Goal: Transaction & Acquisition: Book appointment/travel/reservation

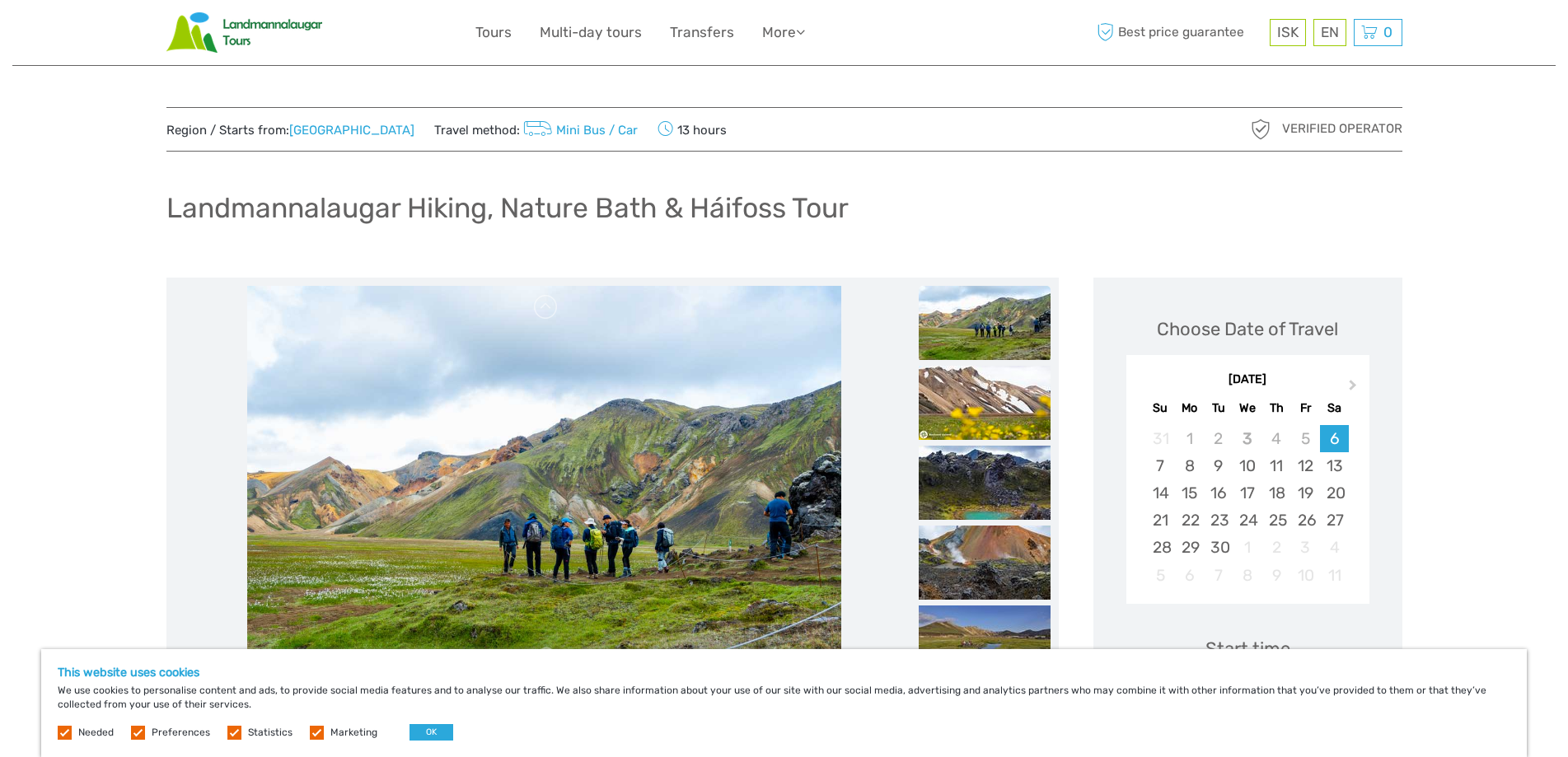
click at [923, 337] on img at bounding box center [984, 323] width 132 height 74
click at [952, 400] on img at bounding box center [984, 403] width 132 height 74
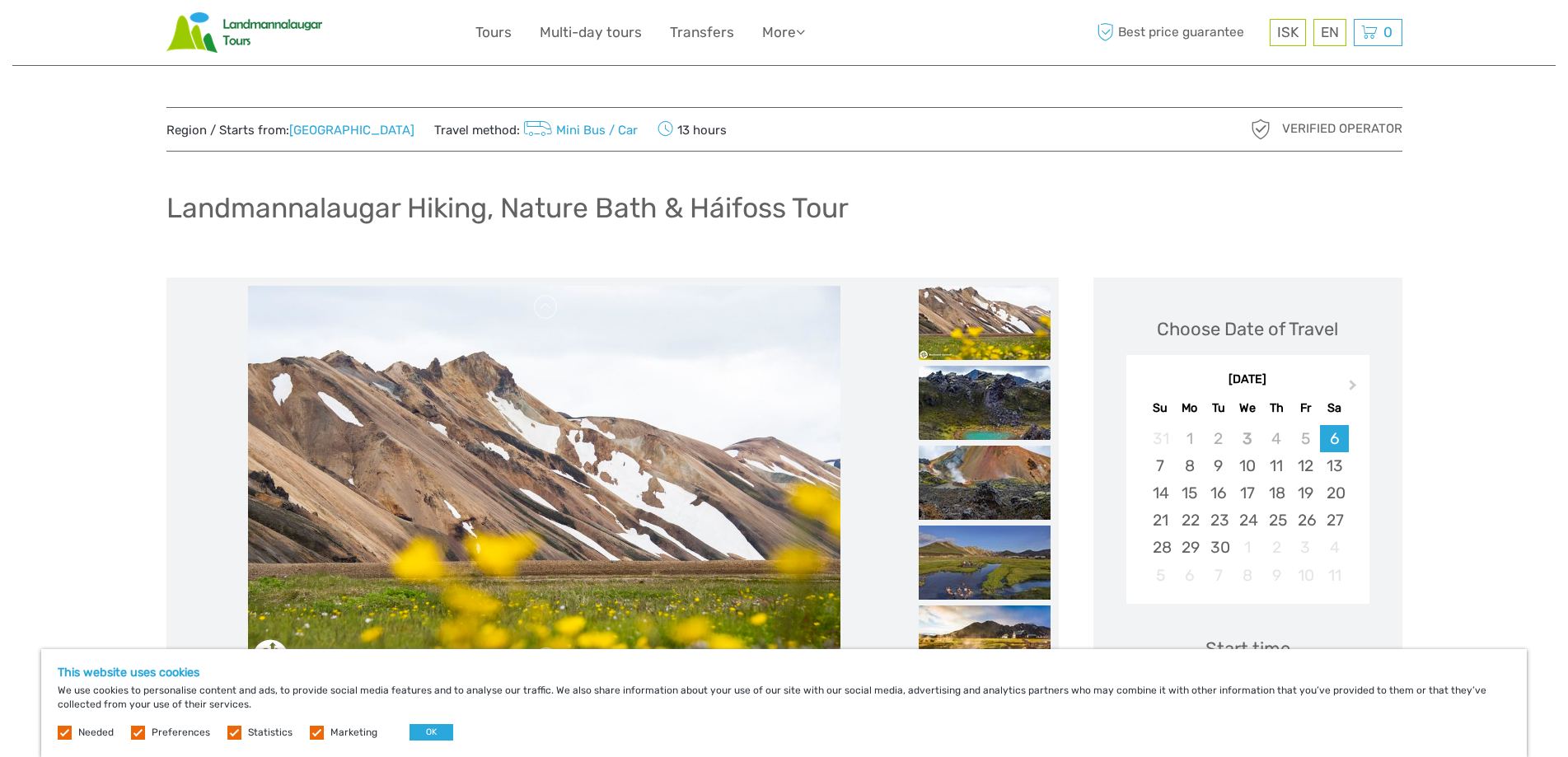
click at [973, 440] on li at bounding box center [984, 403] width 132 height 75
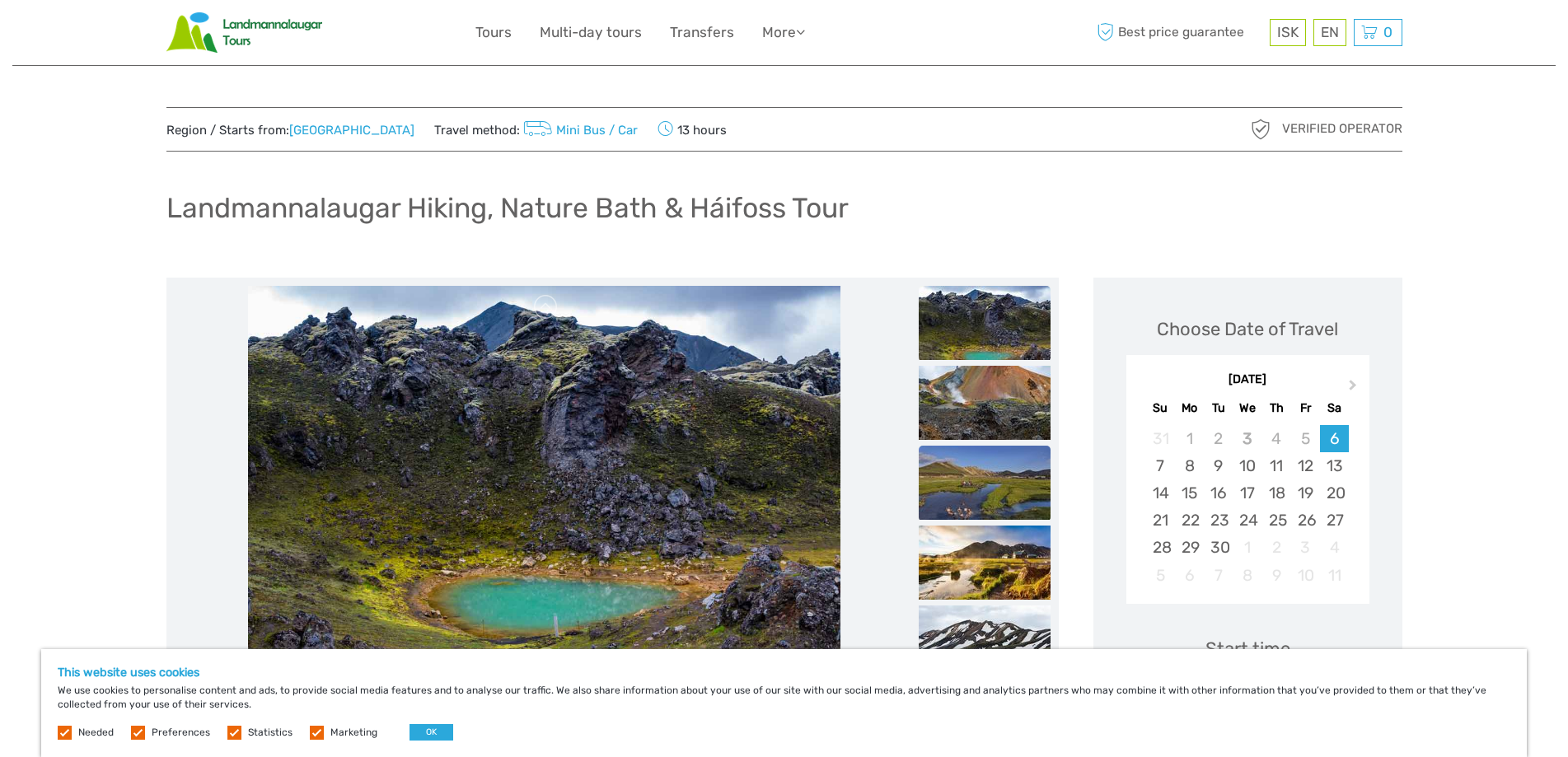
click at [972, 500] on img at bounding box center [984, 483] width 132 height 74
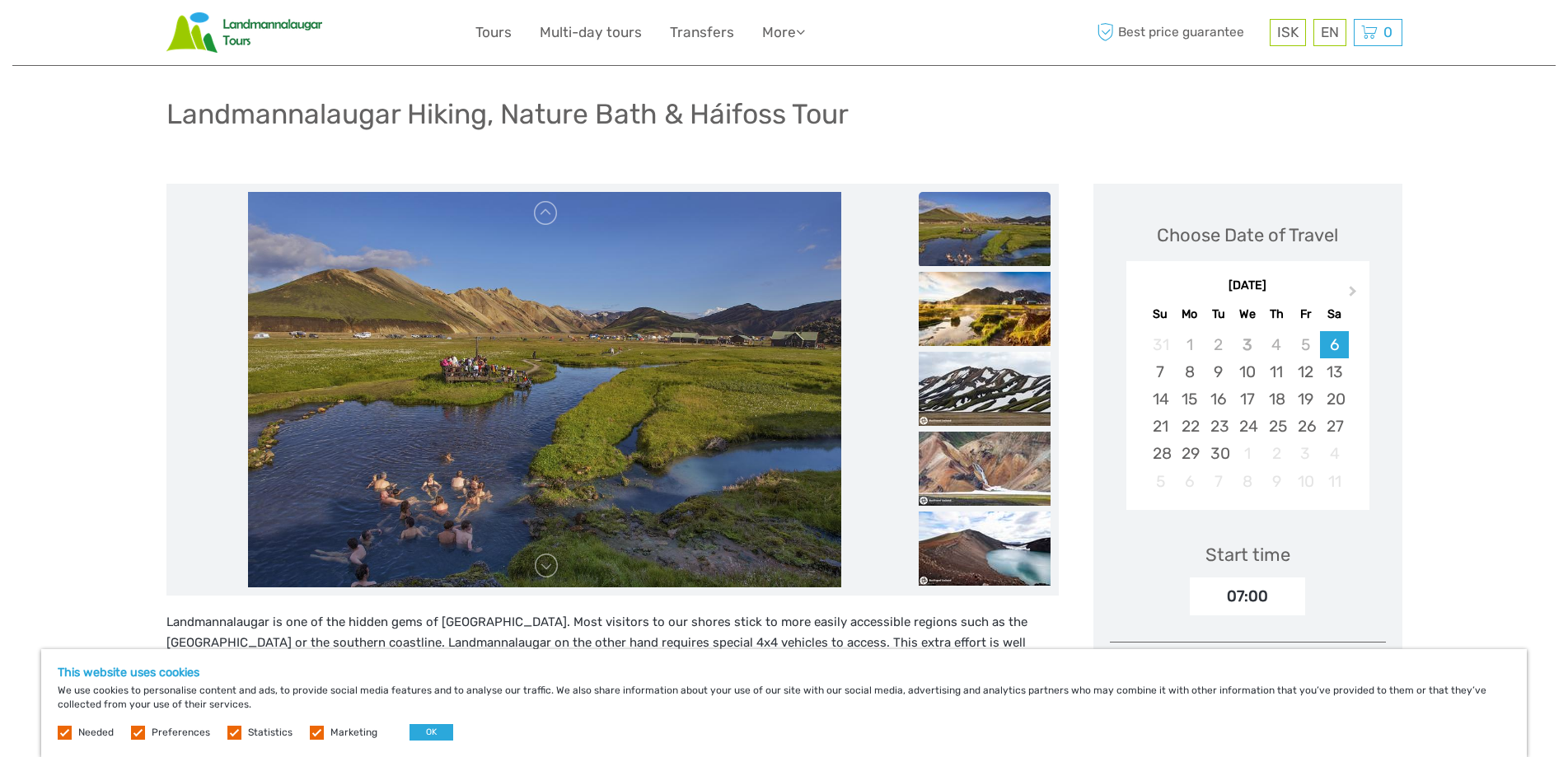
scroll to position [247, 0]
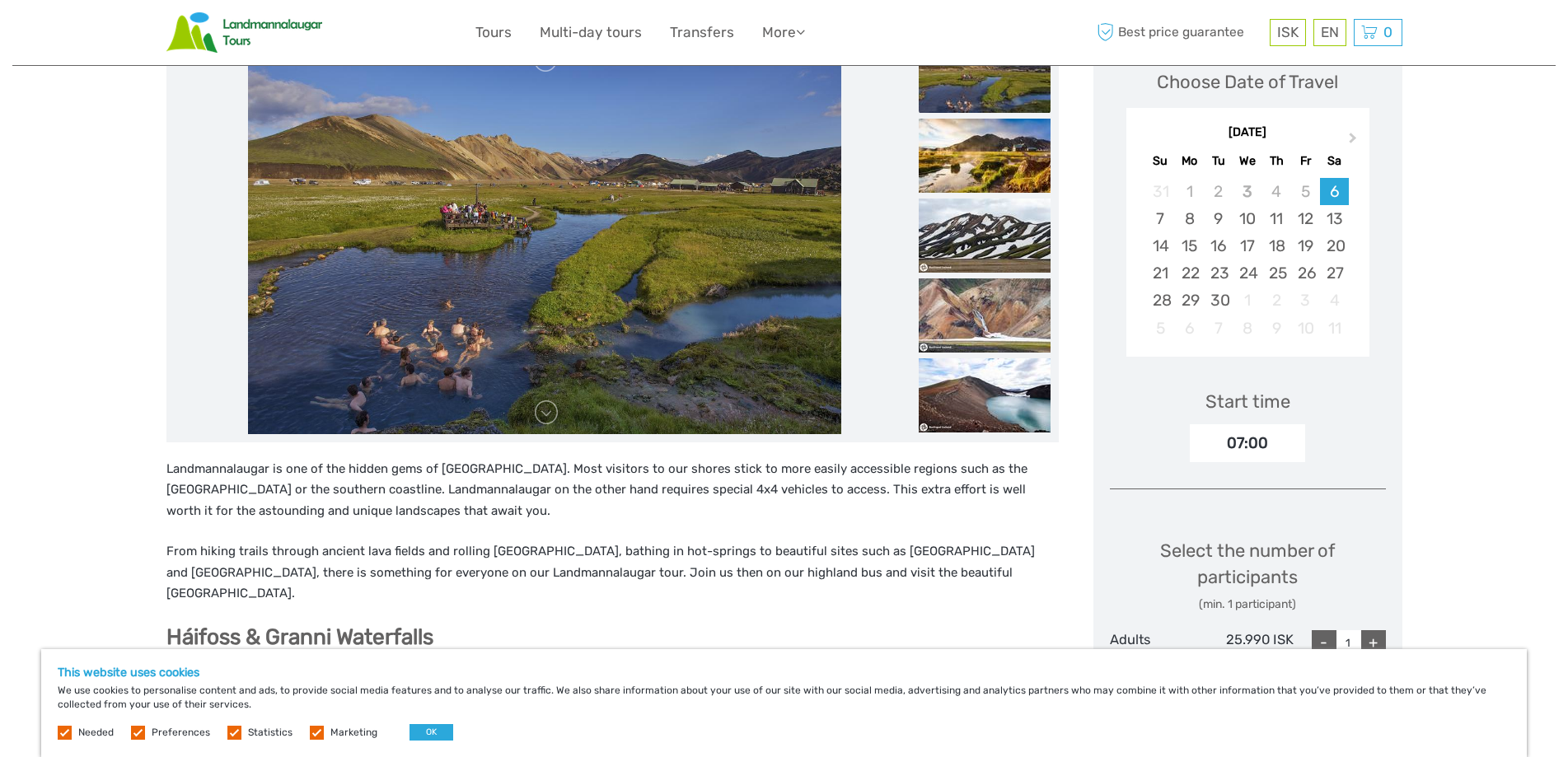
click at [556, 429] on img at bounding box center [545, 237] width 594 height 396
click at [546, 411] on link at bounding box center [546, 412] width 26 height 26
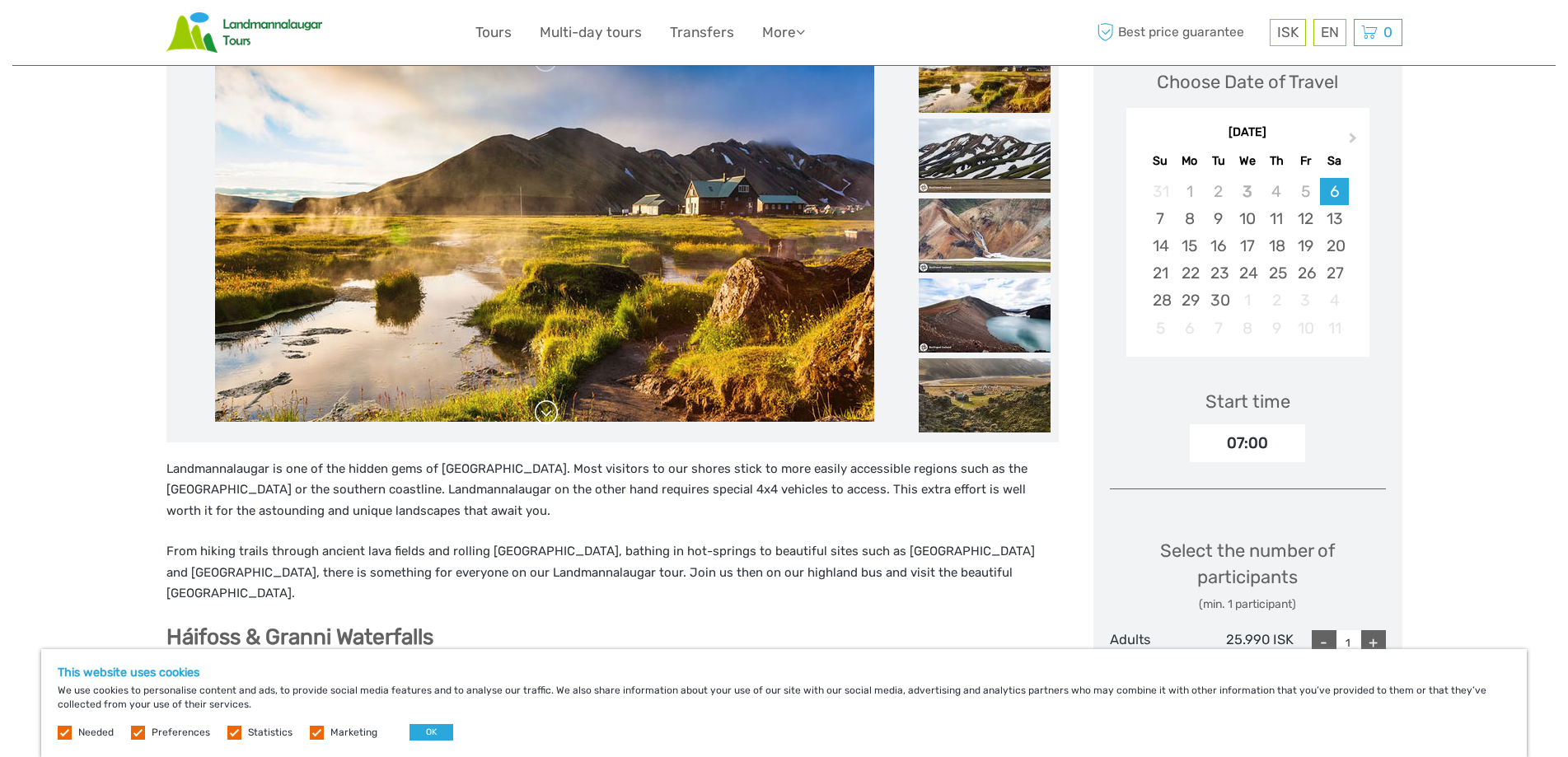
click at [546, 404] on link at bounding box center [546, 412] width 26 height 26
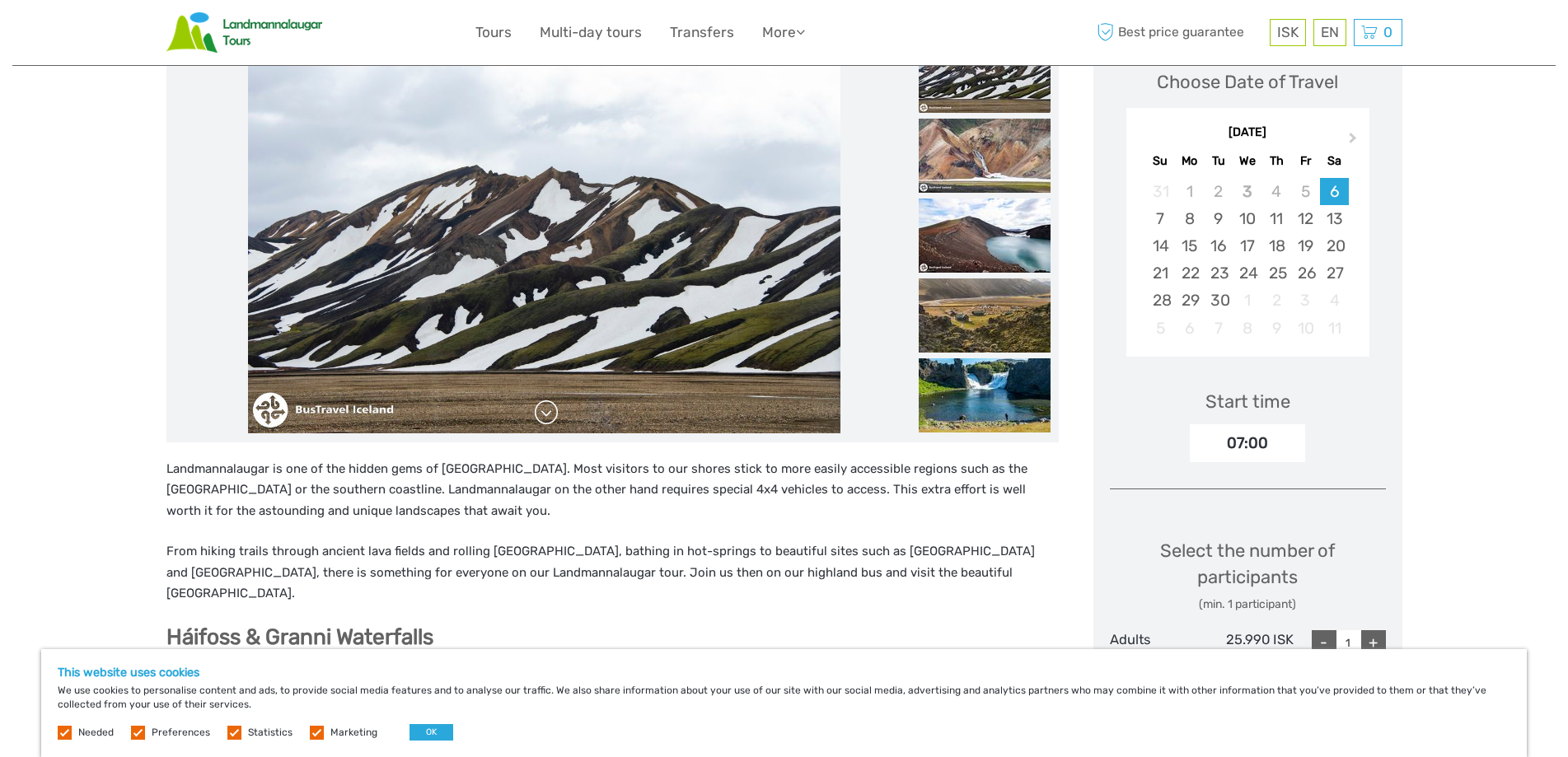
click at [546, 404] on link at bounding box center [546, 412] width 26 height 26
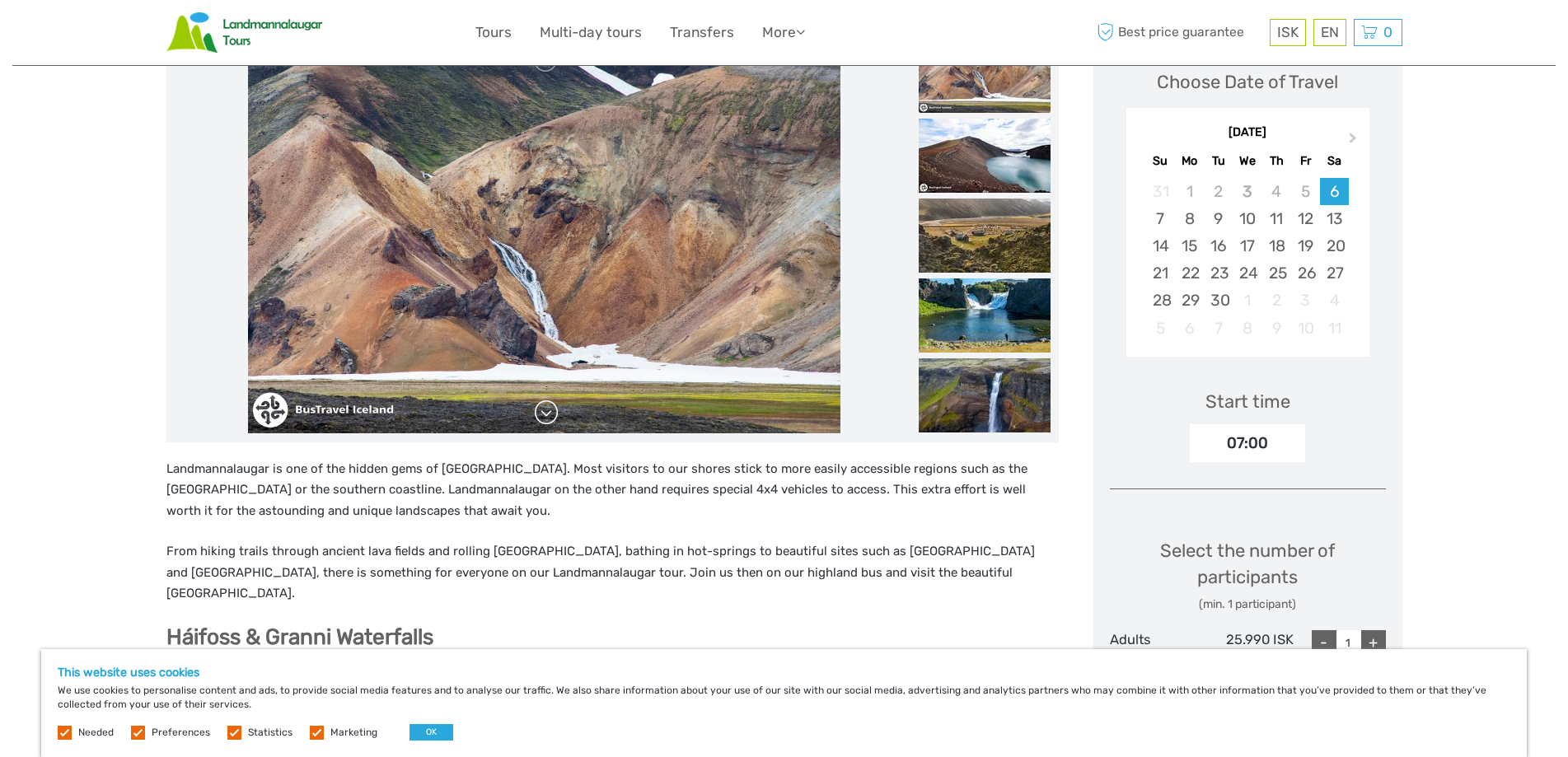
click at [546, 404] on link at bounding box center [546, 412] width 26 height 26
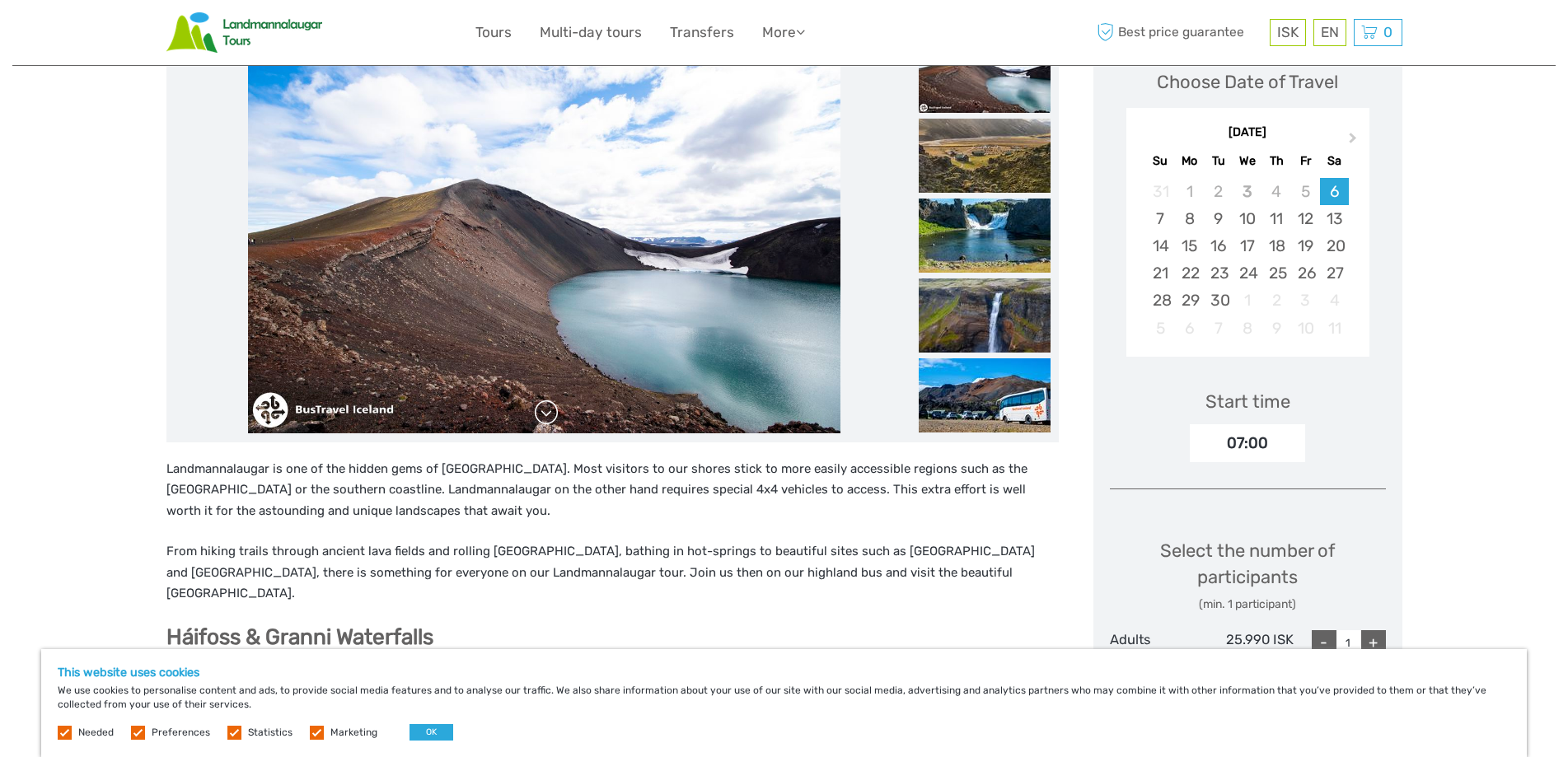
click at [546, 403] on link at bounding box center [546, 412] width 26 height 26
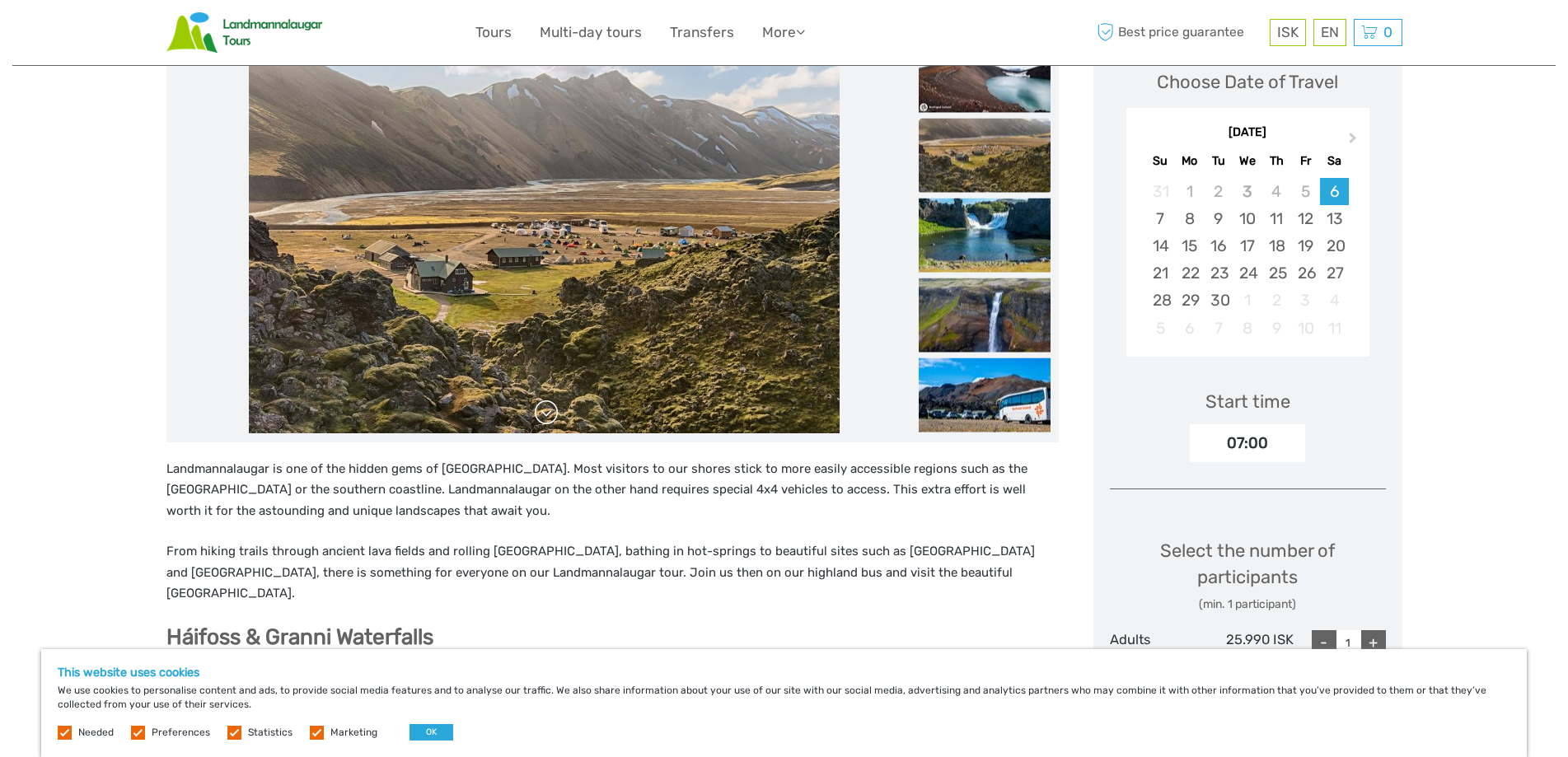
click at [546, 403] on link at bounding box center [546, 412] width 26 height 26
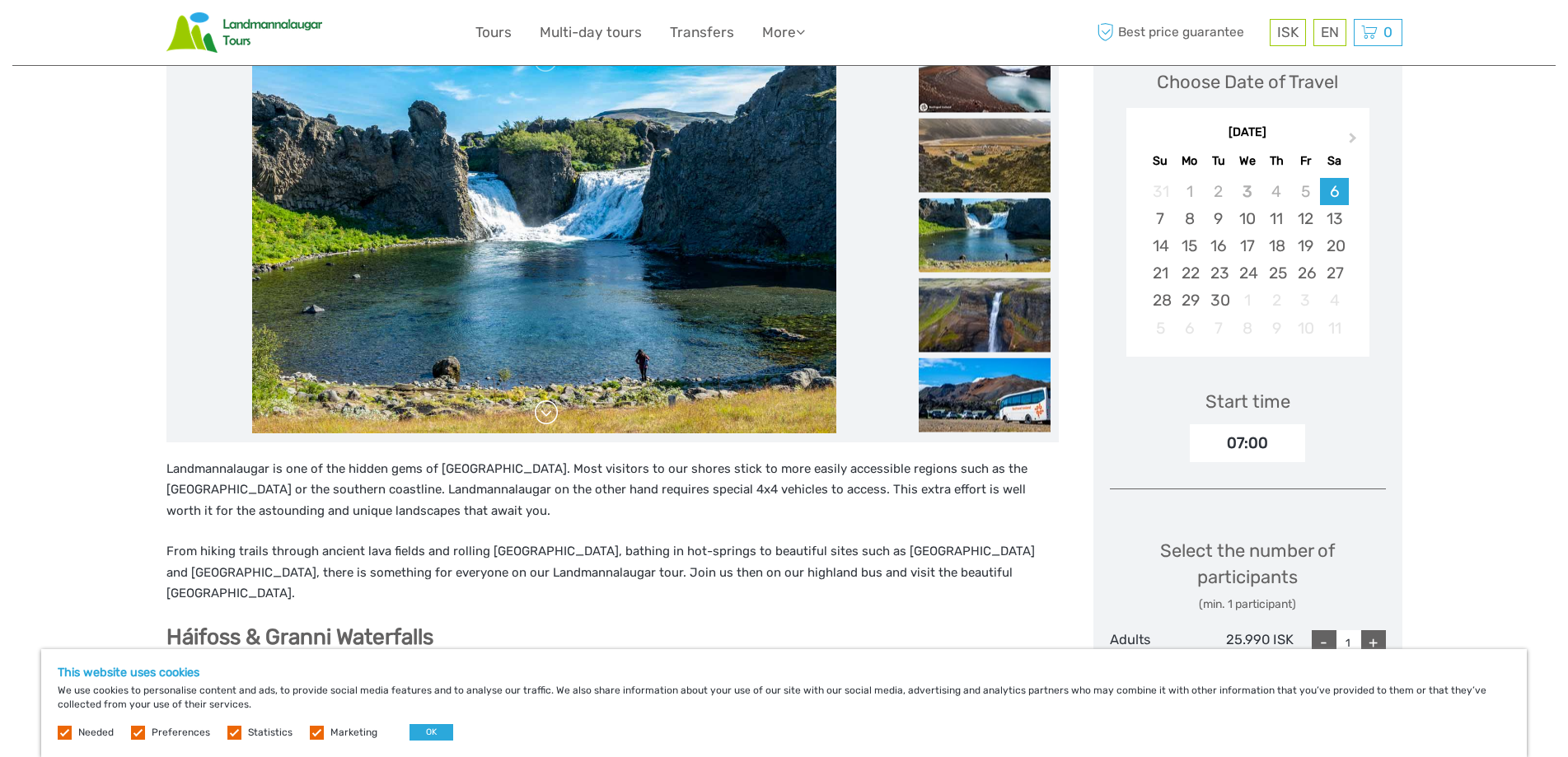
click at [546, 403] on link at bounding box center [546, 412] width 26 height 26
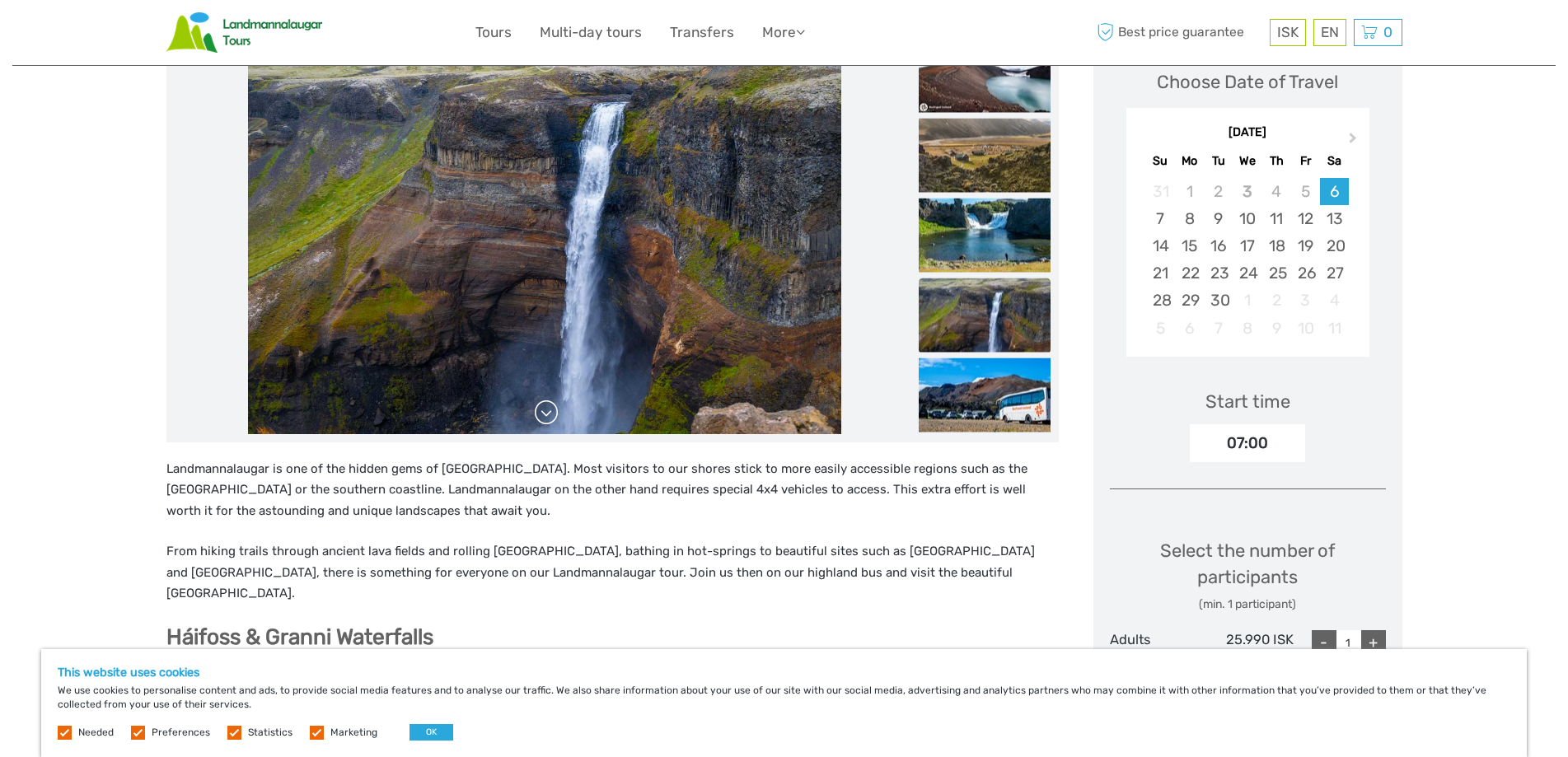
click at [546, 403] on link at bounding box center [546, 412] width 26 height 26
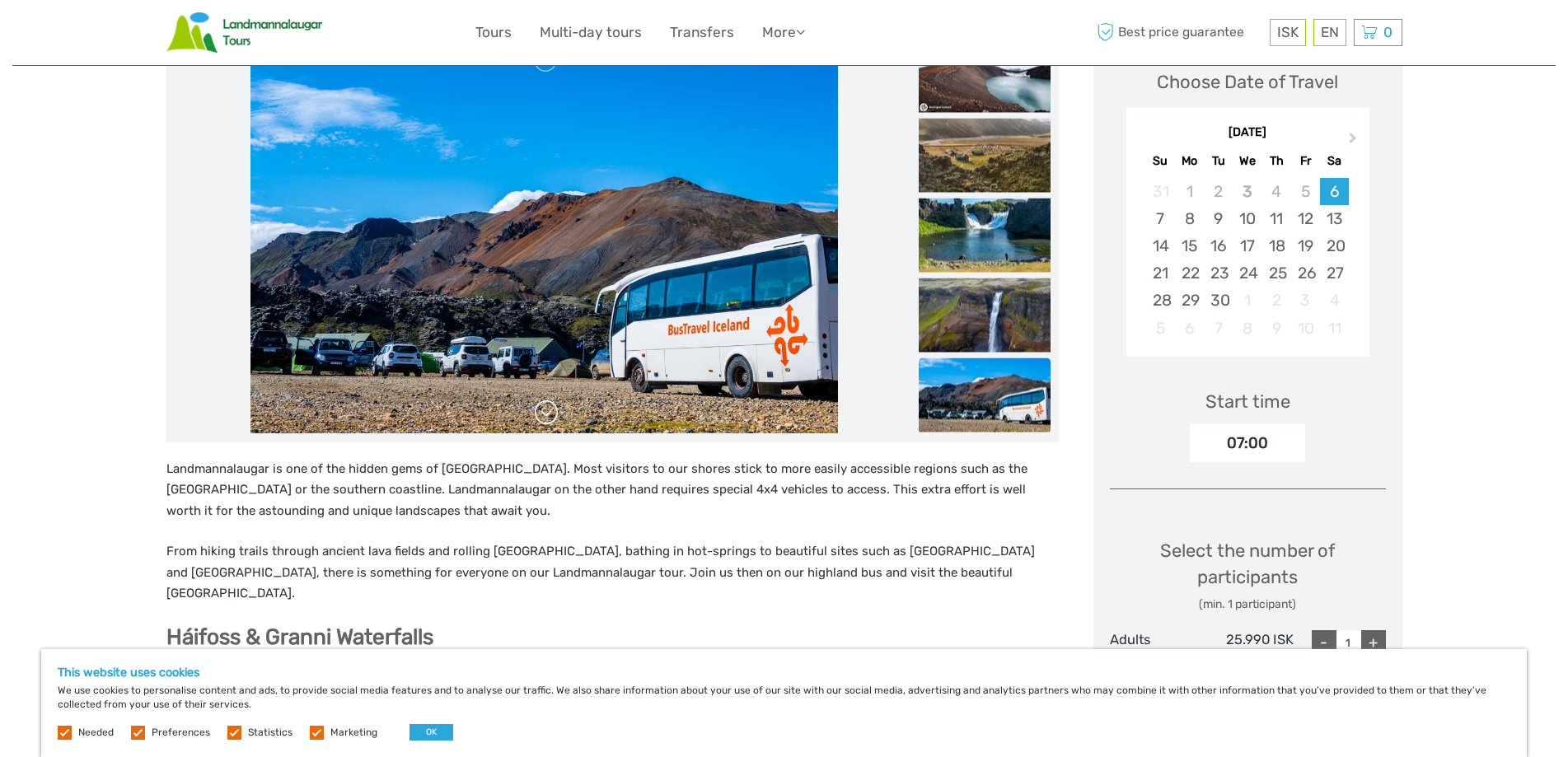
click at [546, 403] on link at bounding box center [546, 412] width 26 height 26
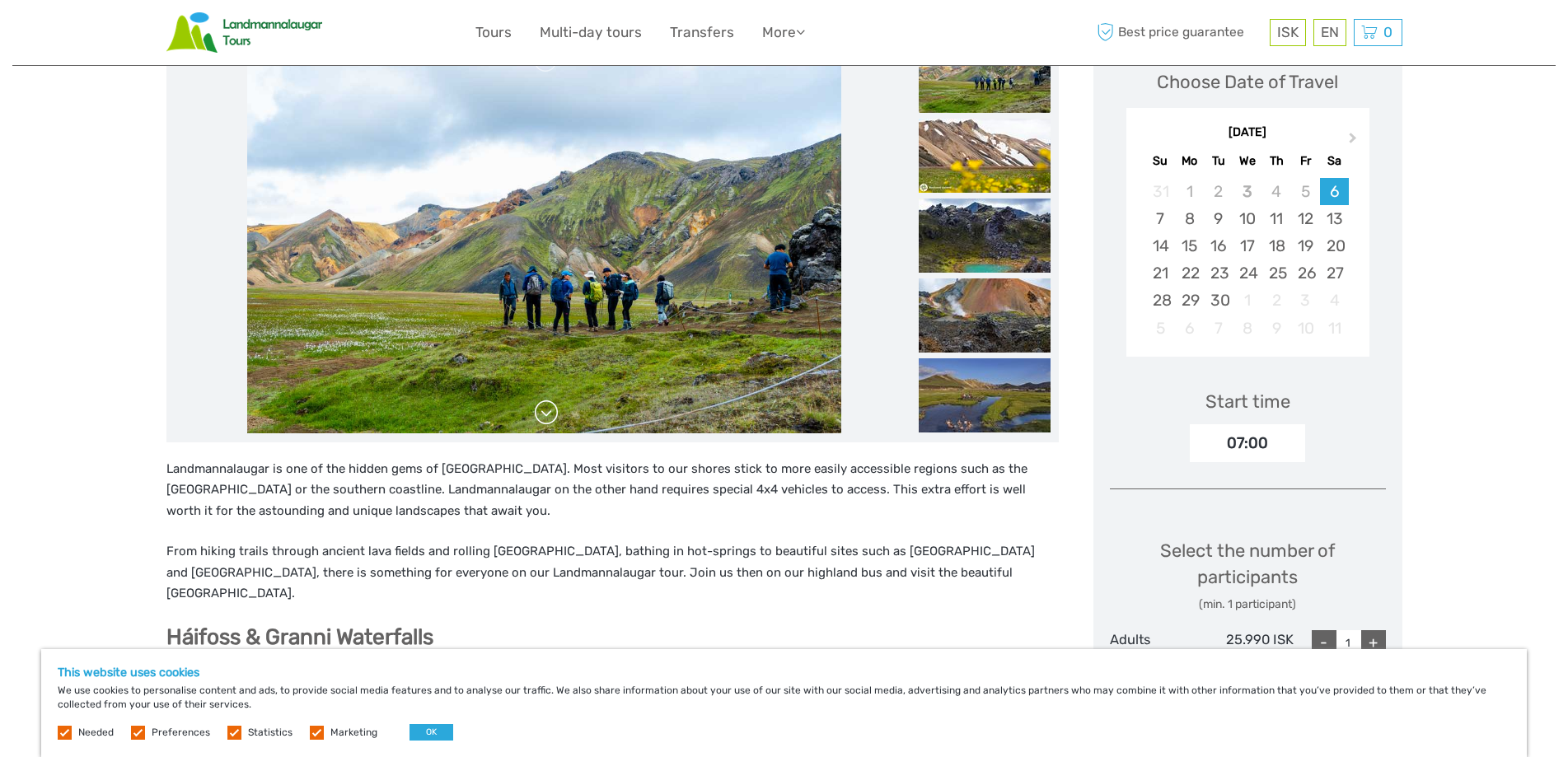
click at [546, 403] on link at bounding box center [546, 412] width 26 height 26
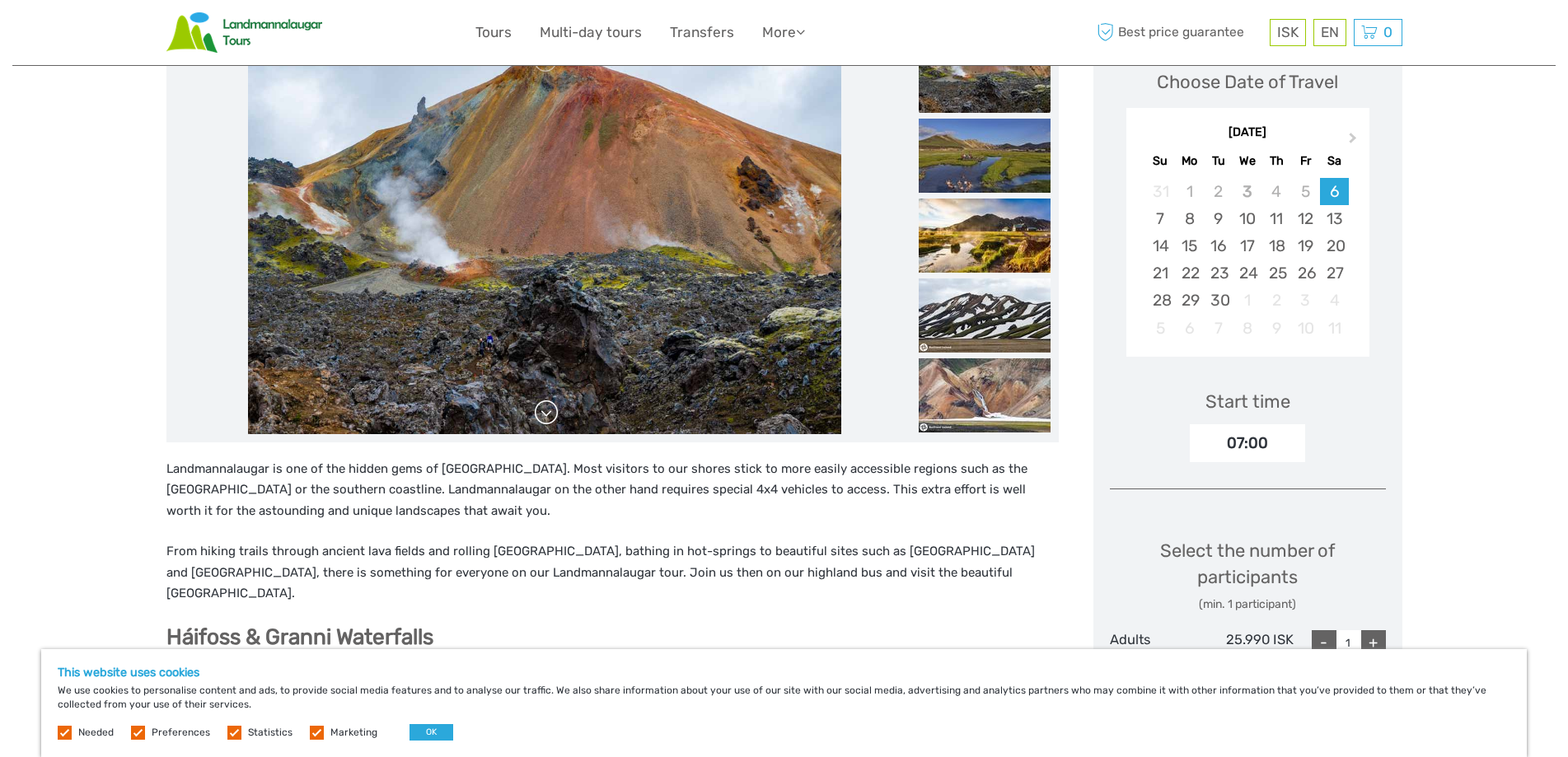
click at [549, 416] on link at bounding box center [546, 412] width 26 height 26
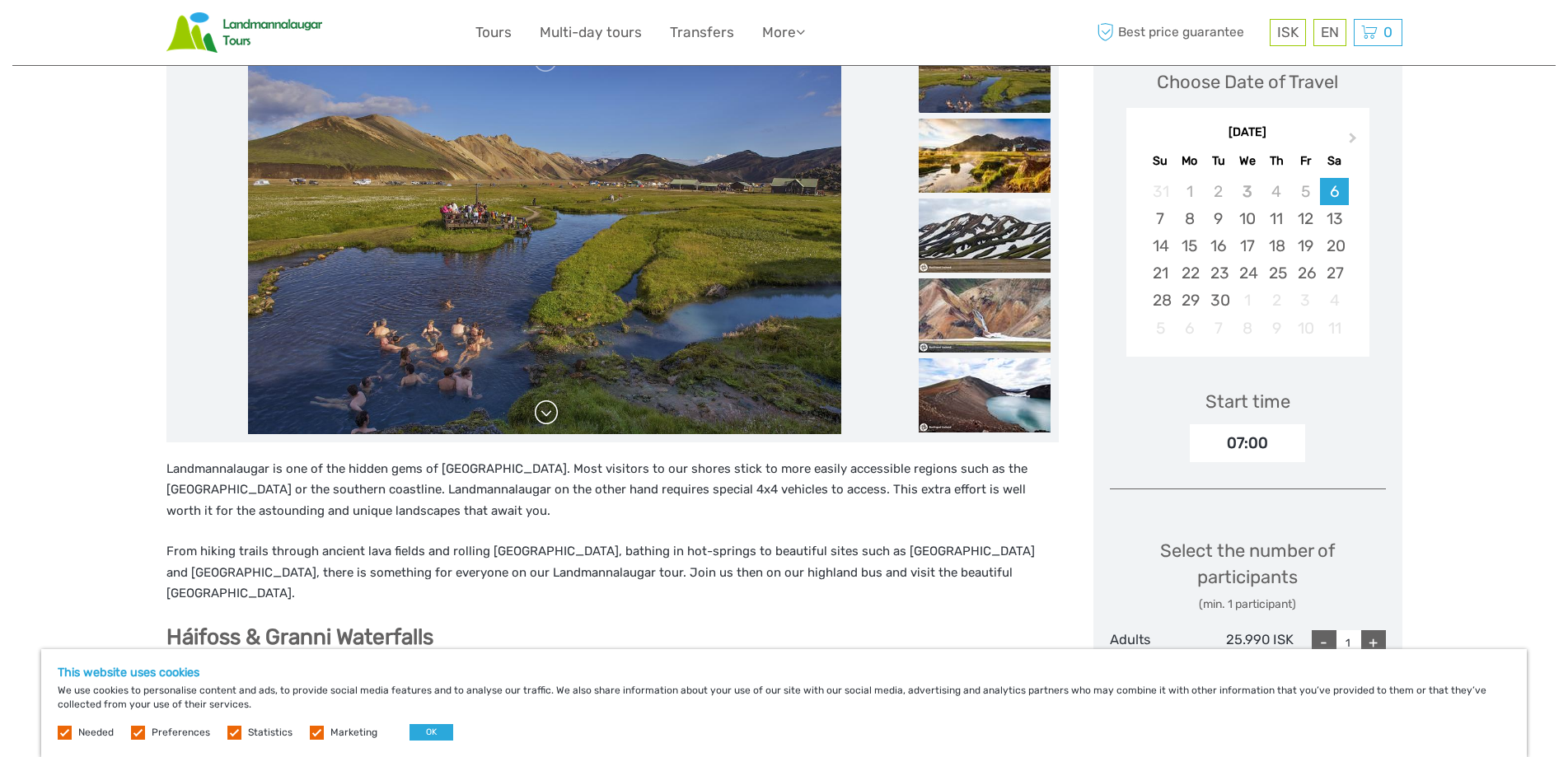
click at [556, 400] on link at bounding box center [546, 412] width 26 height 26
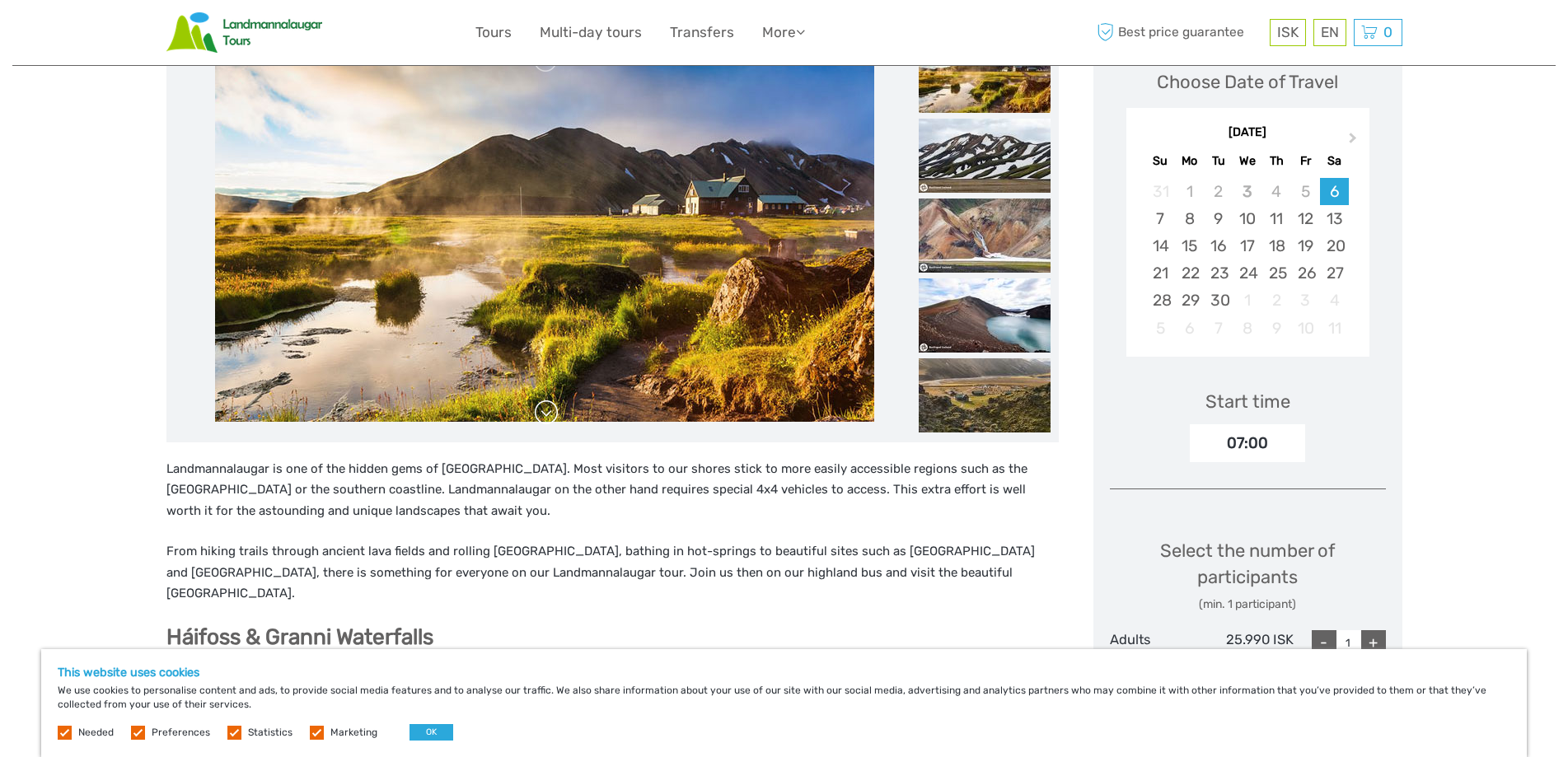
click at [556, 400] on link at bounding box center [546, 412] width 26 height 26
click at [555, 400] on link at bounding box center [546, 412] width 26 height 26
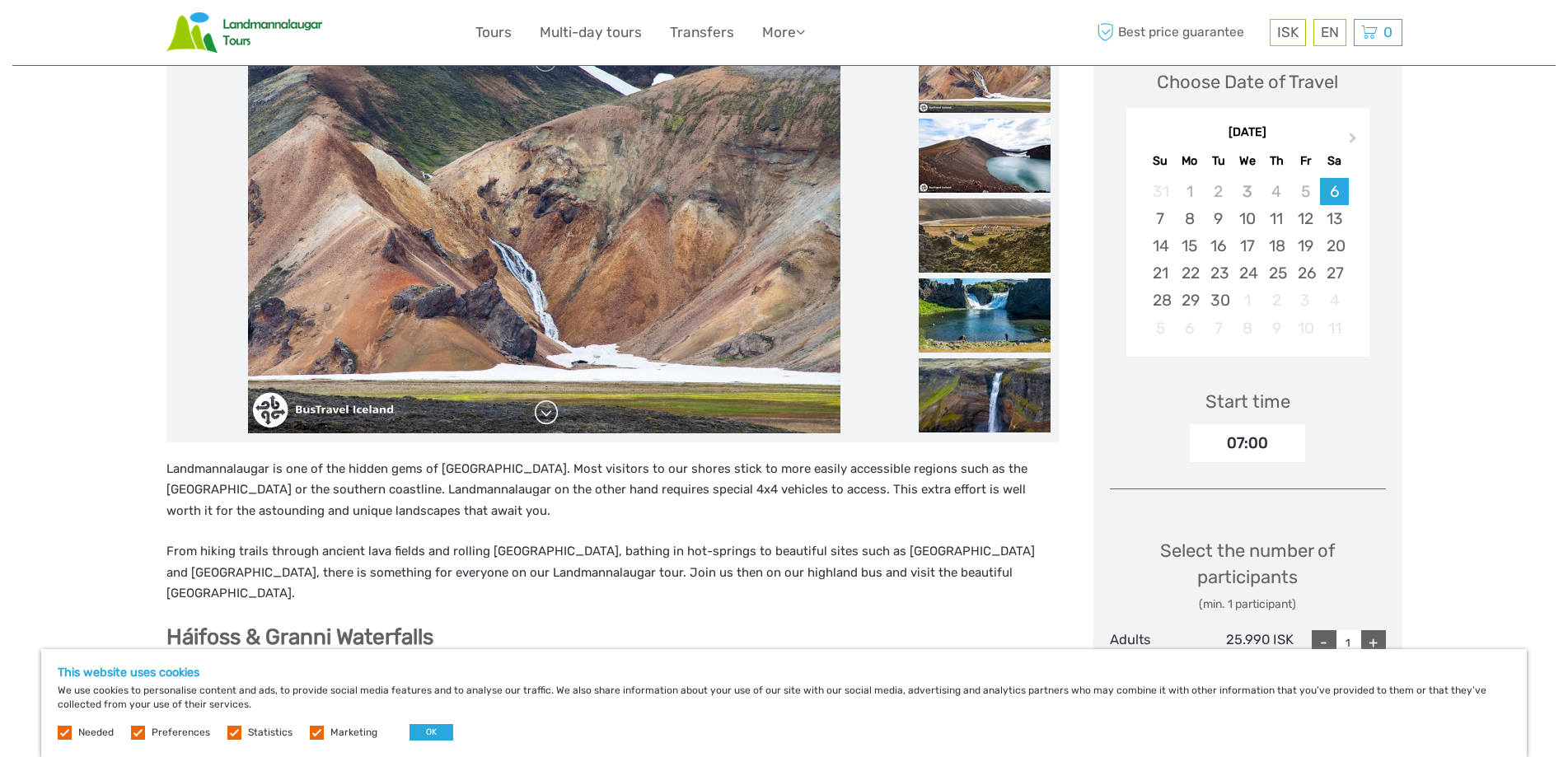
click at [555, 400] on link at bounding box center [546, 412] width 26 height 26
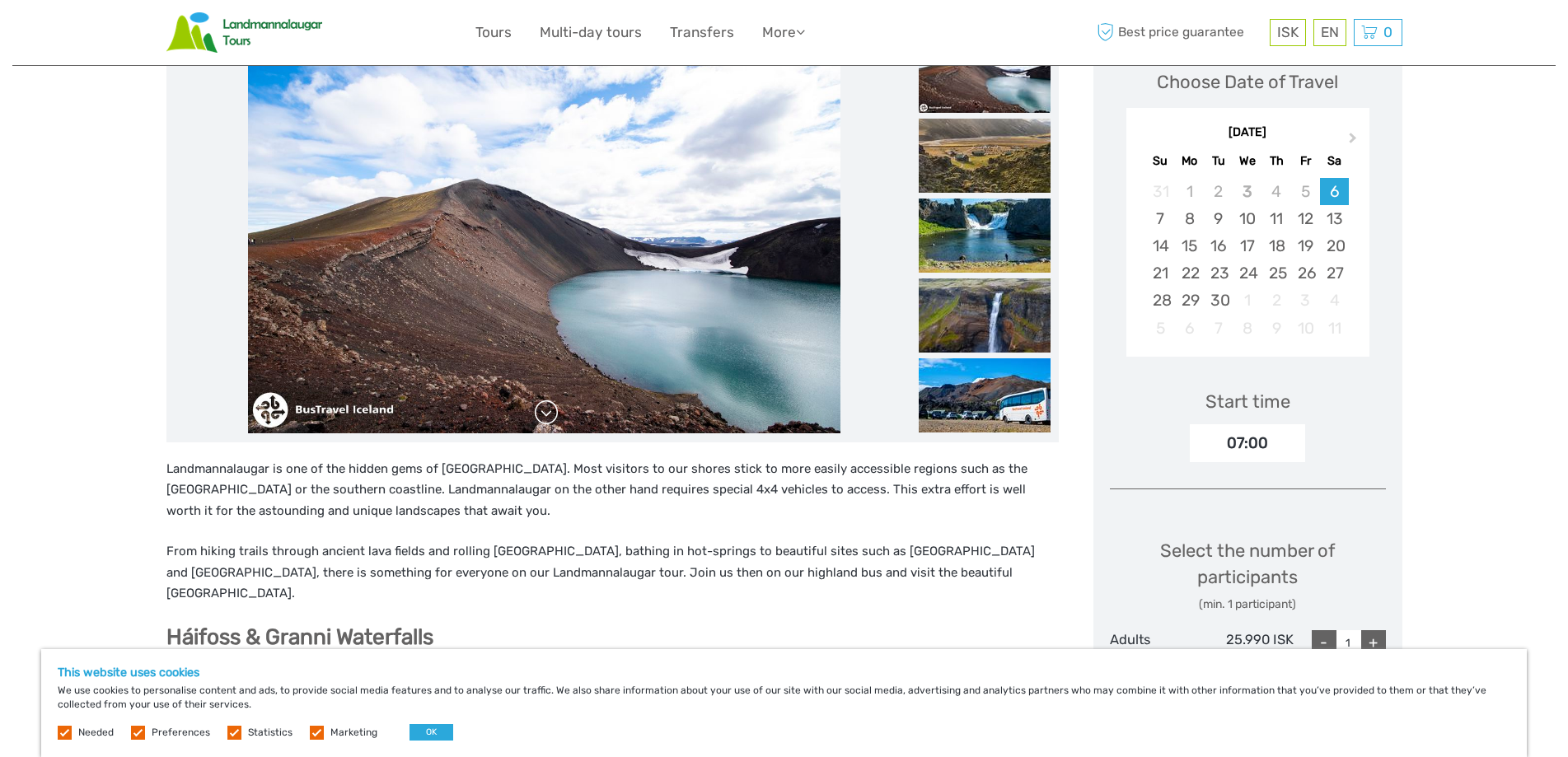
click at [555, 400] on link at bounding box center [546, 412] width 26 height 26
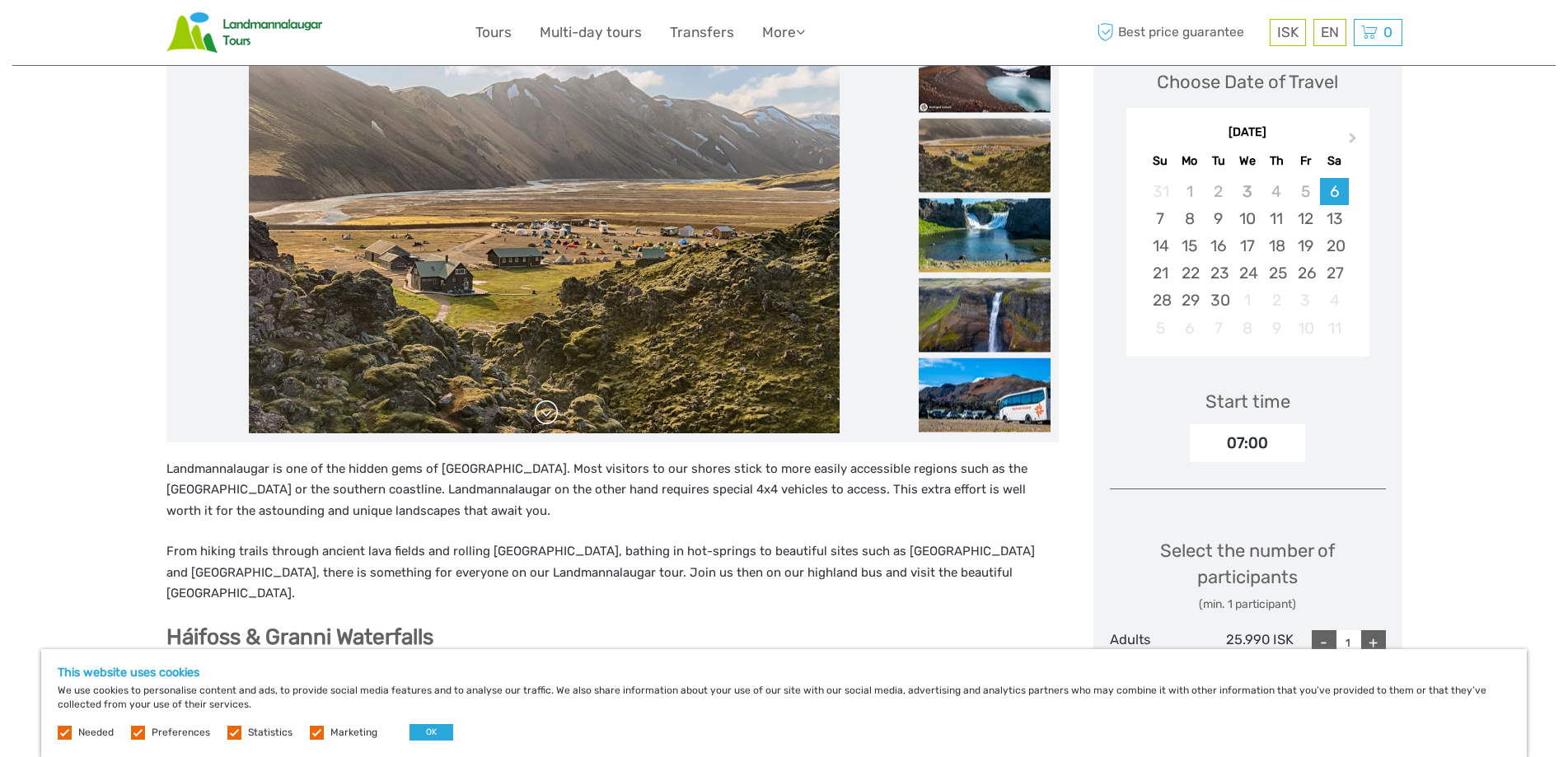
click at [555, 400] on link at bounding box center [546, 412] width 26 height 26
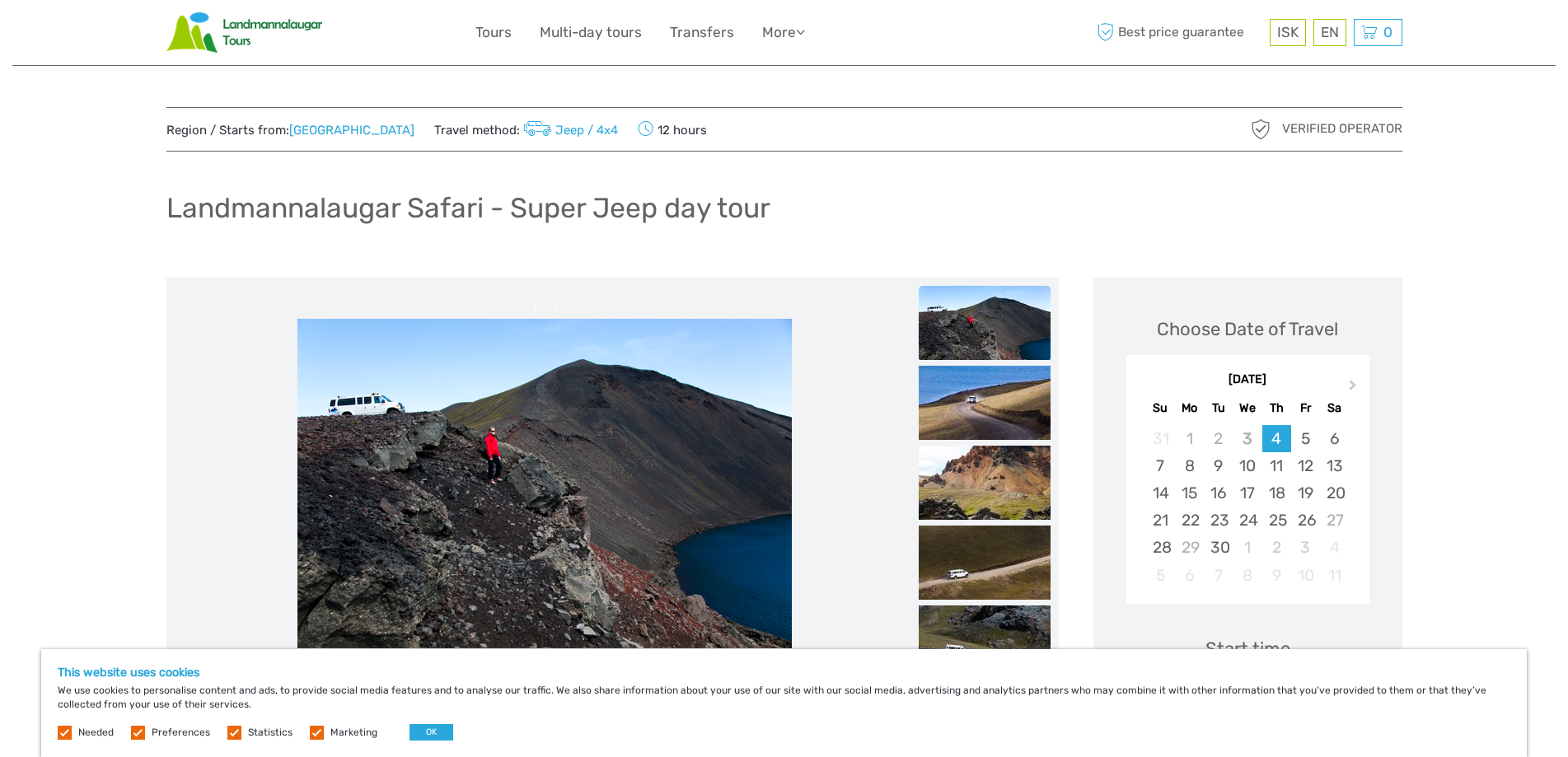
click at [979, 331] on img at bounding box center [984, 323] width 132 height 74
click at [973, 395] on img at bounding box center [984, 403] width 132 height 74
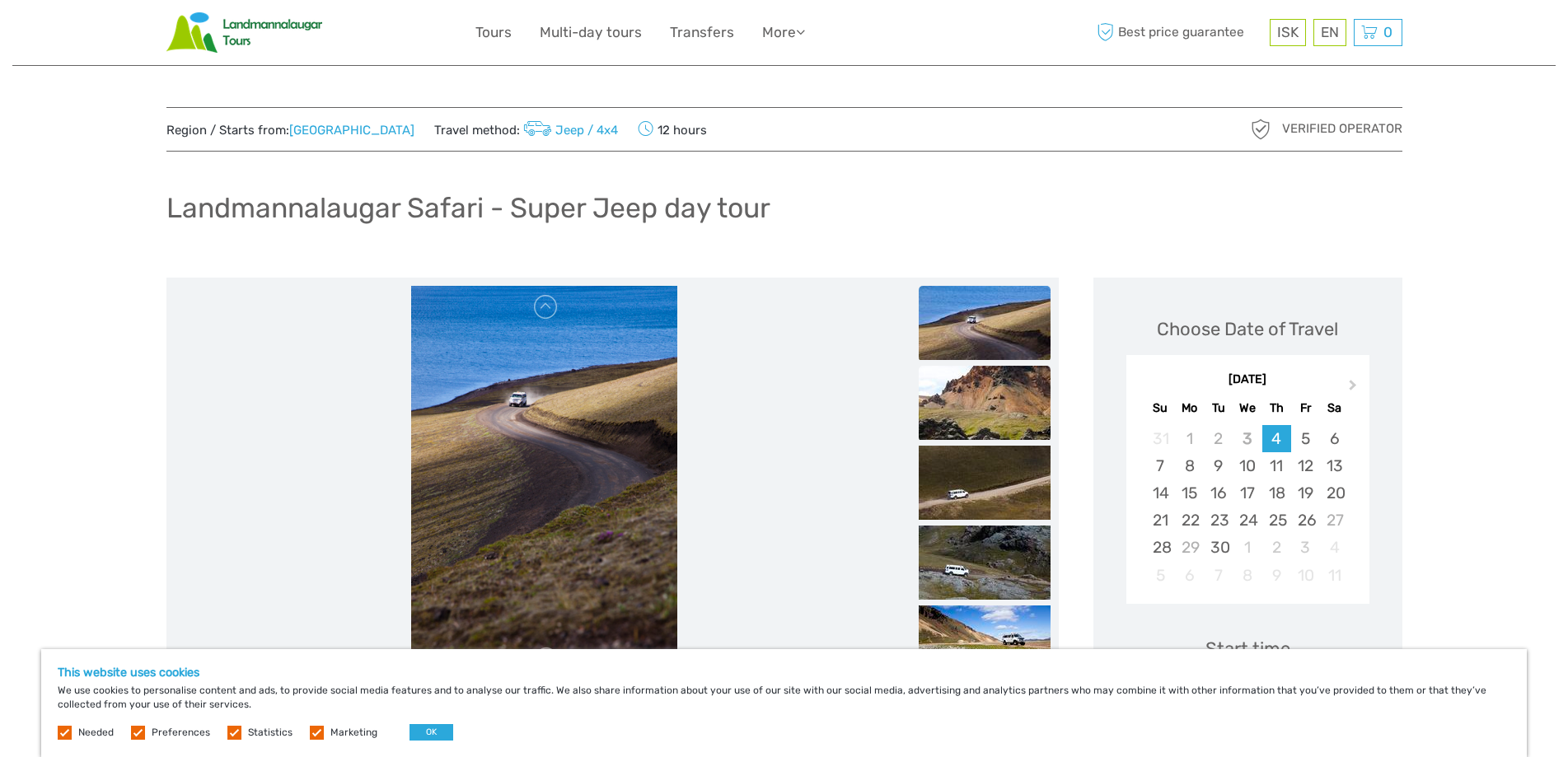
click at [984, 426] on img at bounding box center [984, 403] width 132 height 74
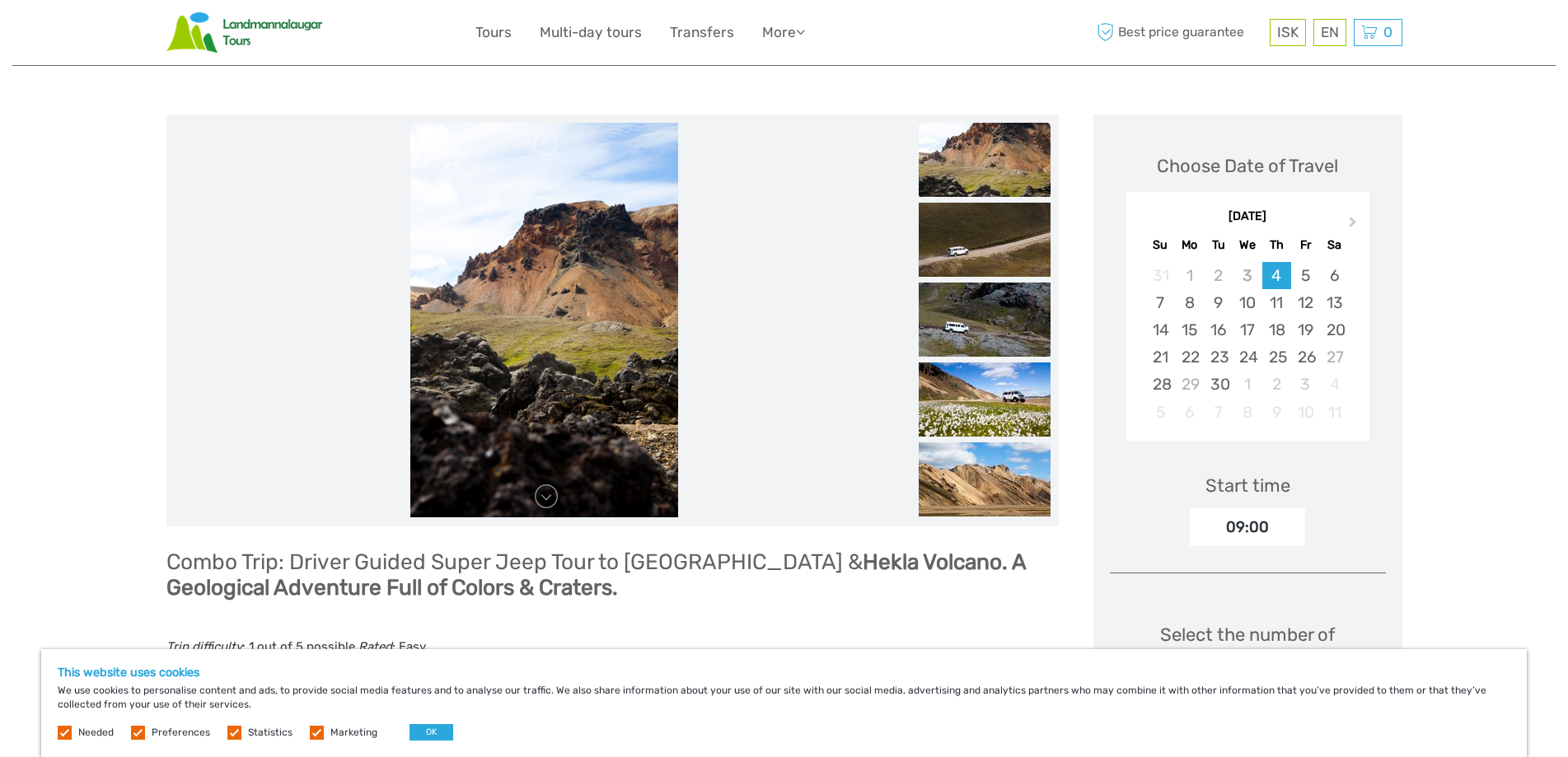
scroll to position [165, 0]
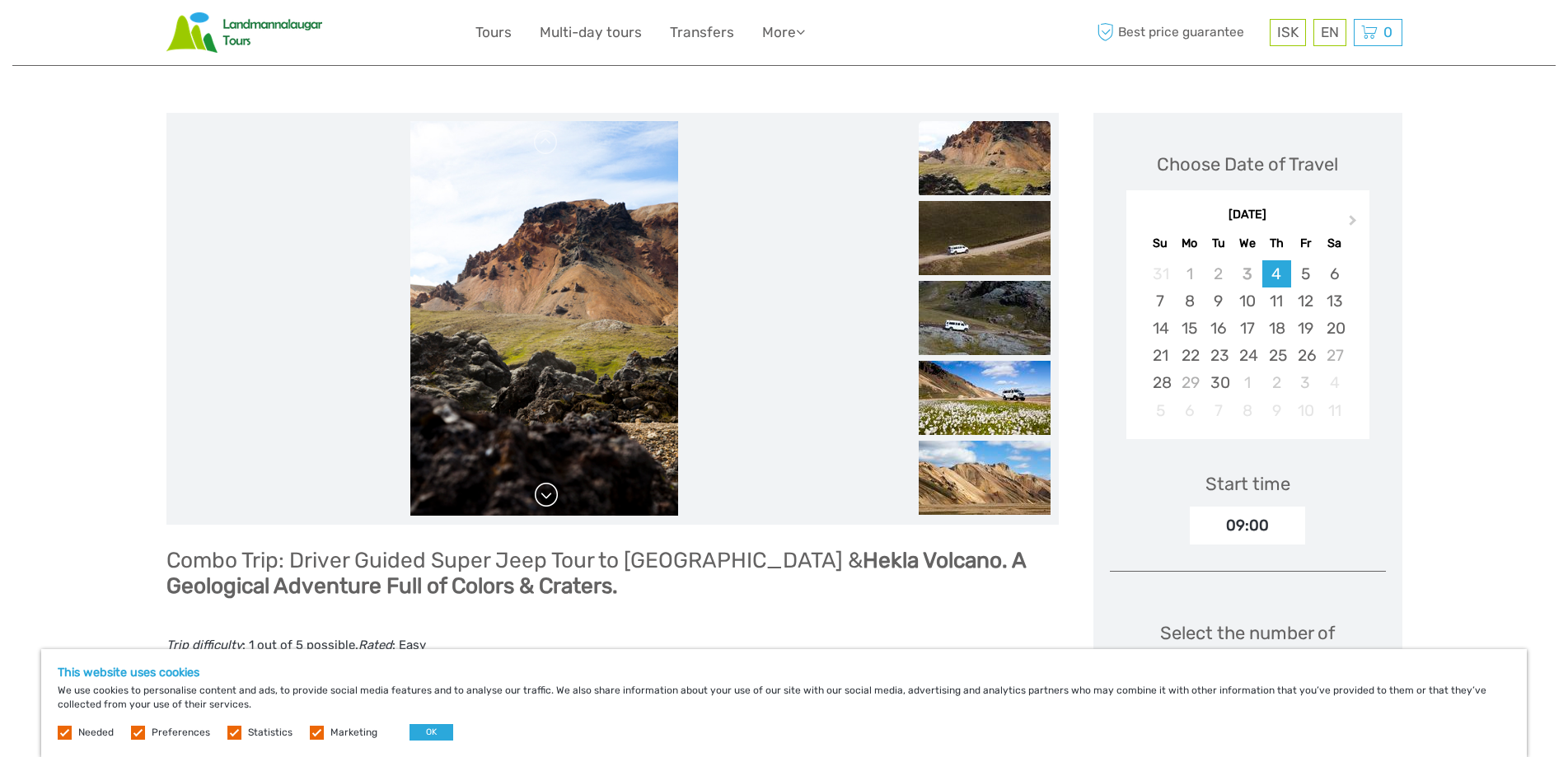
click at [546, 502] on link at bounding box center [546, 495] width 26 height 26
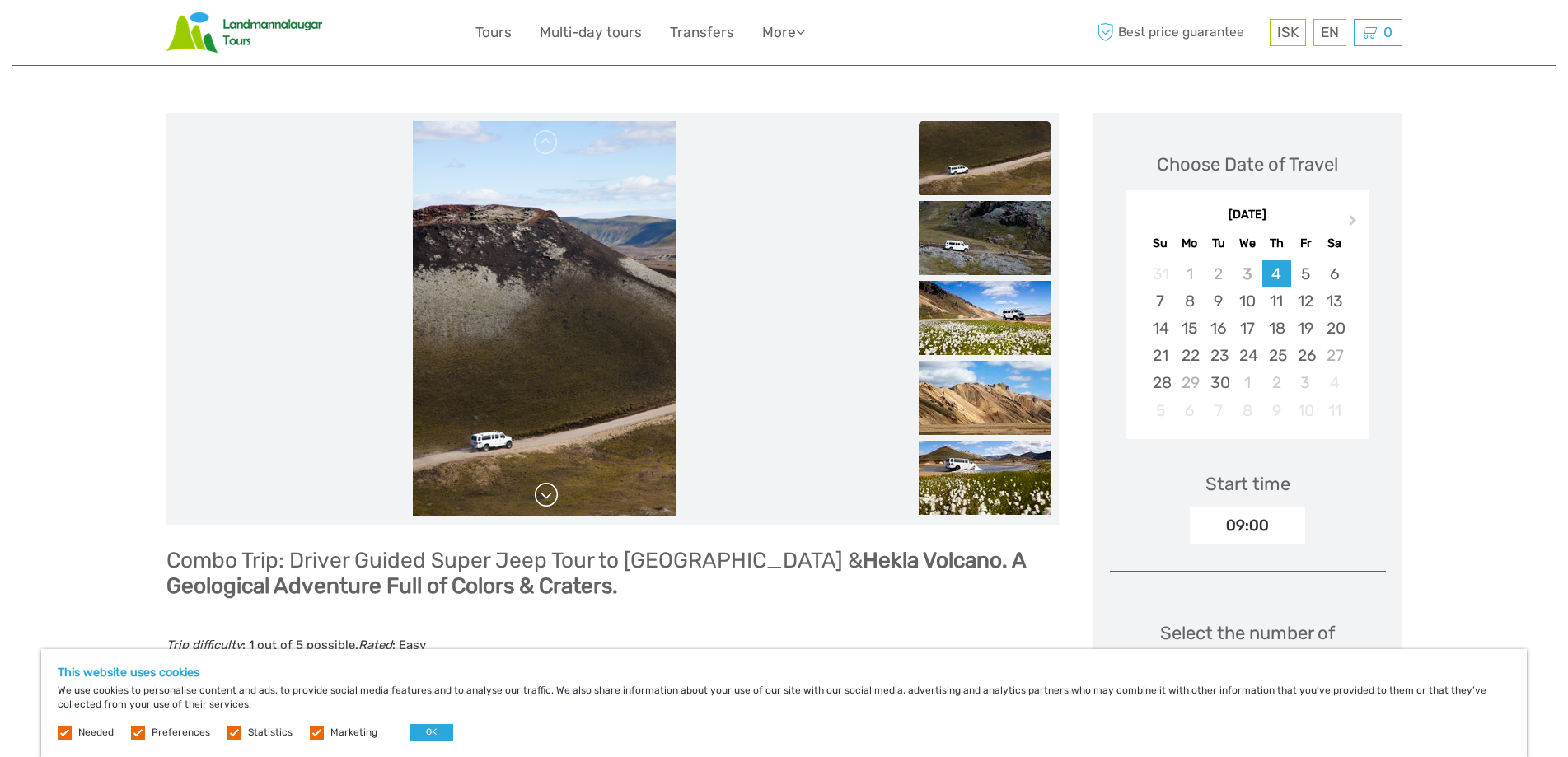
click at [547, 497] on link at bounding box center [546, 495] width 26 height 26
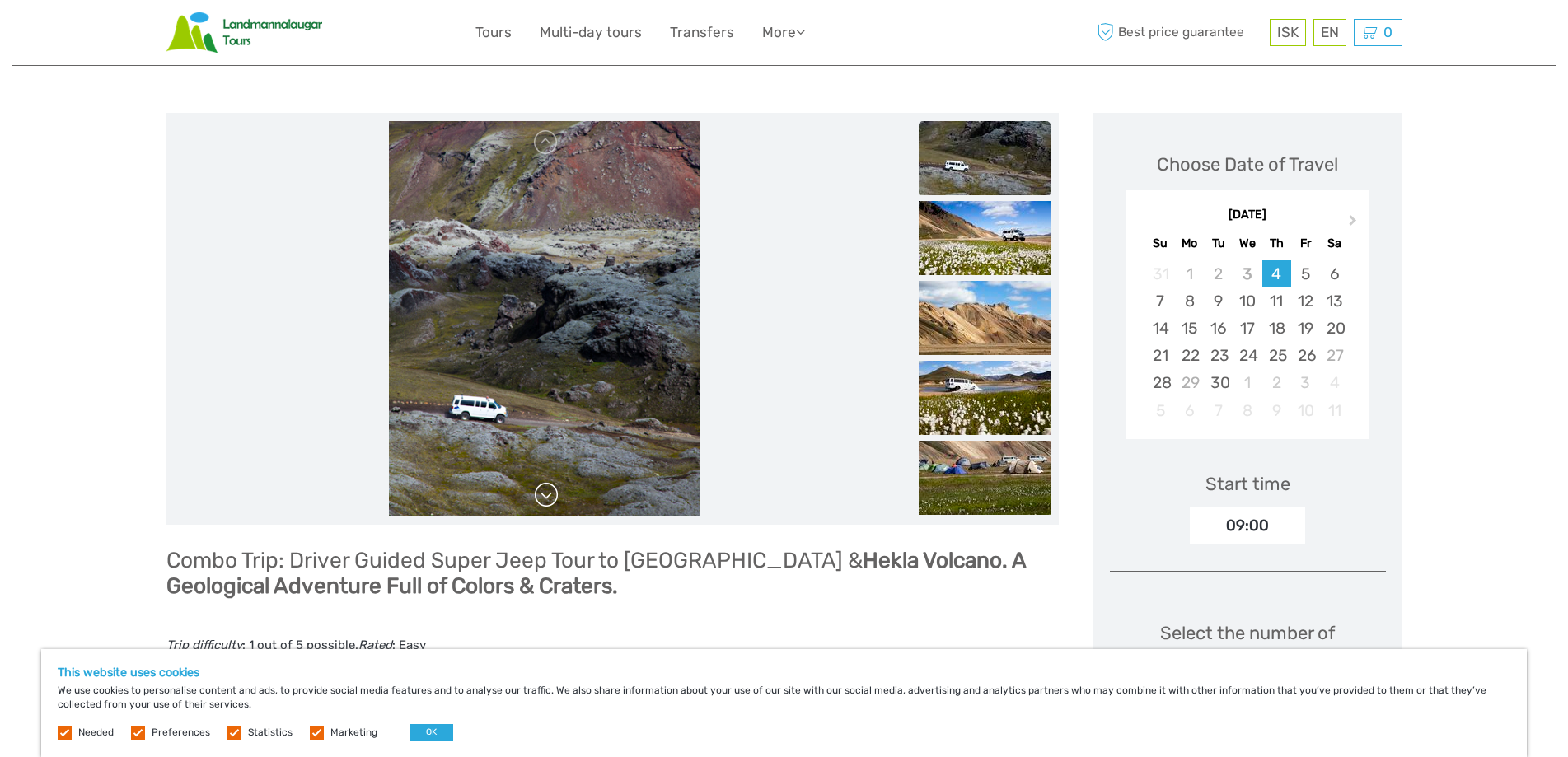
click at [547, 497] on link at bounding box center [546, 495] width 26 height 26
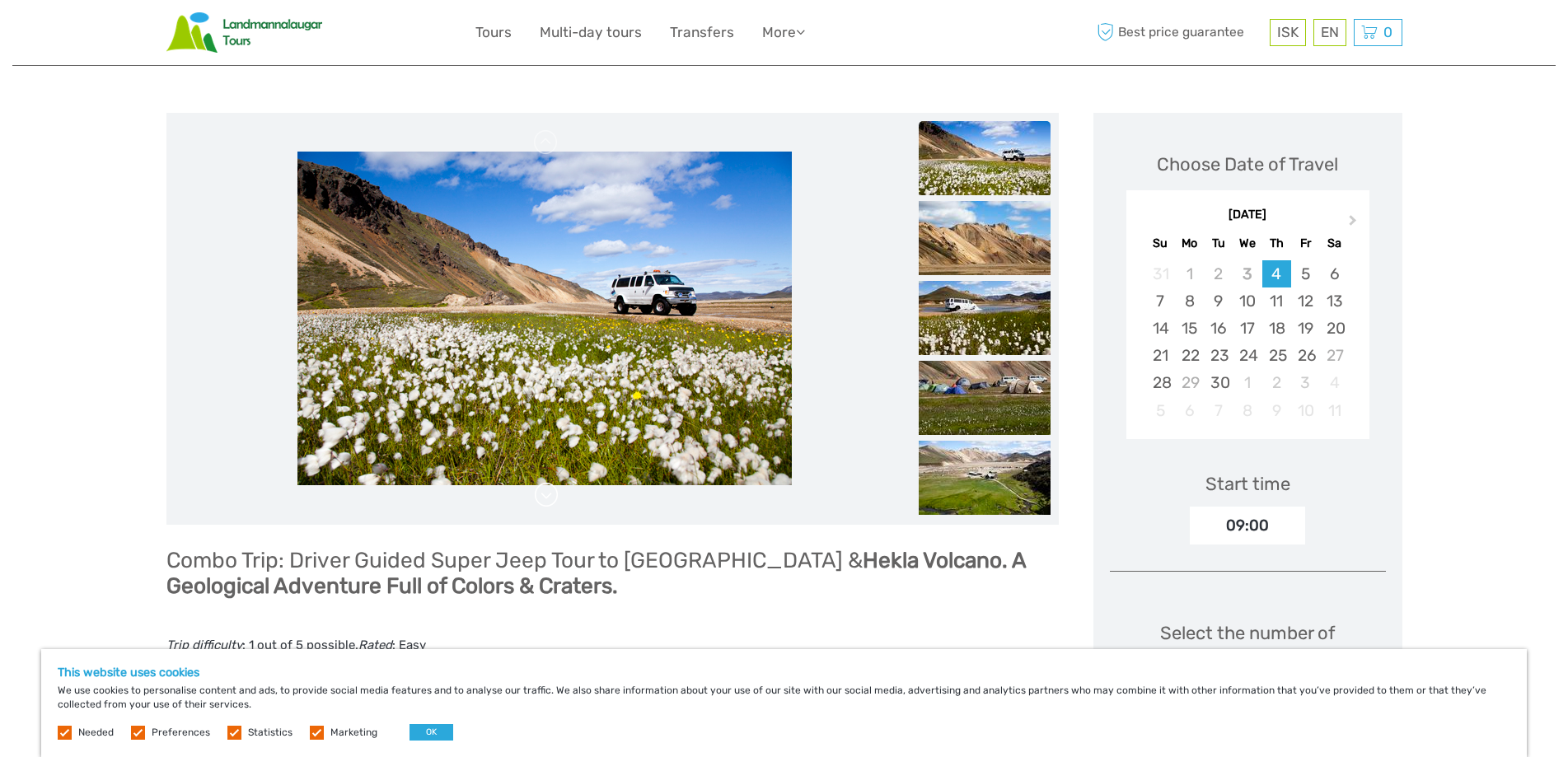
click at [547, 497] on link at bounding box center [546, 495] width 26 height 26
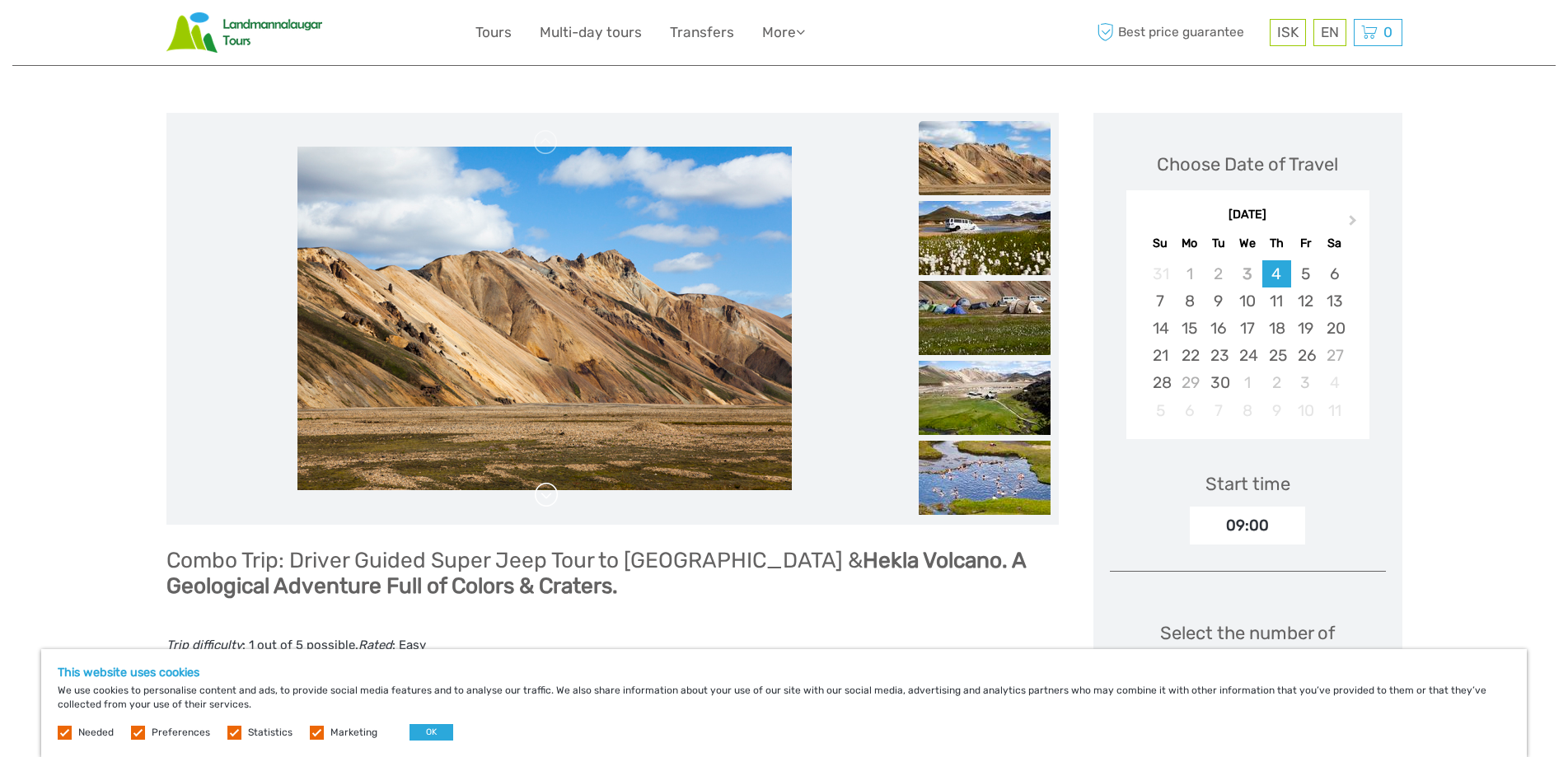
click at [547, 497] on link at bounding box center [546, 495] width 26 height 26
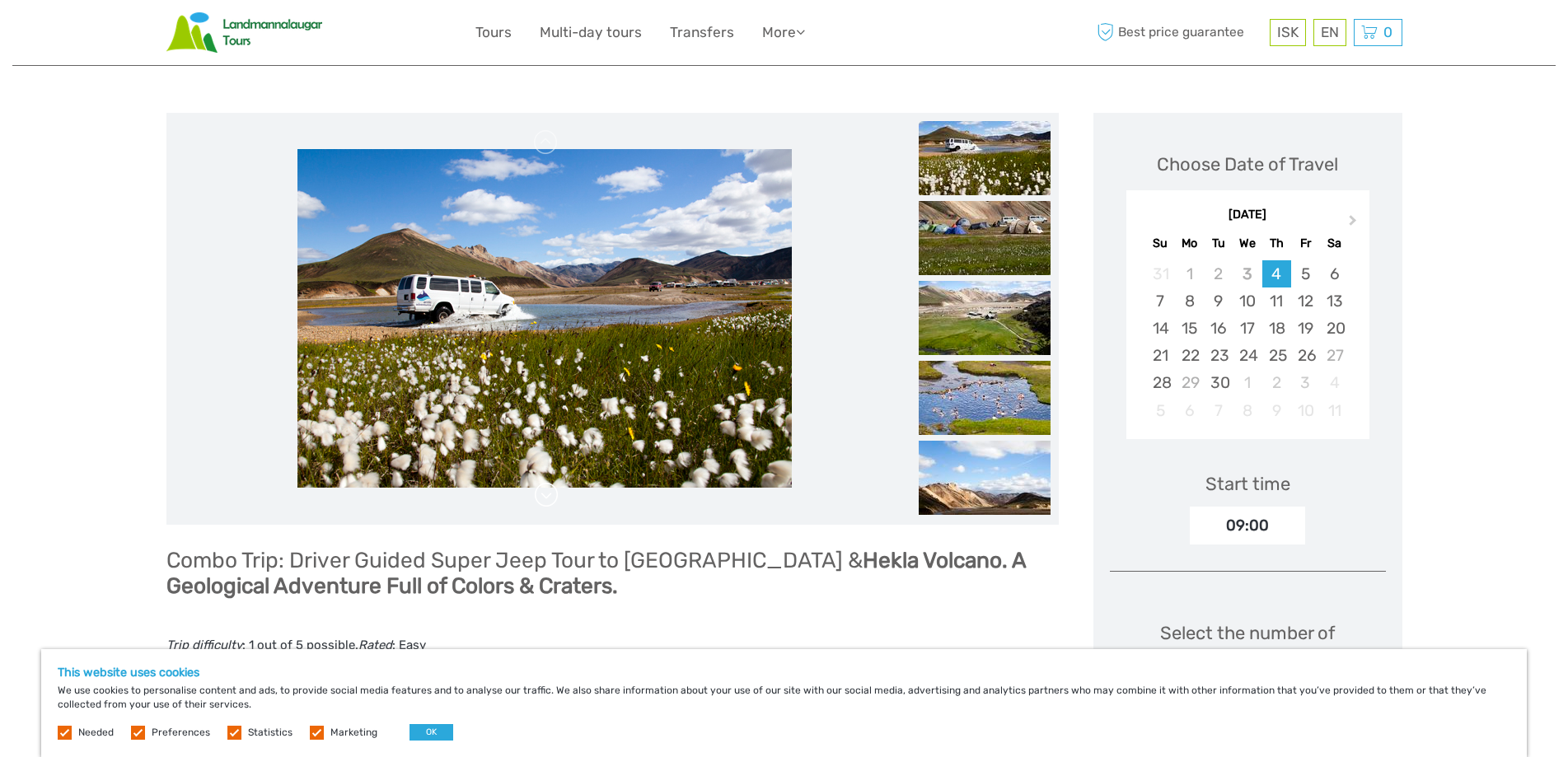
click at [547, 497] on link at bounding box center [546, 495] width 26 height 26
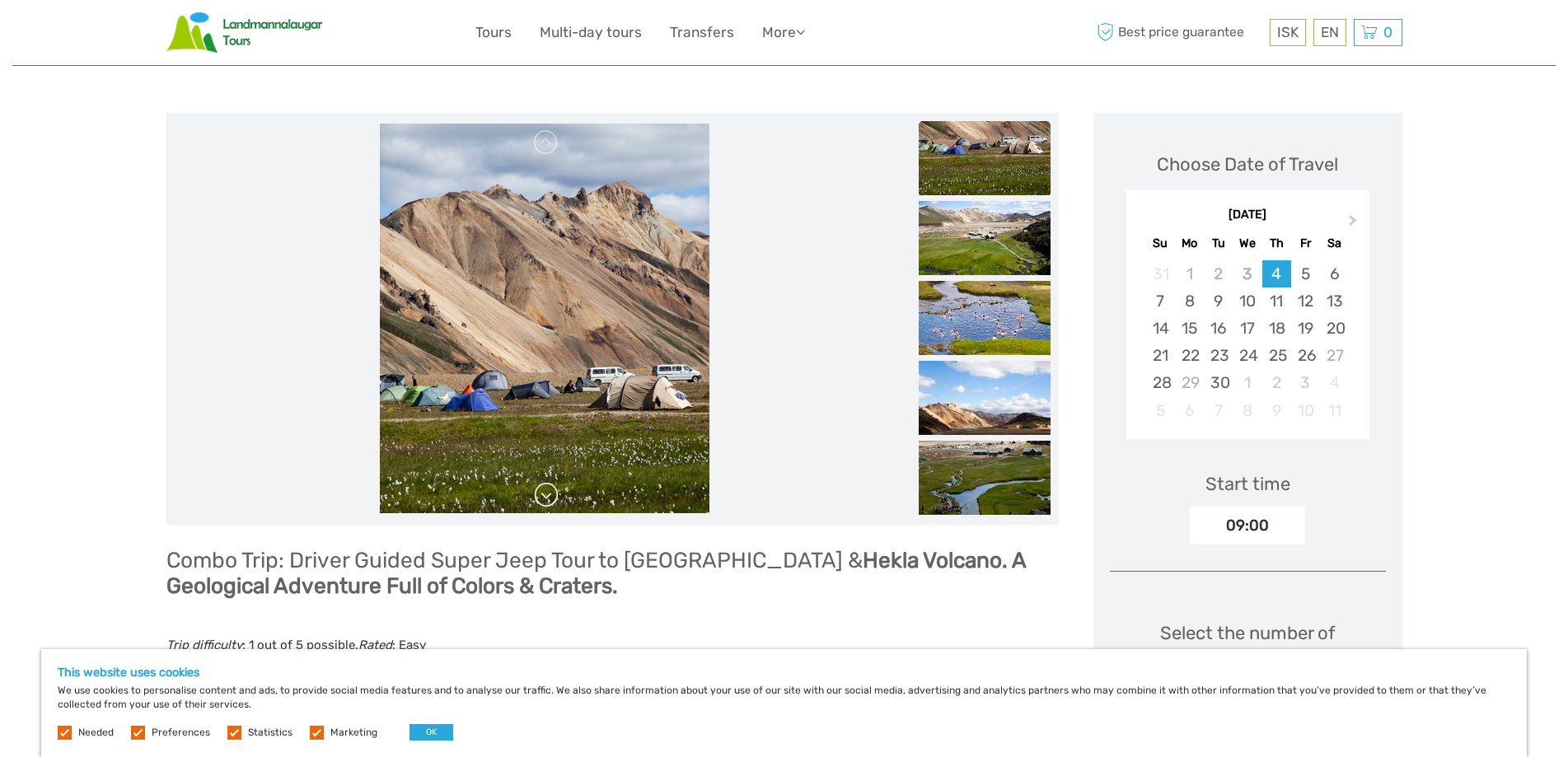
click at [547, 497] on link at bounding box center [546, 495] width 26 height 26
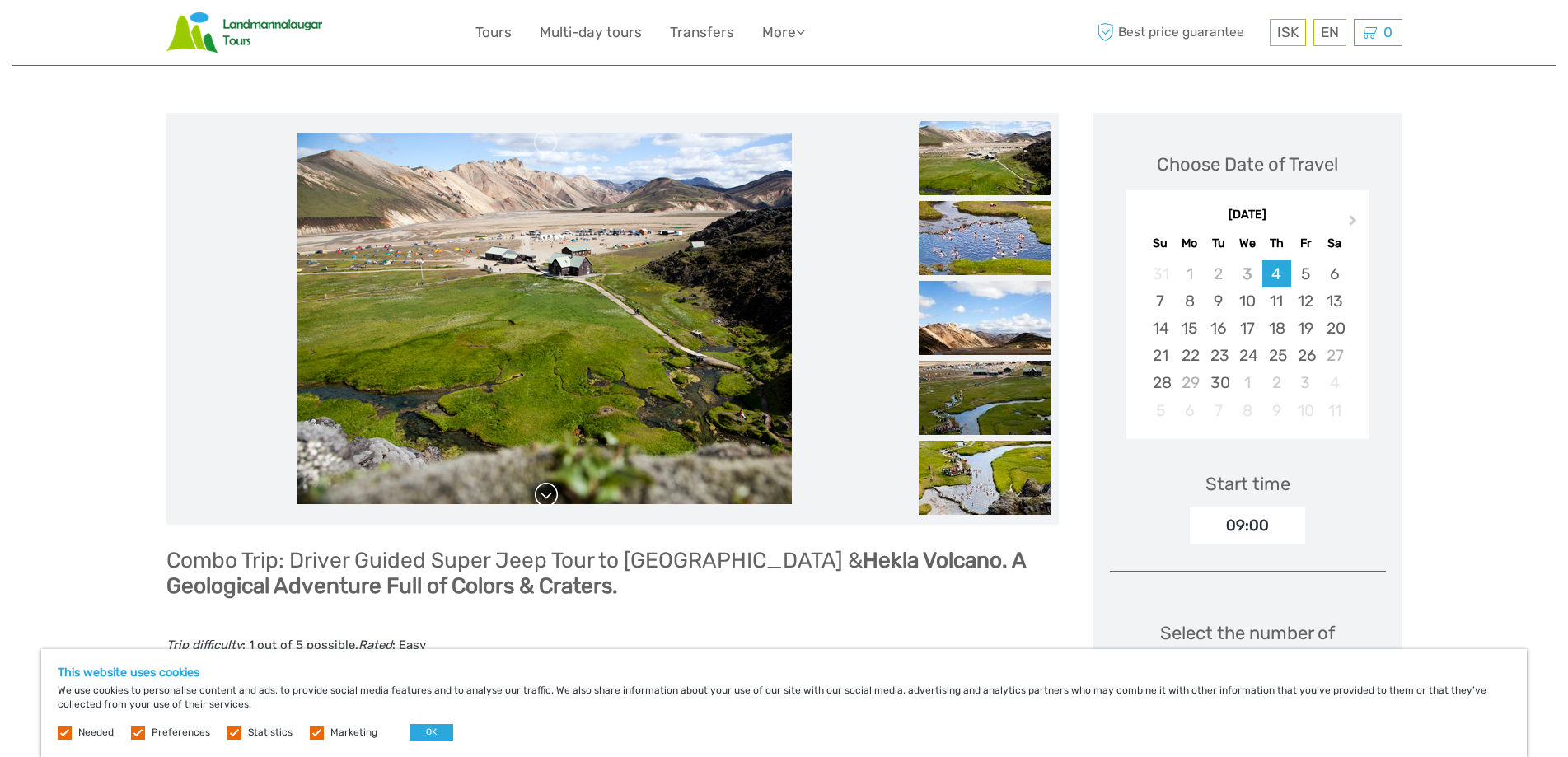
click at [547, 497] on link at bounding box center [546, 495] width 26 height 26
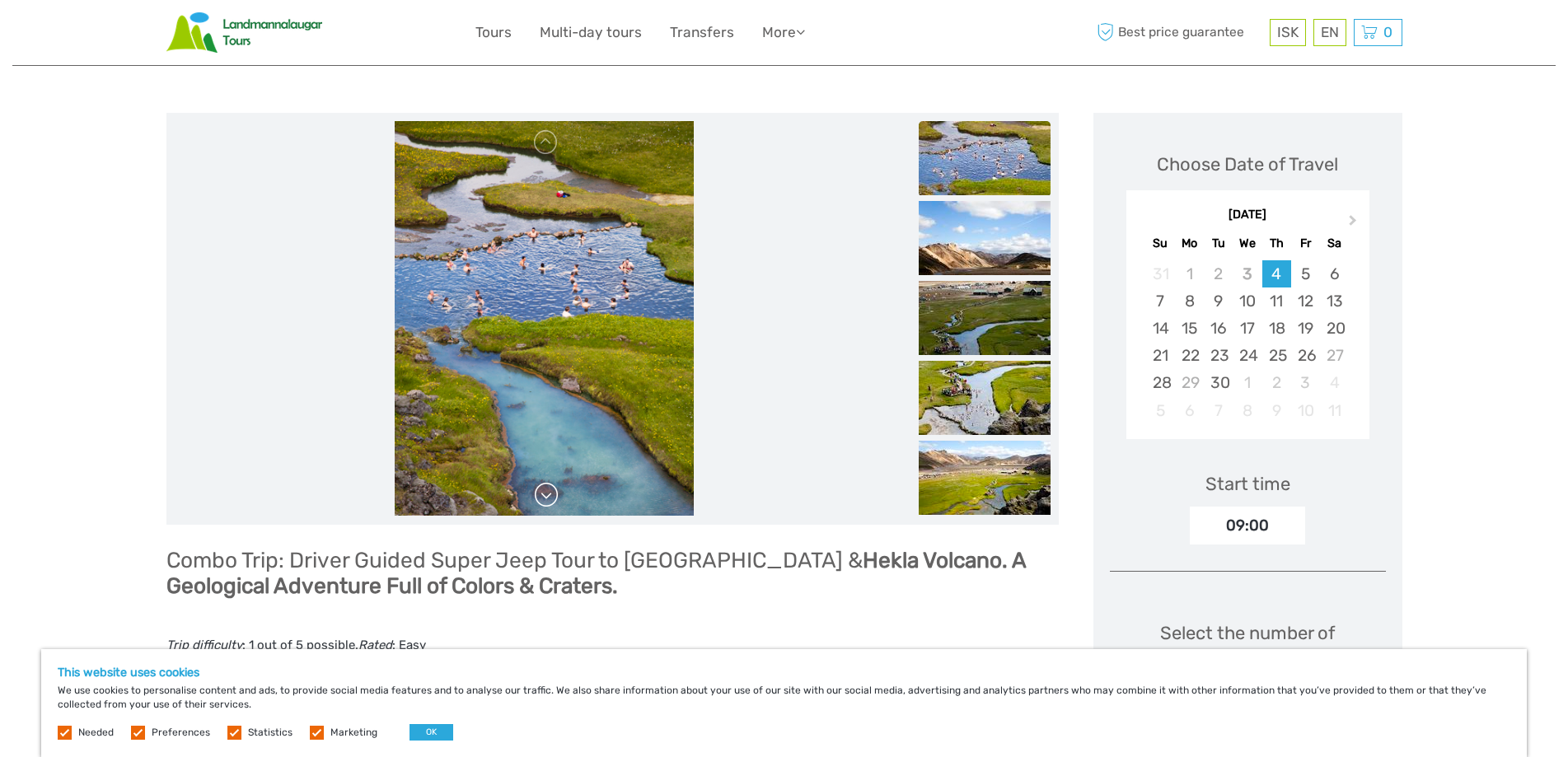
click at [547, 497] on link at bounding box center [546, 495] width 26 height 26
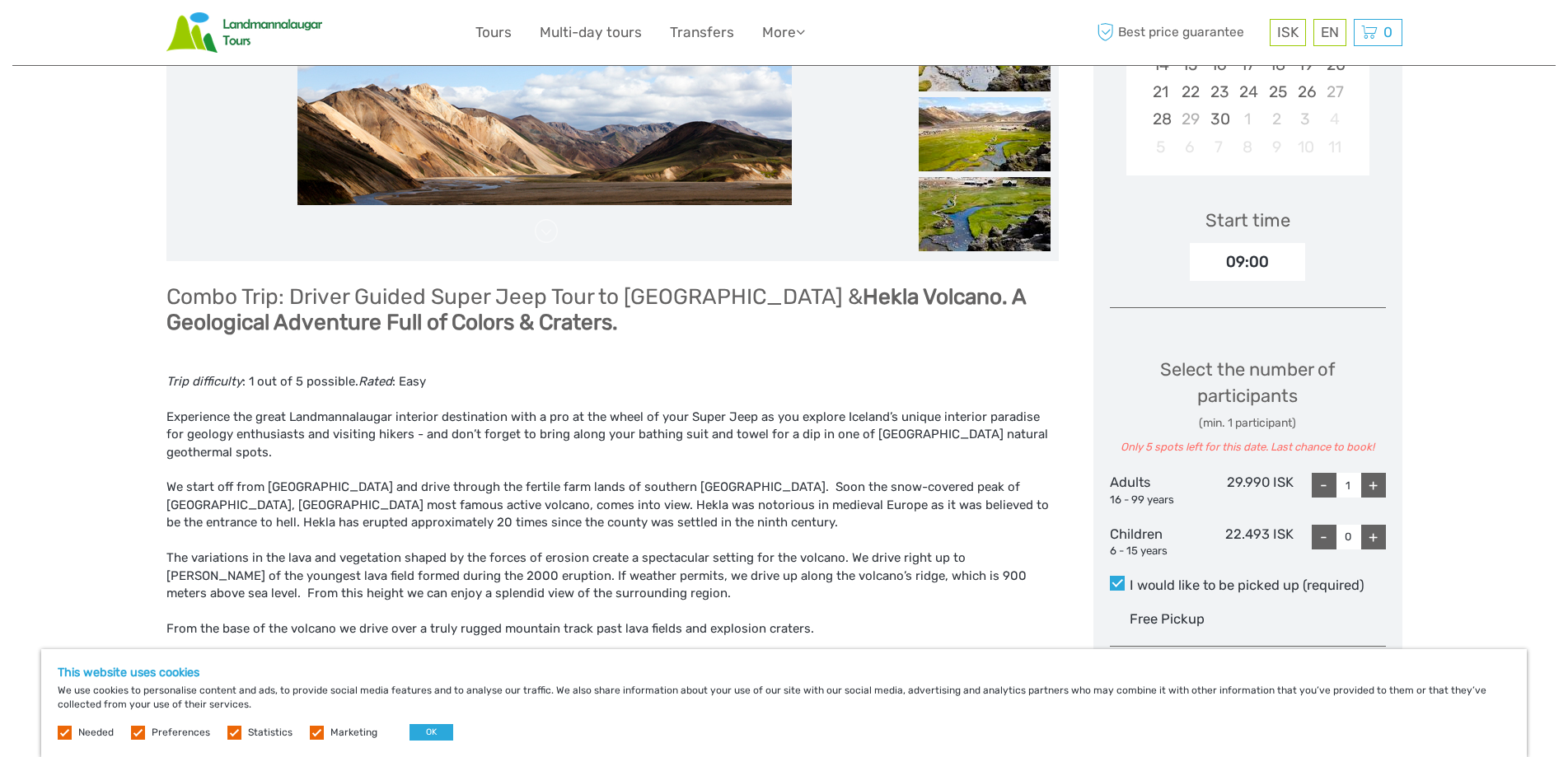
scroll to position [247, 0]
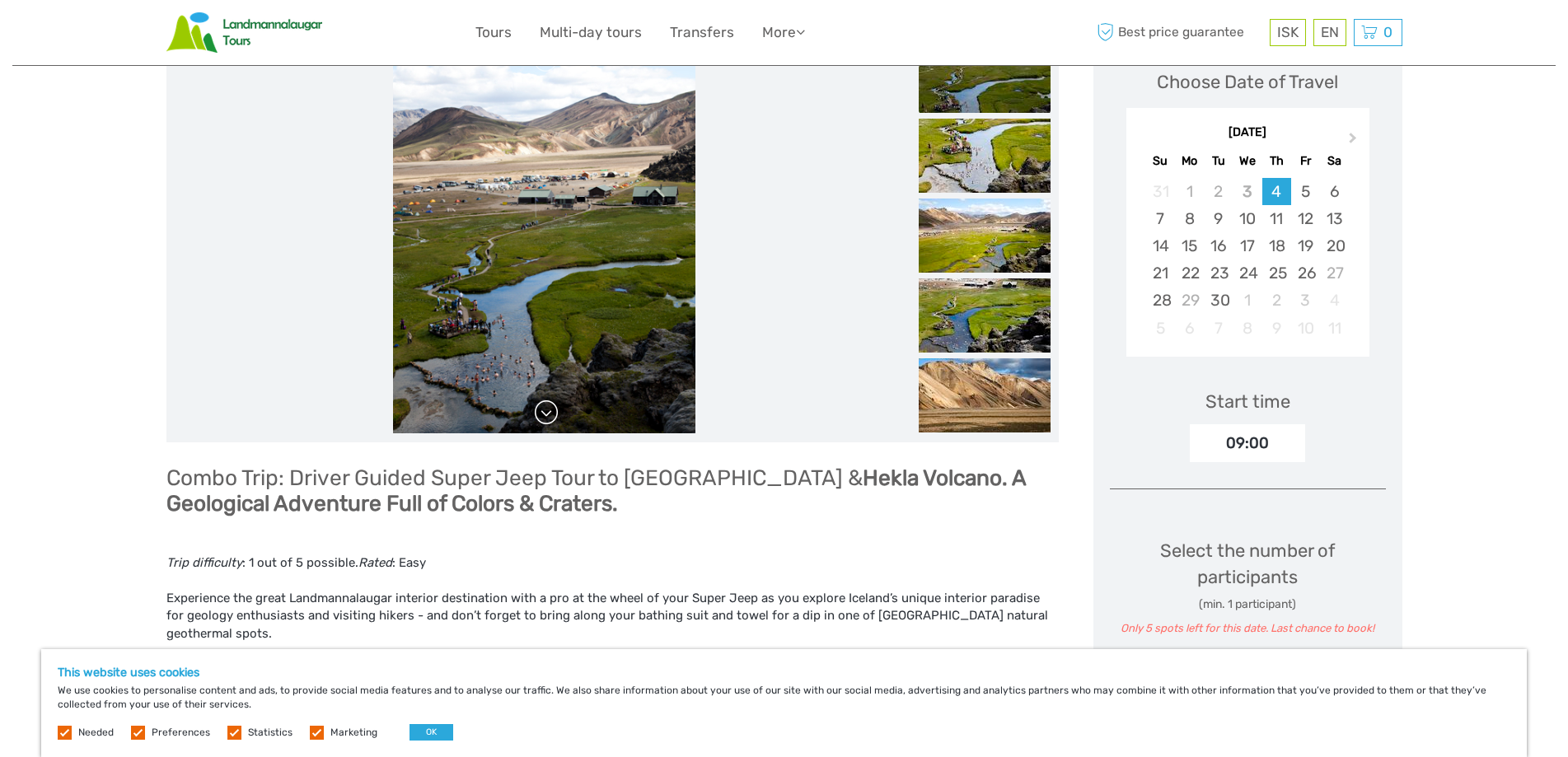
click at [549, 414] on link at bounding box center [546, 412] width 26 height 26
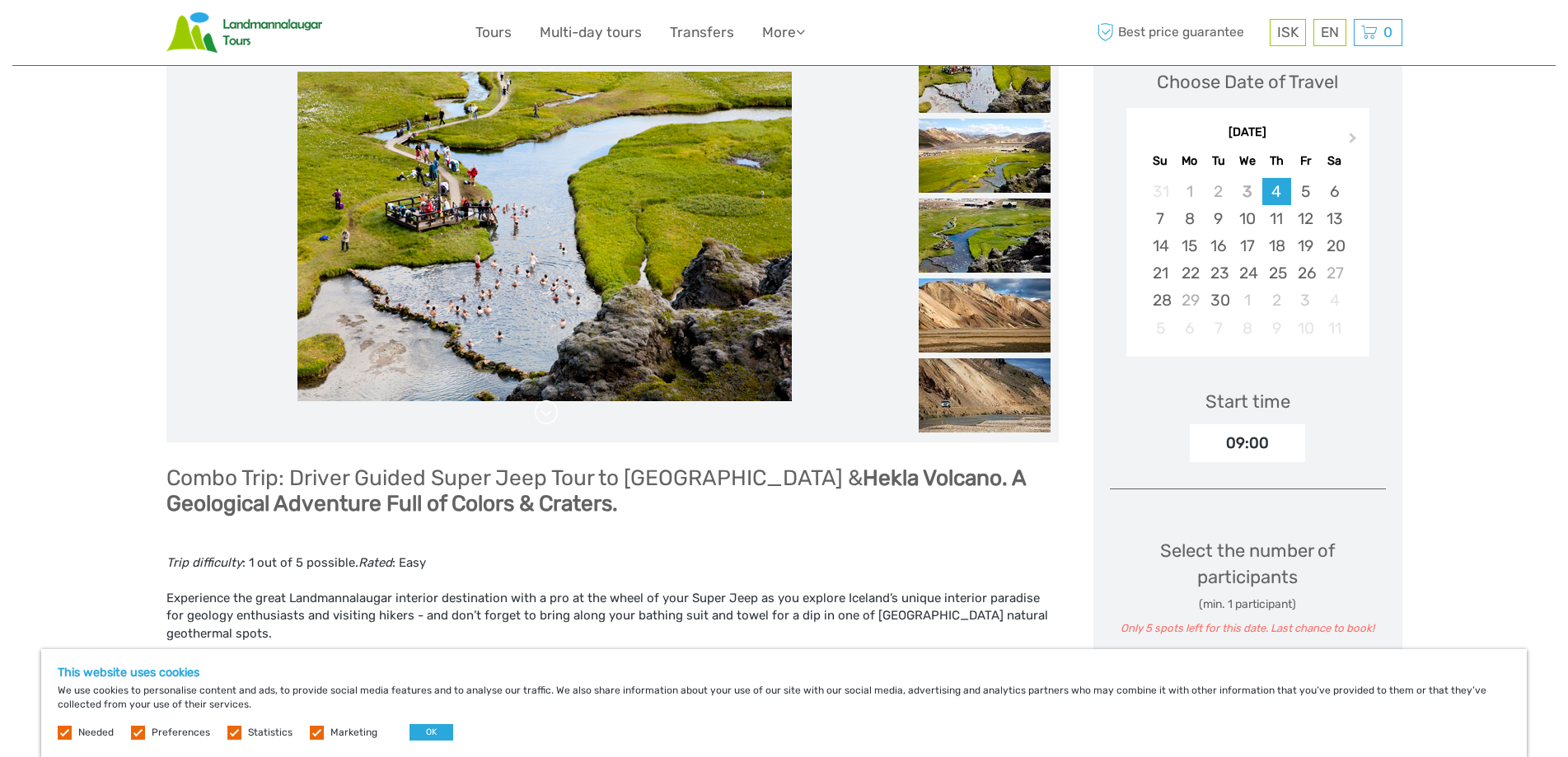
click at [549, 414] on link at bounding box center [546, 412] width 26 height 26
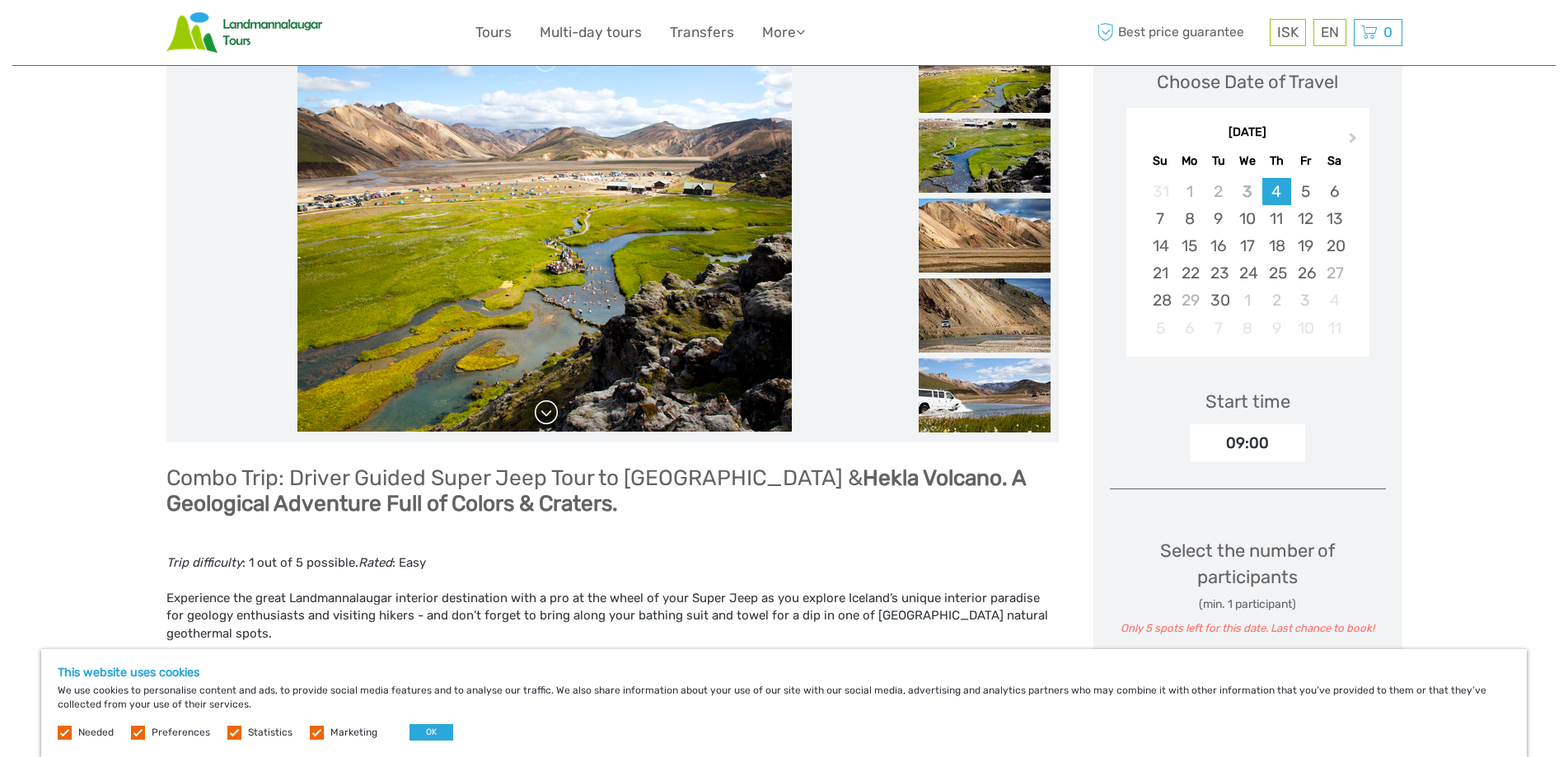
click at [549, 414] on link at bounding box center [546, 412] width 26 height 26
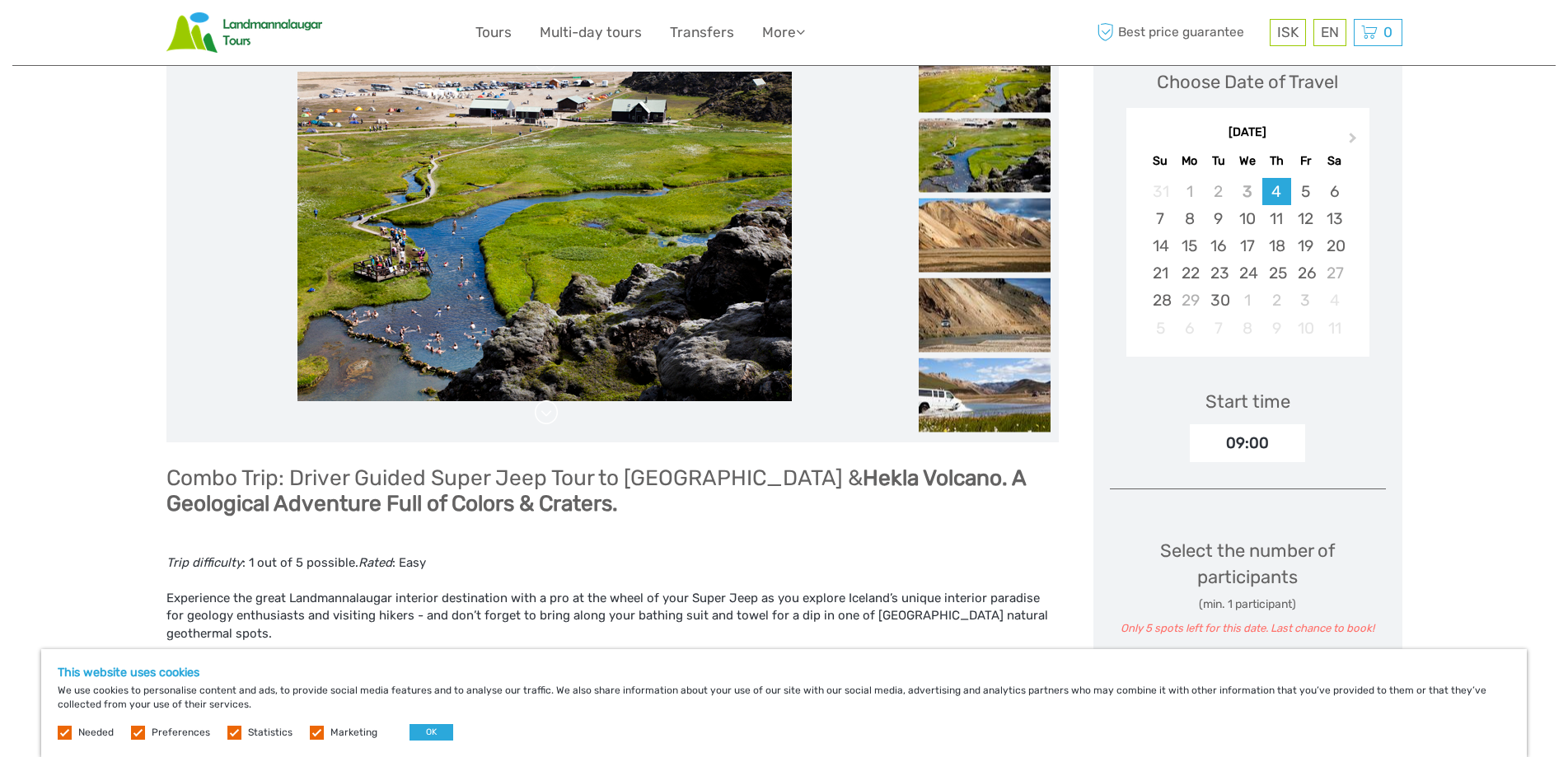
click at [549, 414] on link at bounding box center [546, 412] width 26 height 26
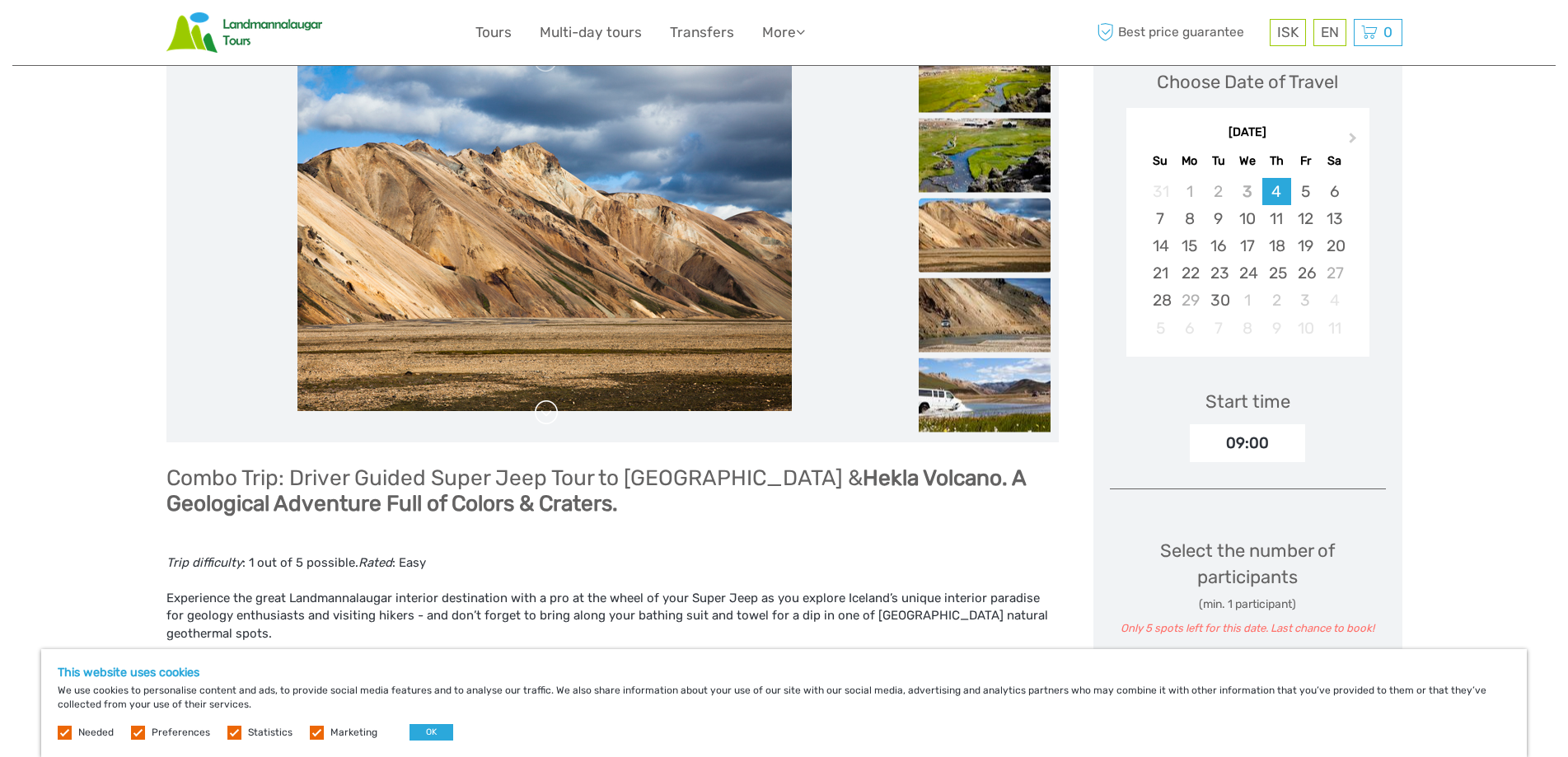
click at [549, 414] on link at bounding box center [546, 412] width 26 height 26
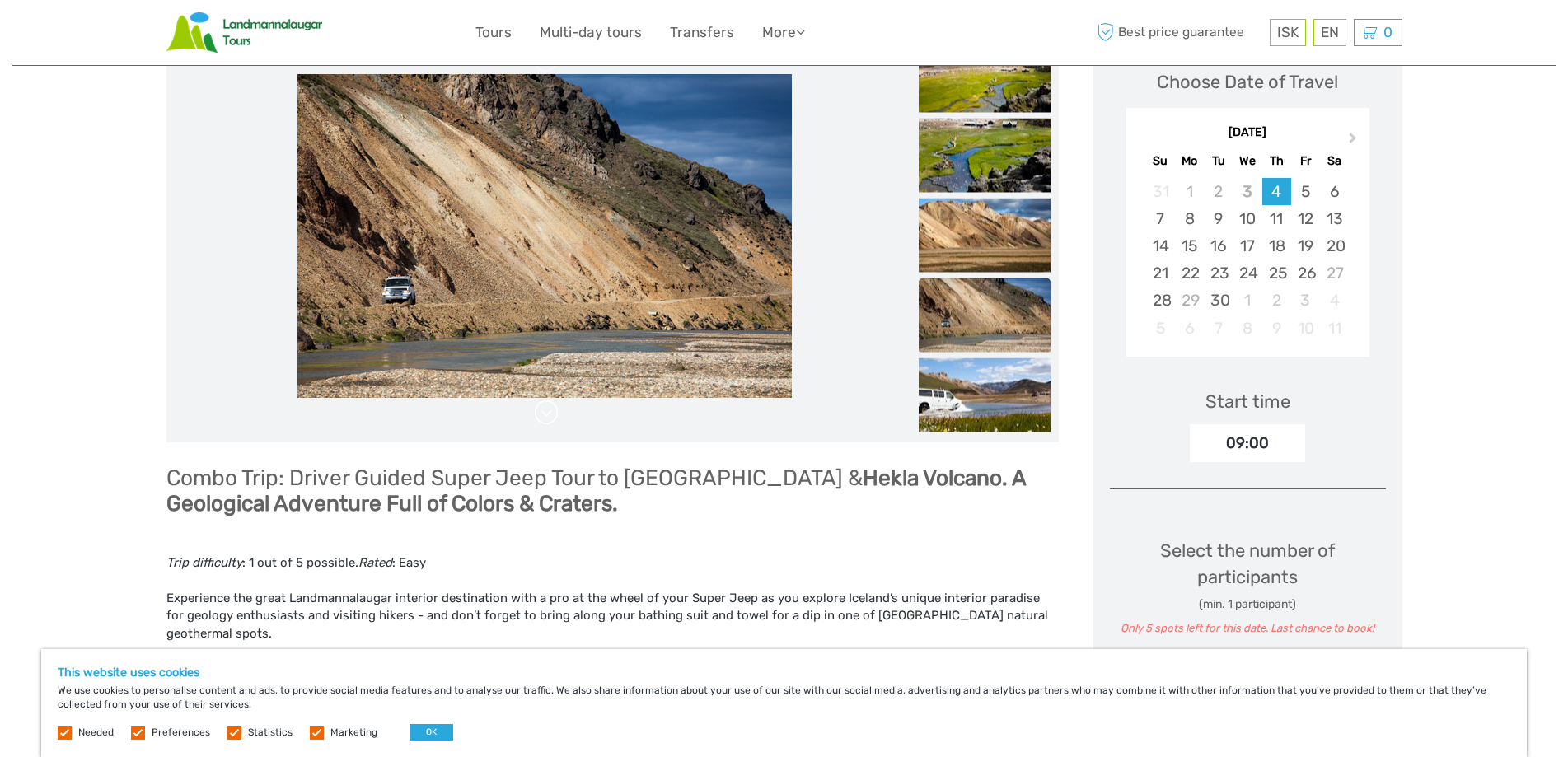
click at [549, 414] on link at bounding box center [546, 412] width 26 height 26
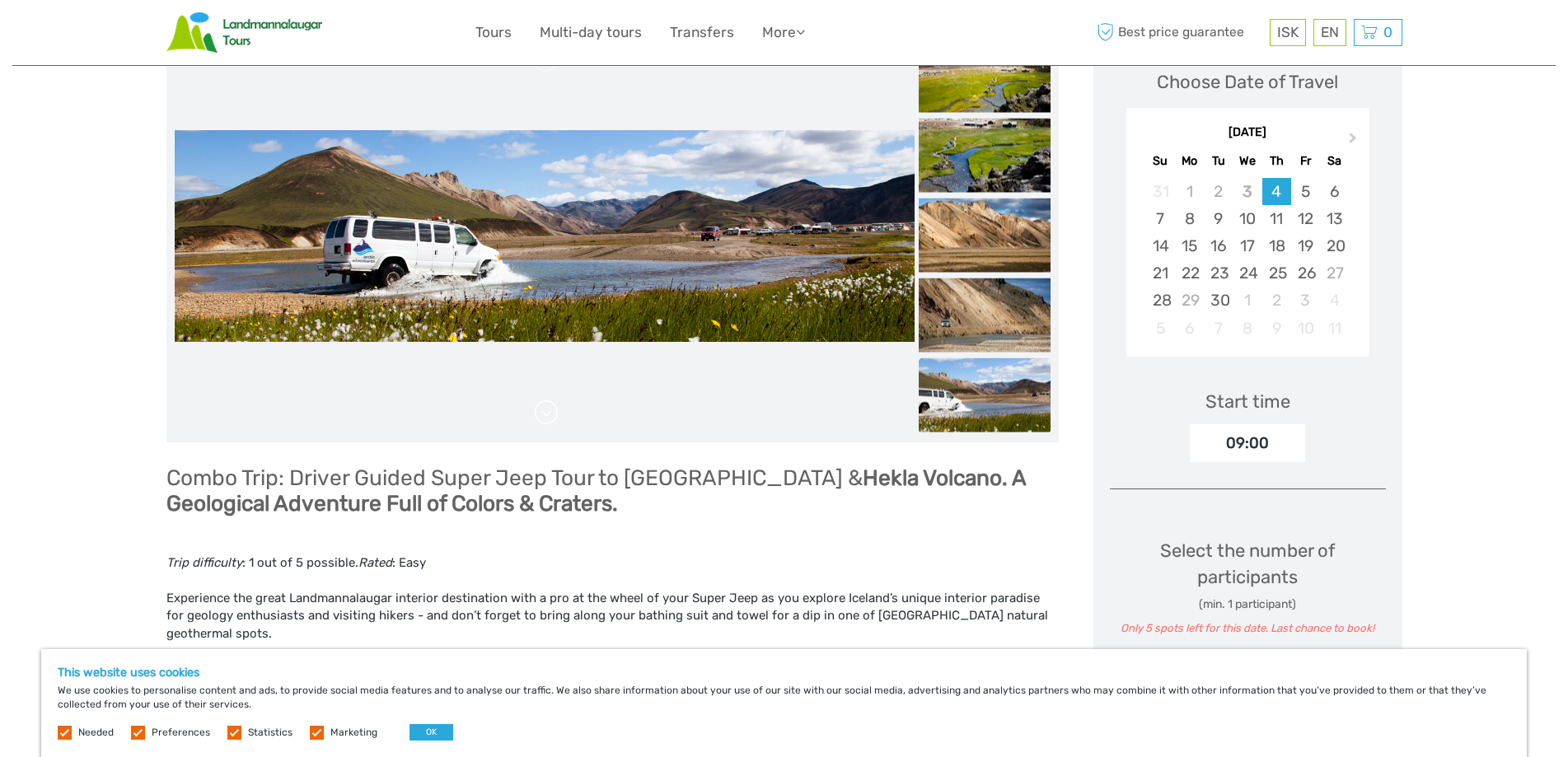
click at [549, 414] on link at bounding box center [546, 412] width 26 height 26
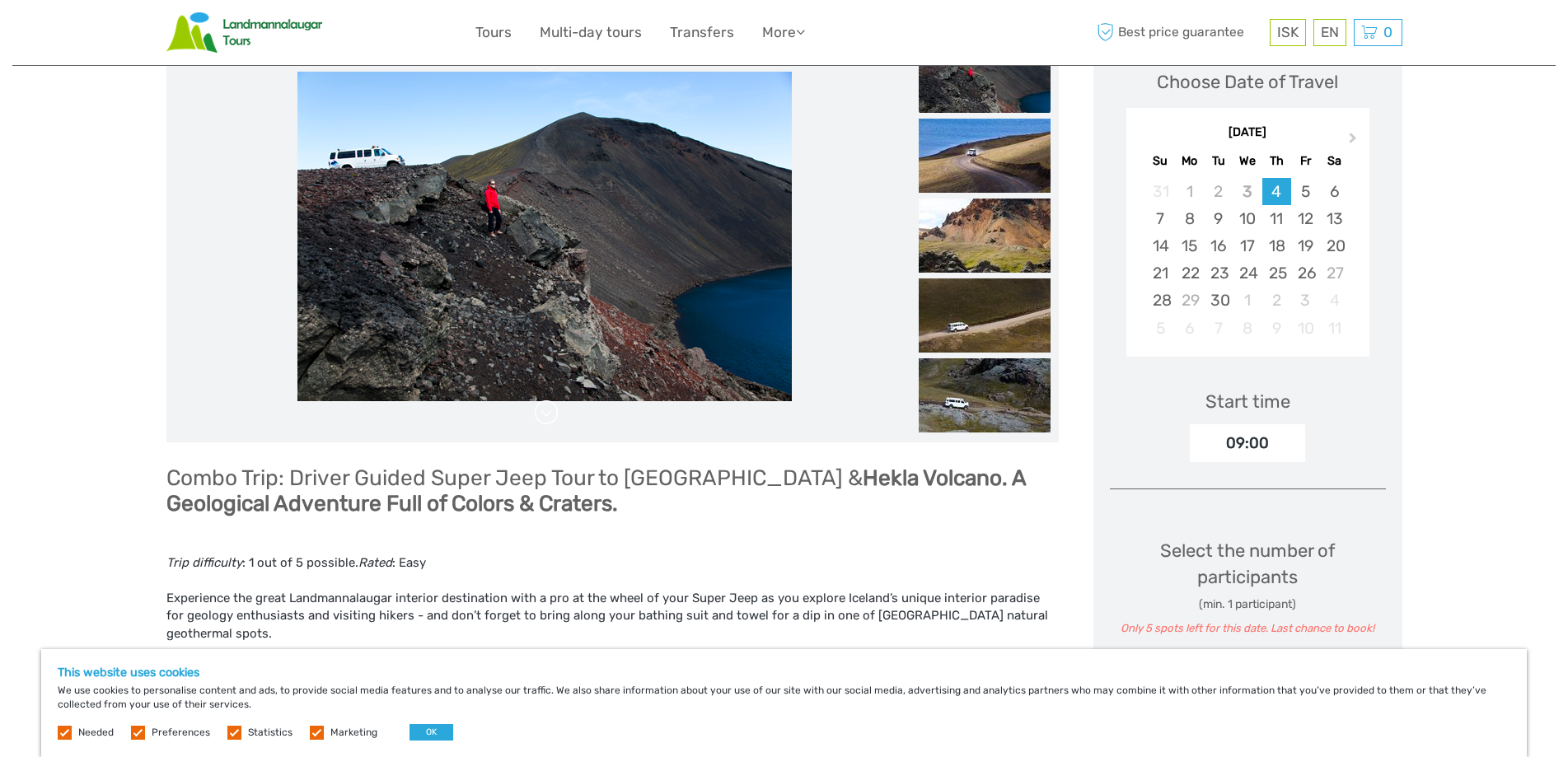
click at [549, 414] on link at bounding box center [546, 412] width 26 height 26
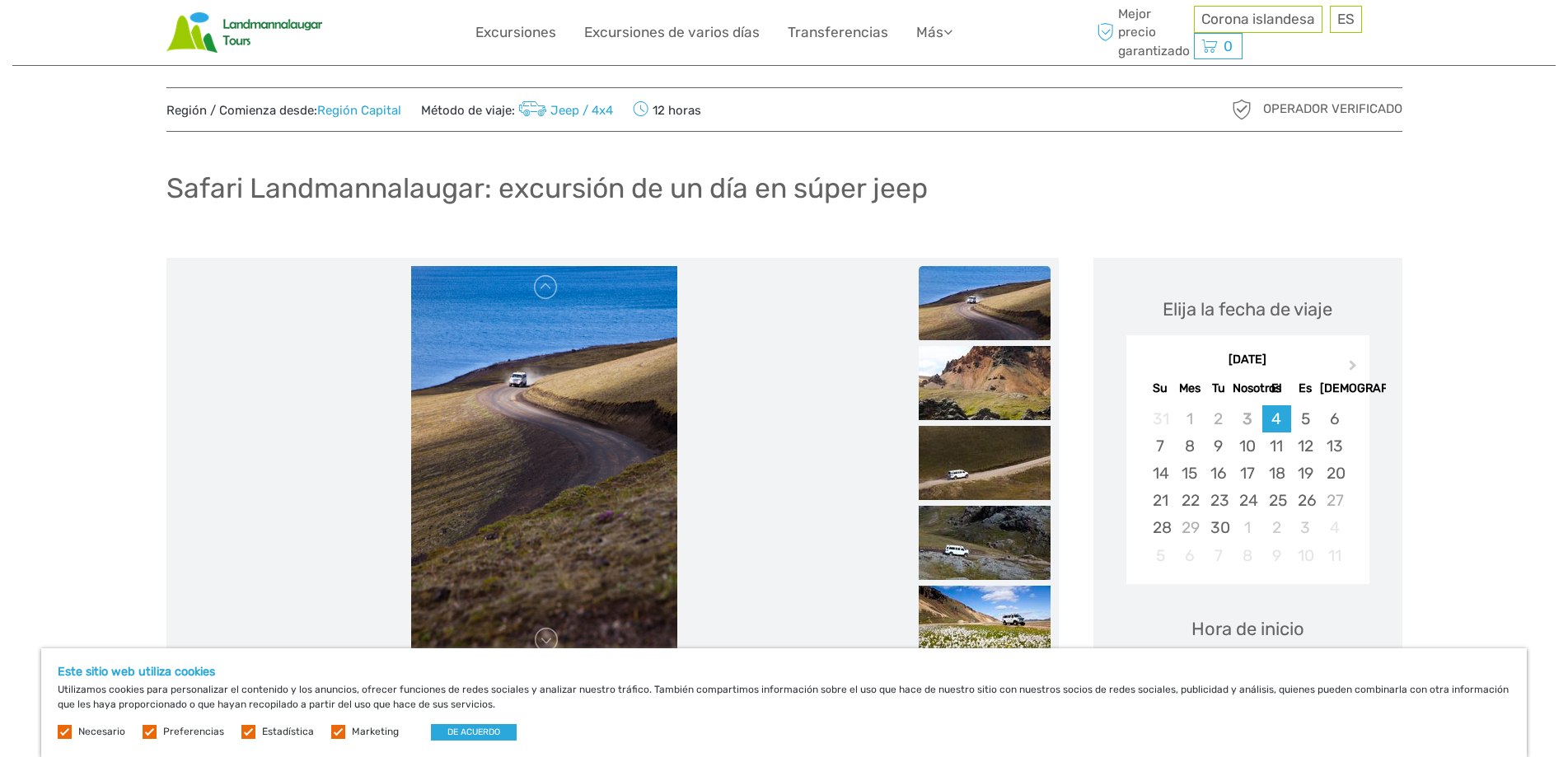
scroll to position [0, 0]
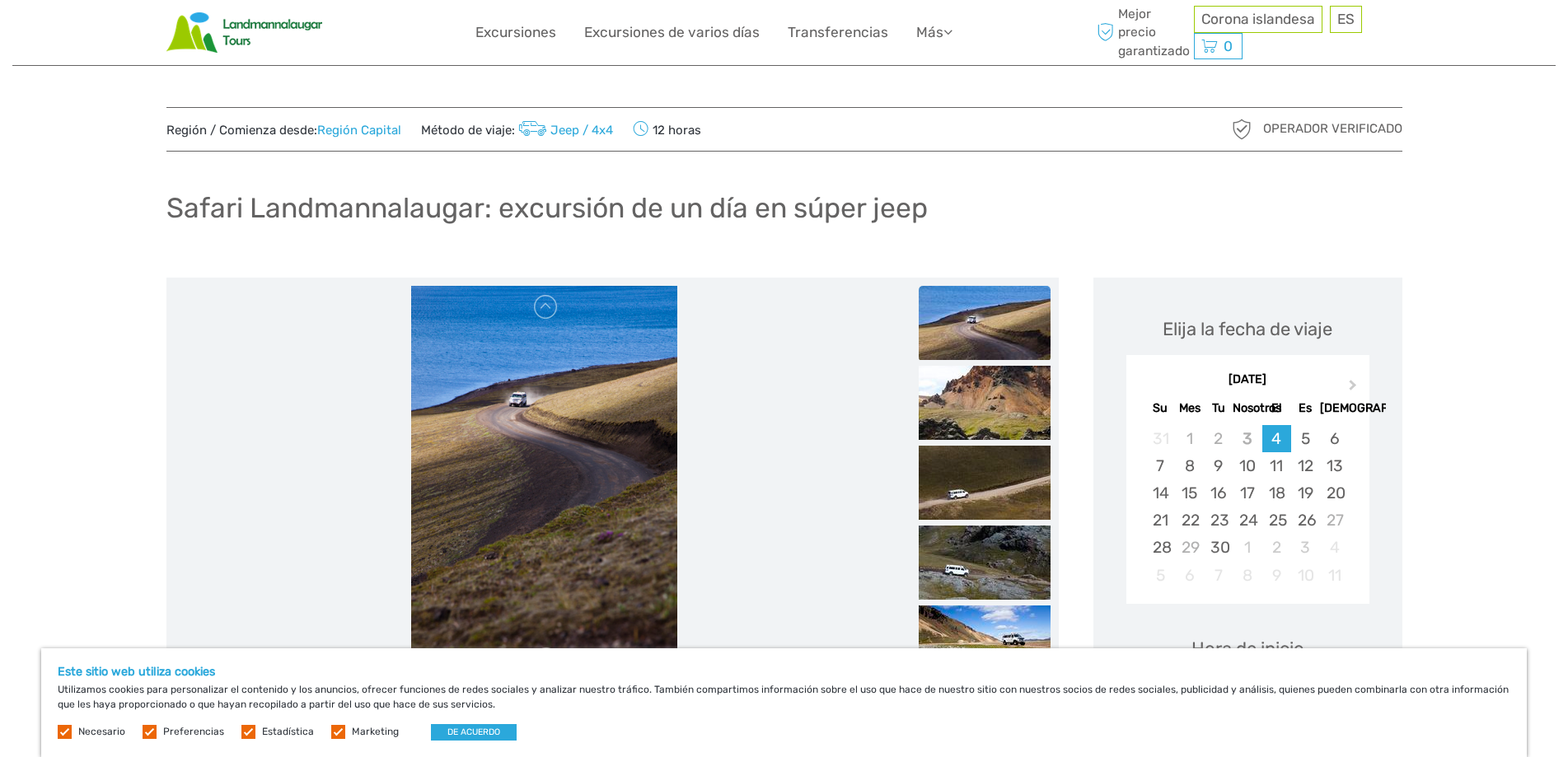
click at [986, 339] on img at bounding box center [984, 323] width 132 height 74
click at [987, 391] on img at bounding box center [984, 403] width 132 height 74
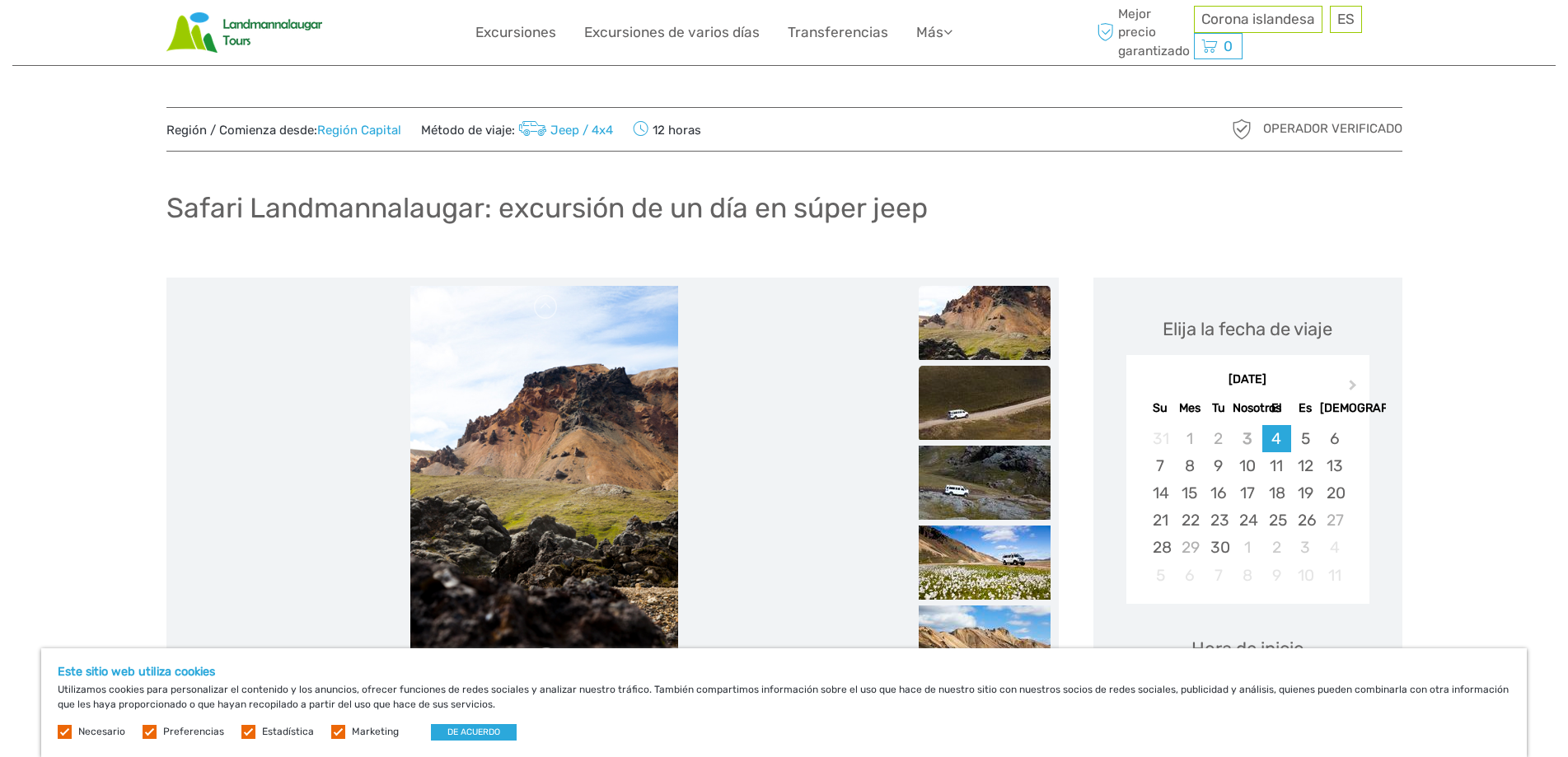
click at [977, 428] on img at bounding box center [984, 403] width 132 height 74
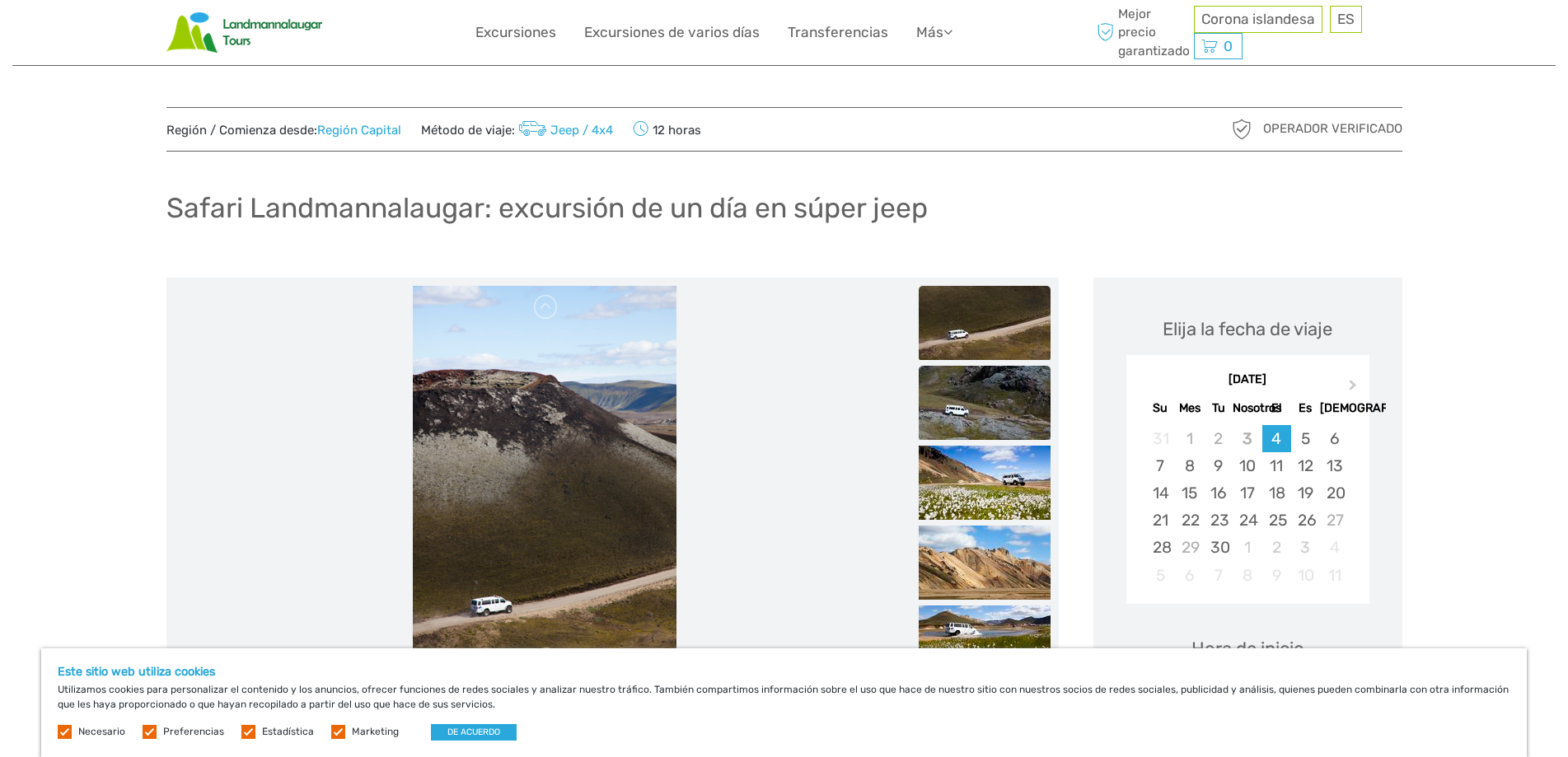
click at [978, 433] on img at bounding box center [984, 403] width 132 height 74
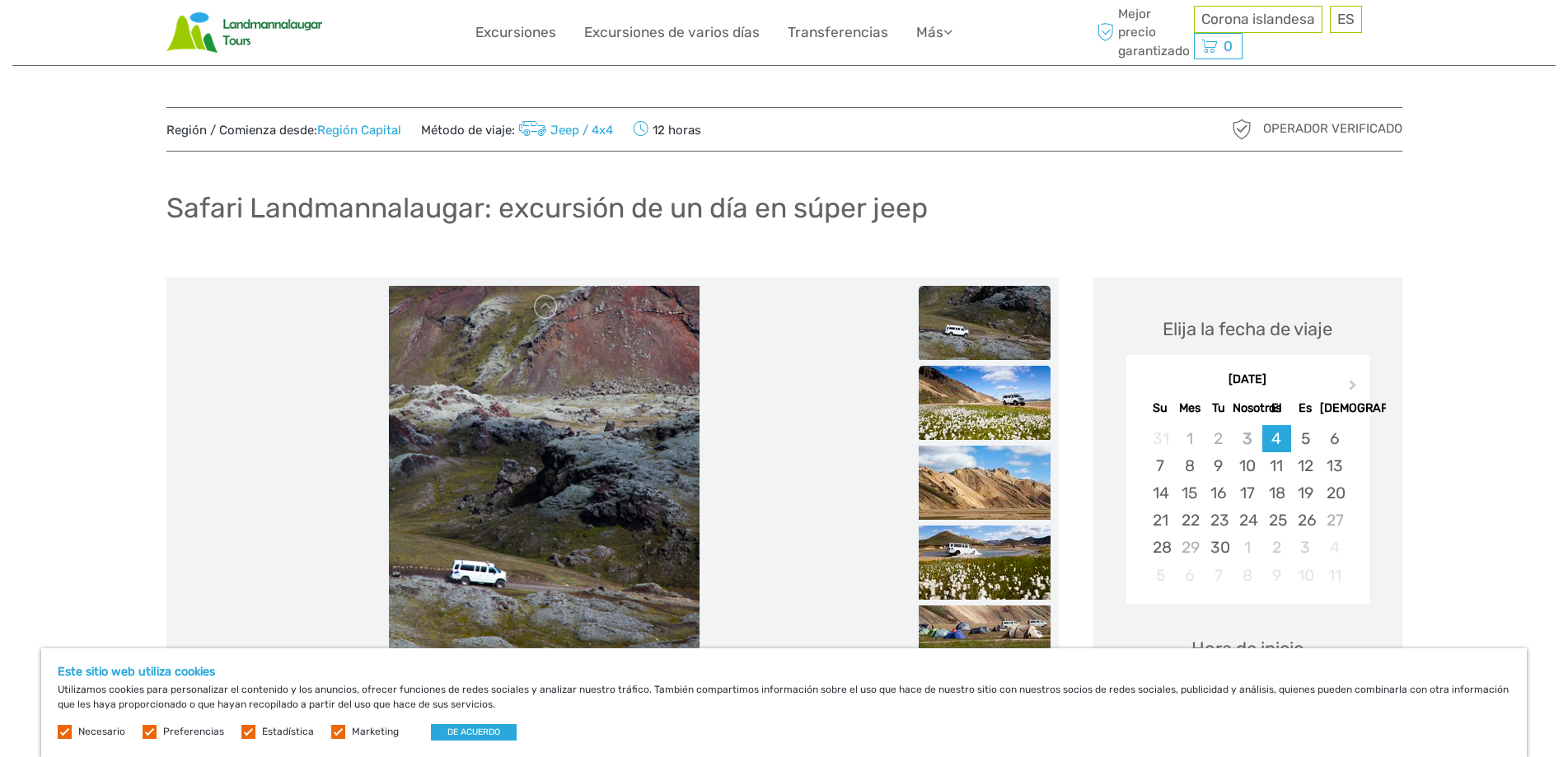
click at [978, 372] on img at bounding box center [984, 403] width 132 height 74
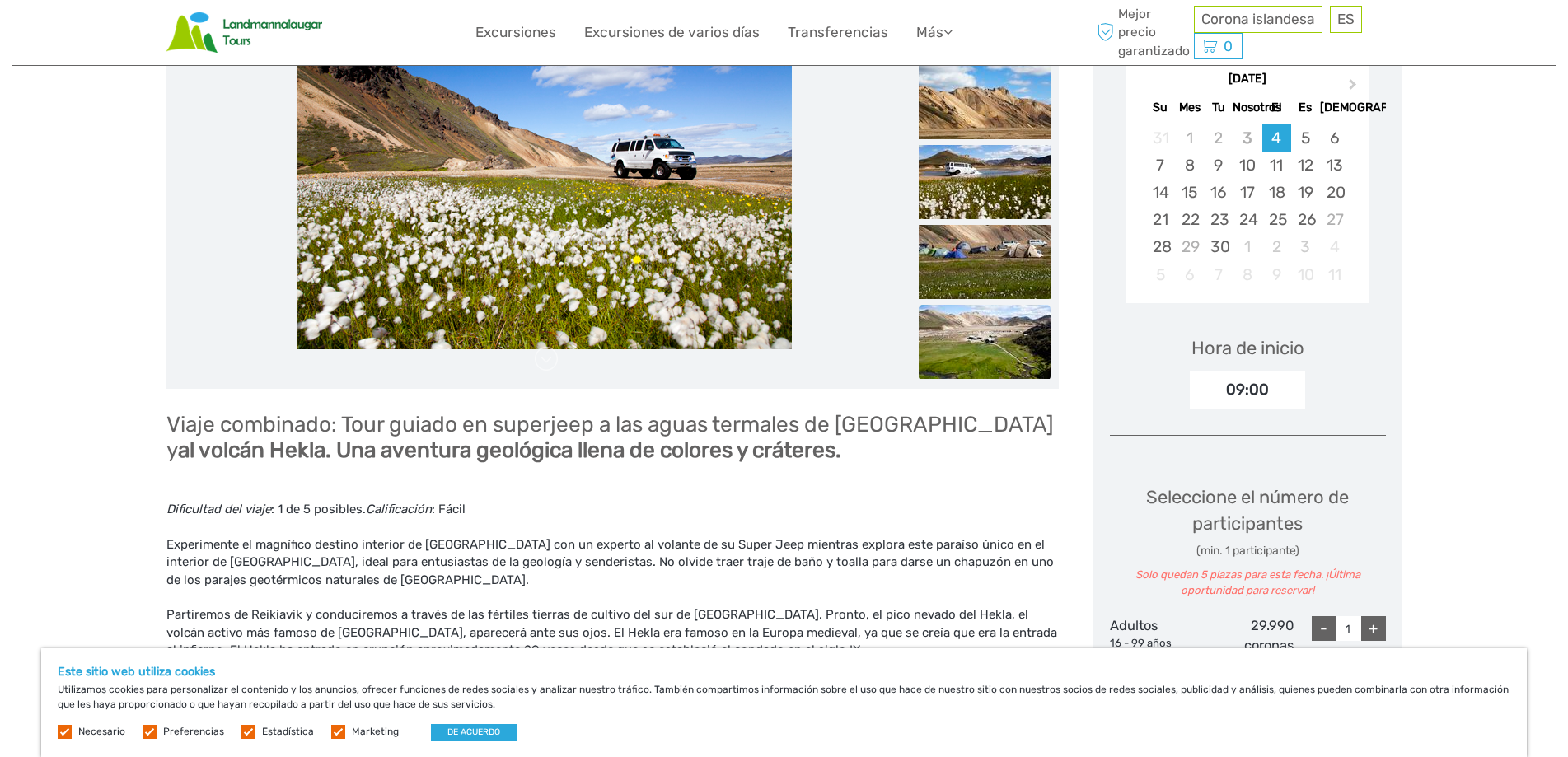
scroll to position [329, 0]
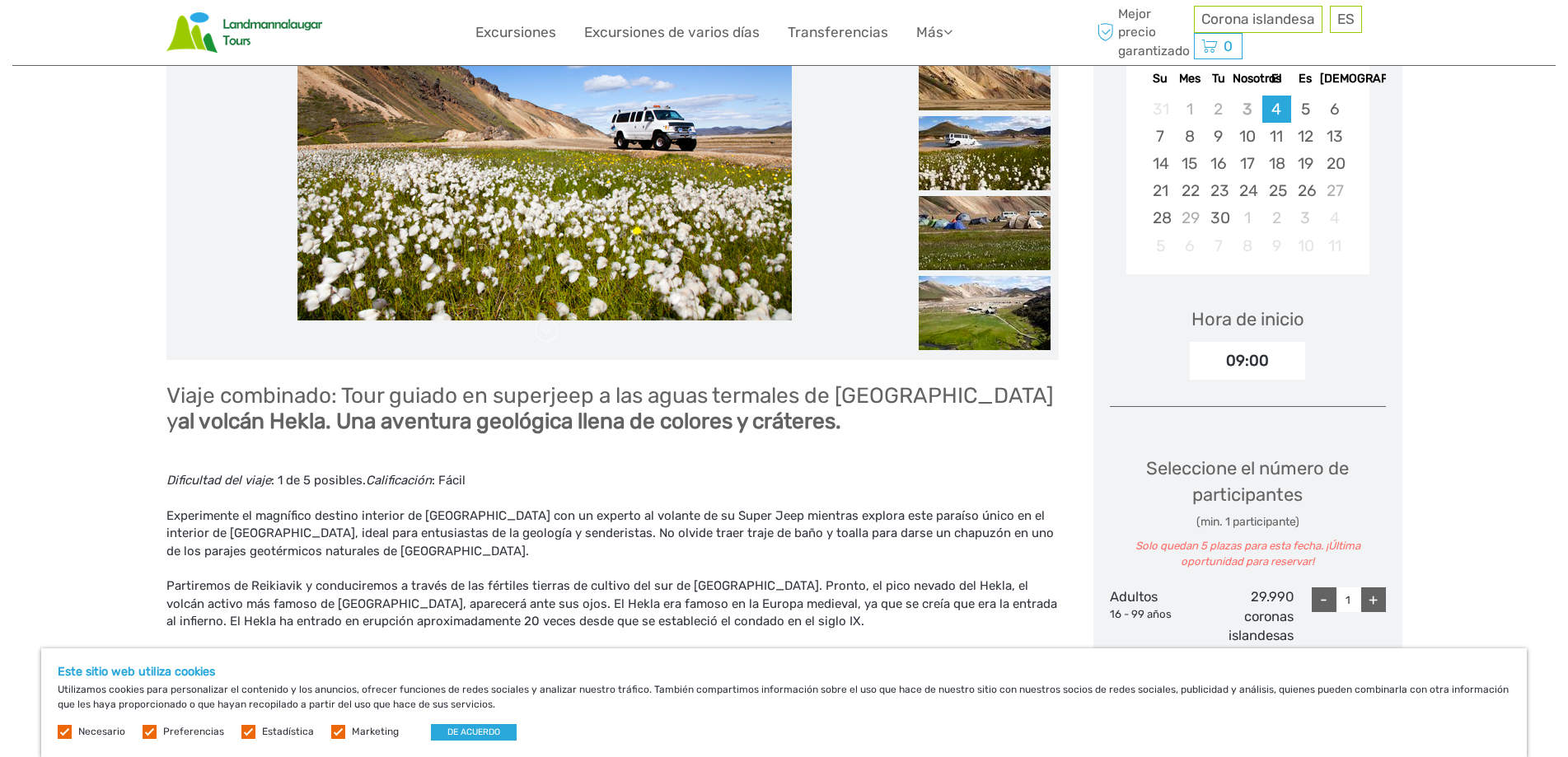
click at [716, 207] on img at bounding box center [545, 154] width 495 height 334
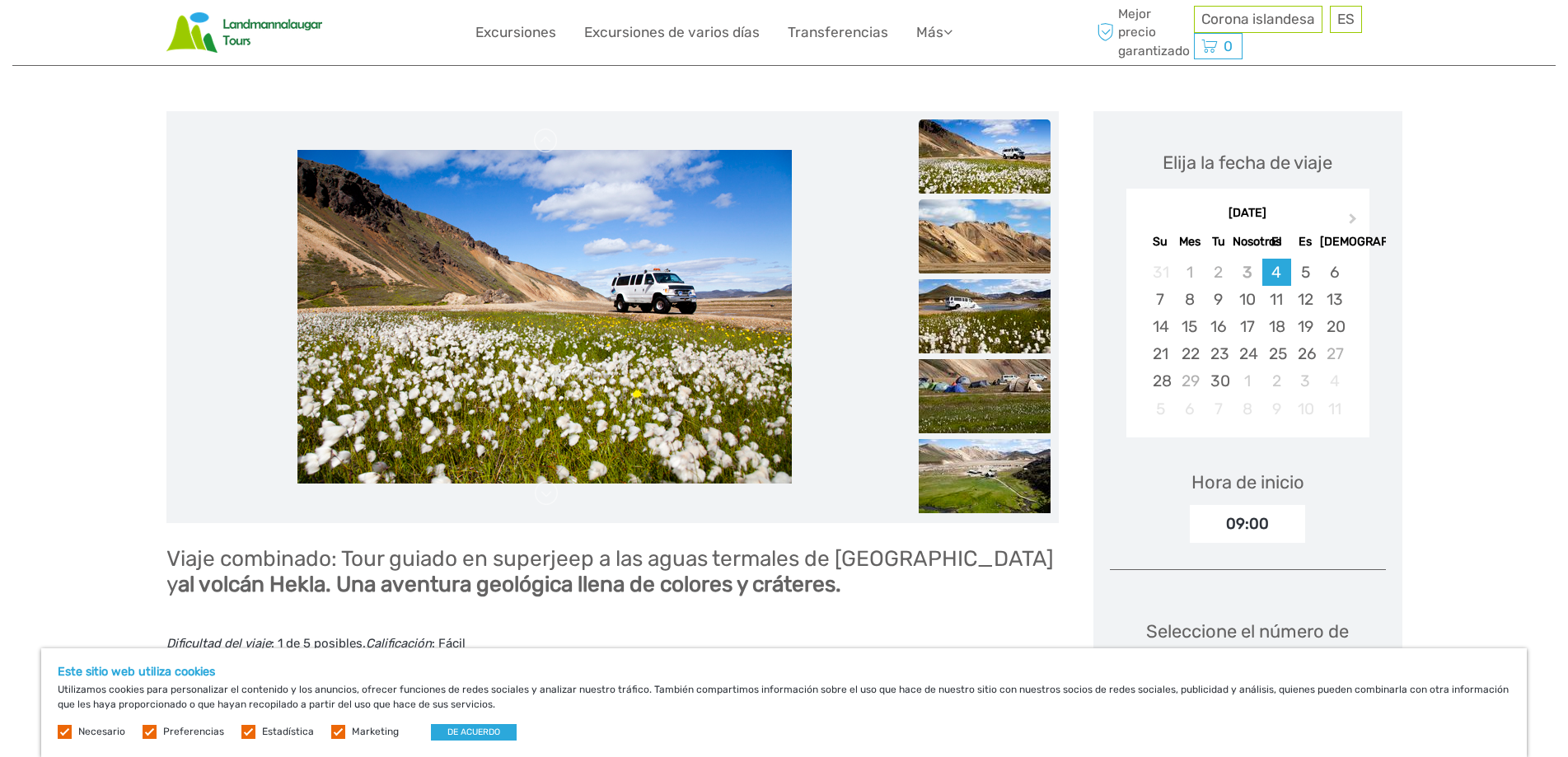
scroll to position [165, 0]
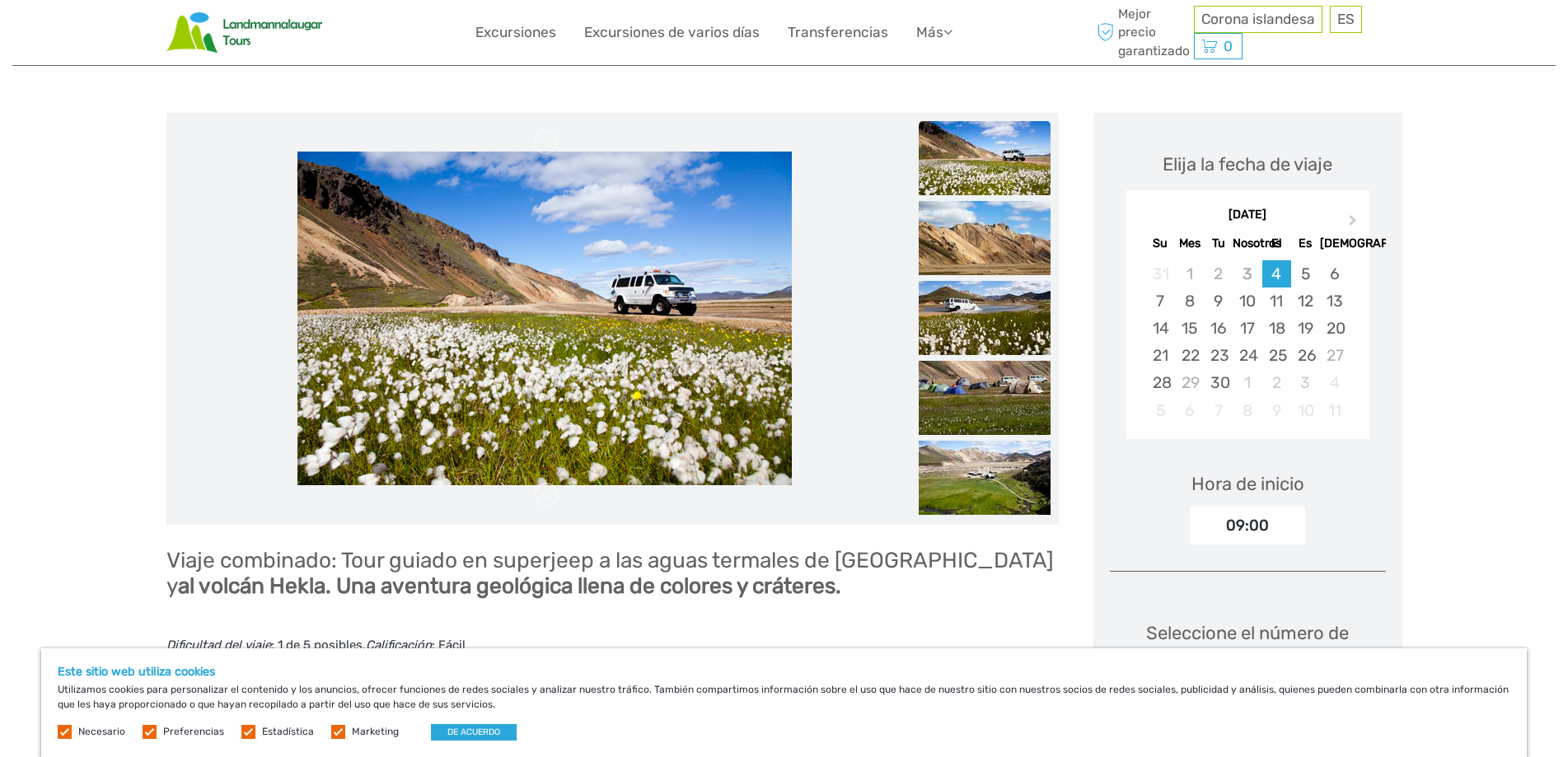
click at [983, 157] on img at bounding box center [984, 159] width 132 height 74
click at [978, 234] on img at bounding box center [984, 238] width 132 height 74
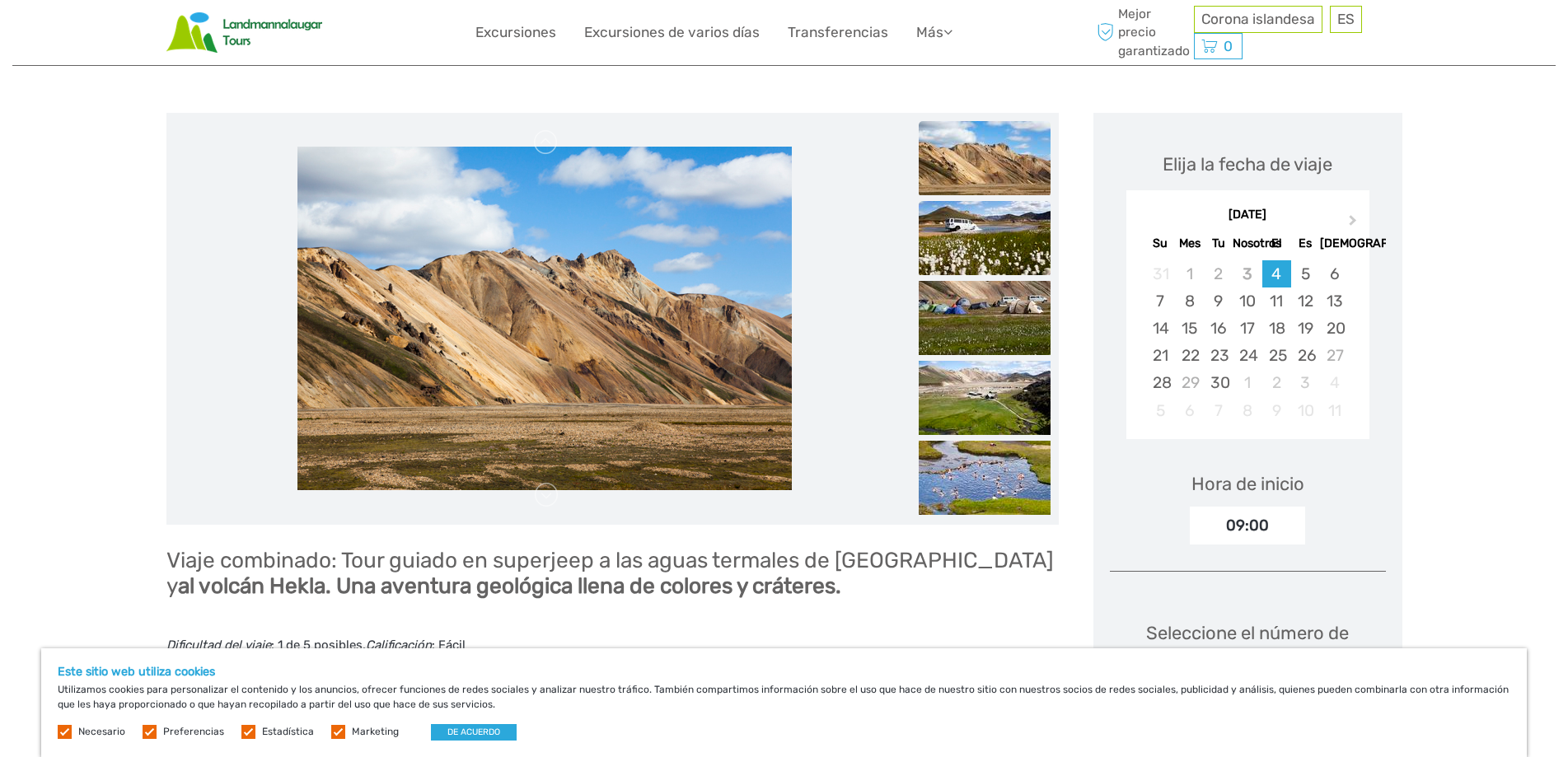
click at [975, 270] on img at bounding box center [984, 238] width 132 height 74
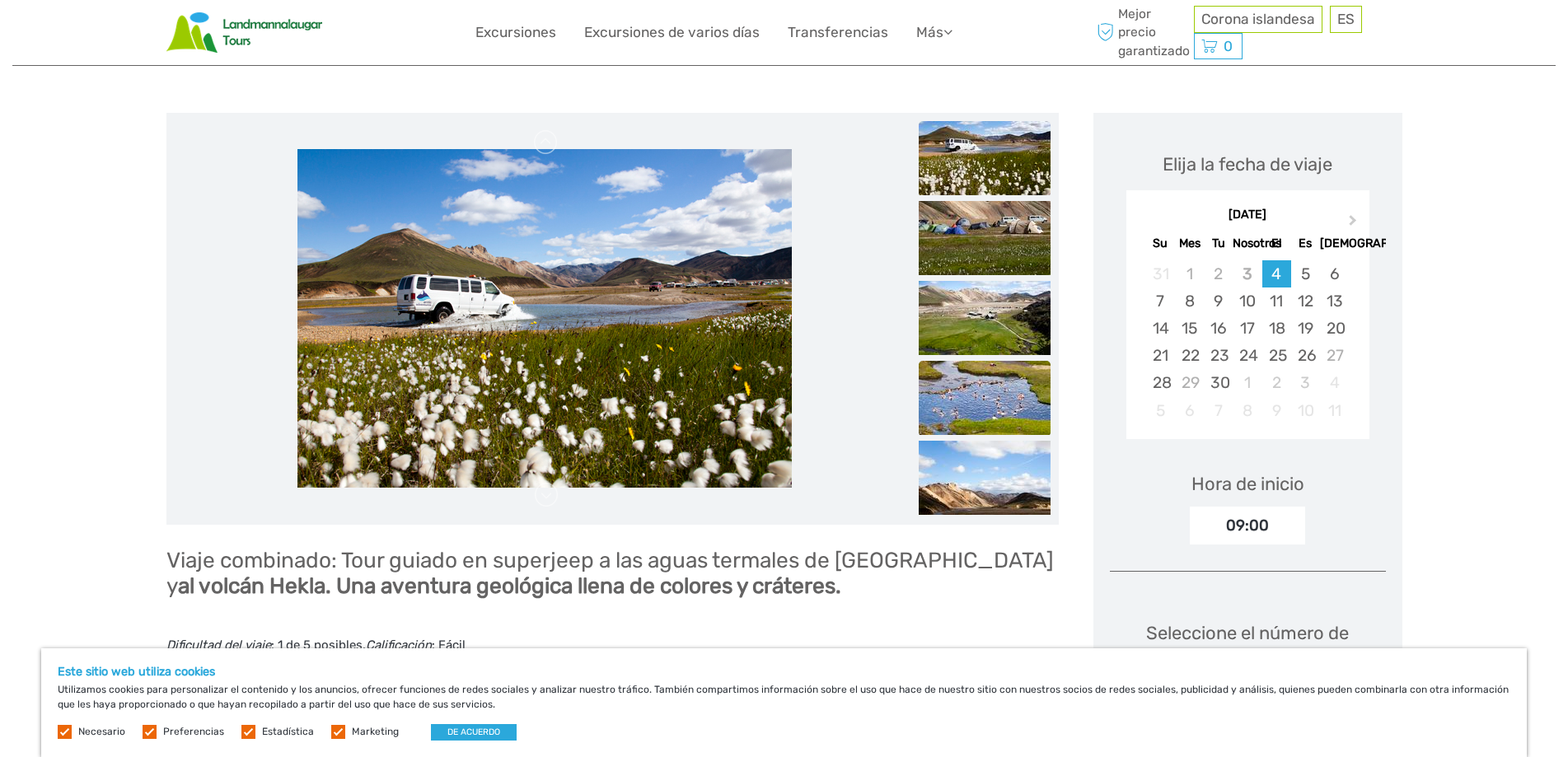
click at [983, 387] on img at bounding box center [984, 398] width 132 height 74
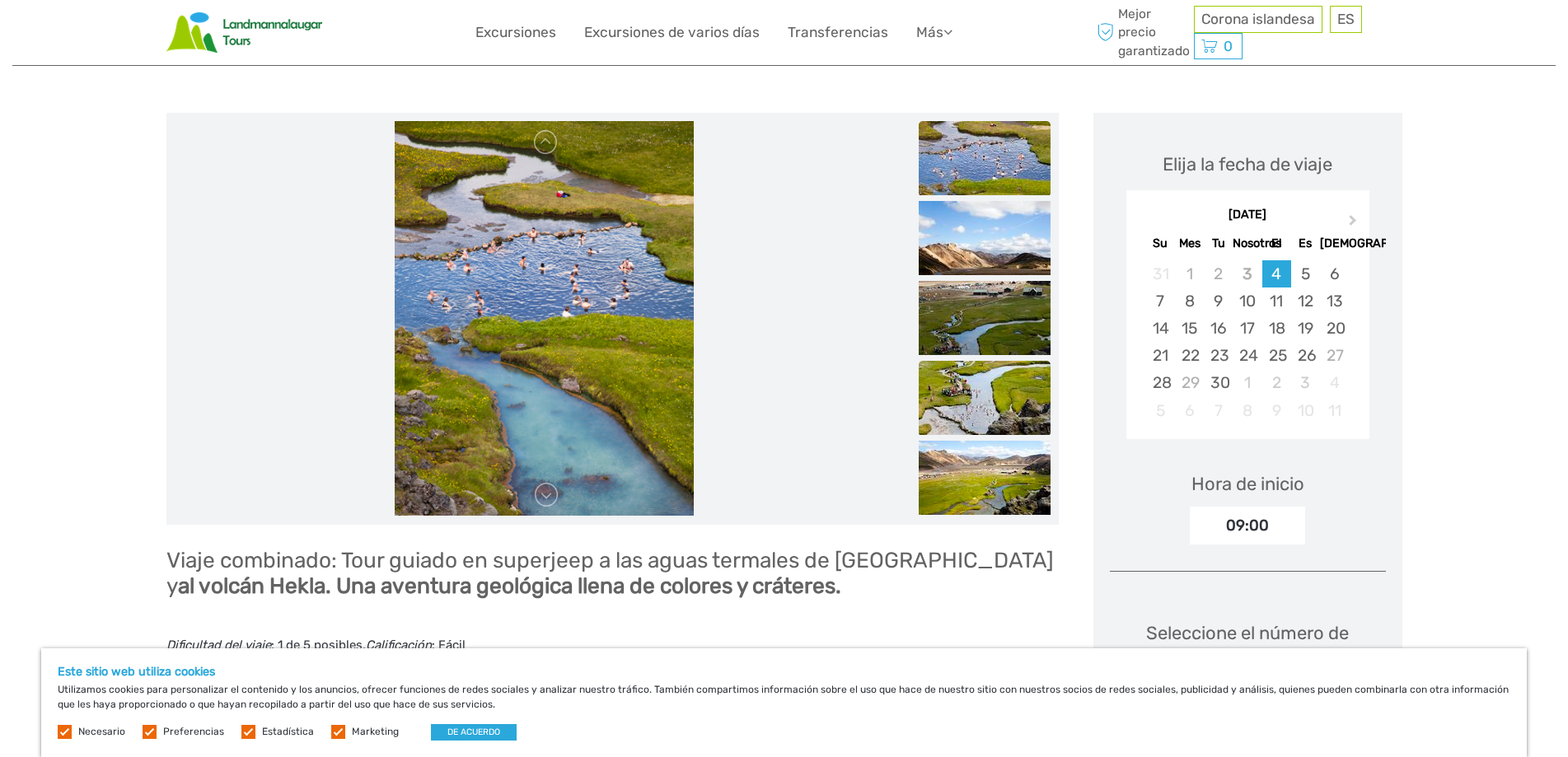
click at [983, 405] on img at bounding box center [984, 398] width 132 height 74
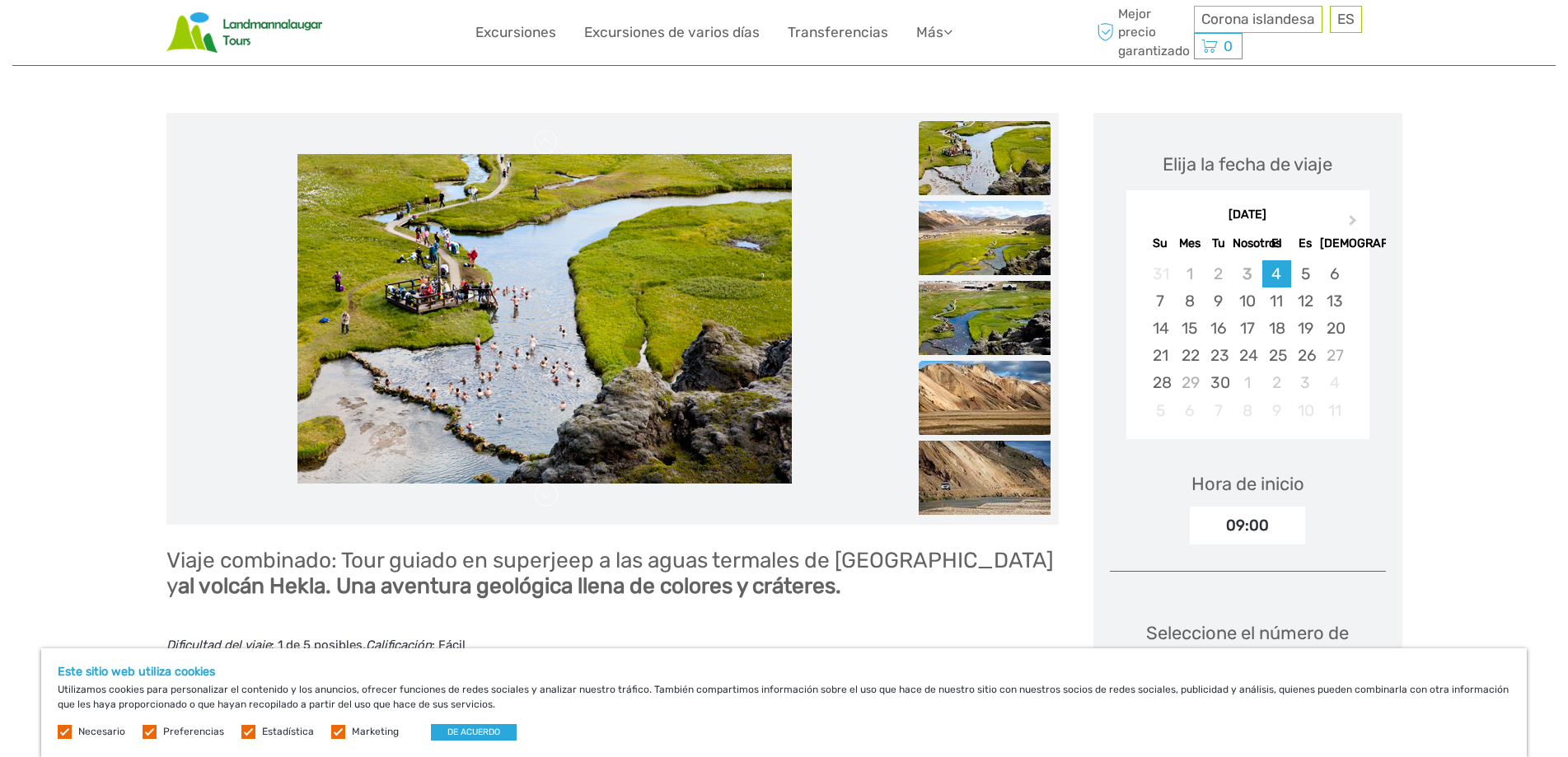
click at [982, 402] on img at bounding box center [984, 398] width 132 height 74
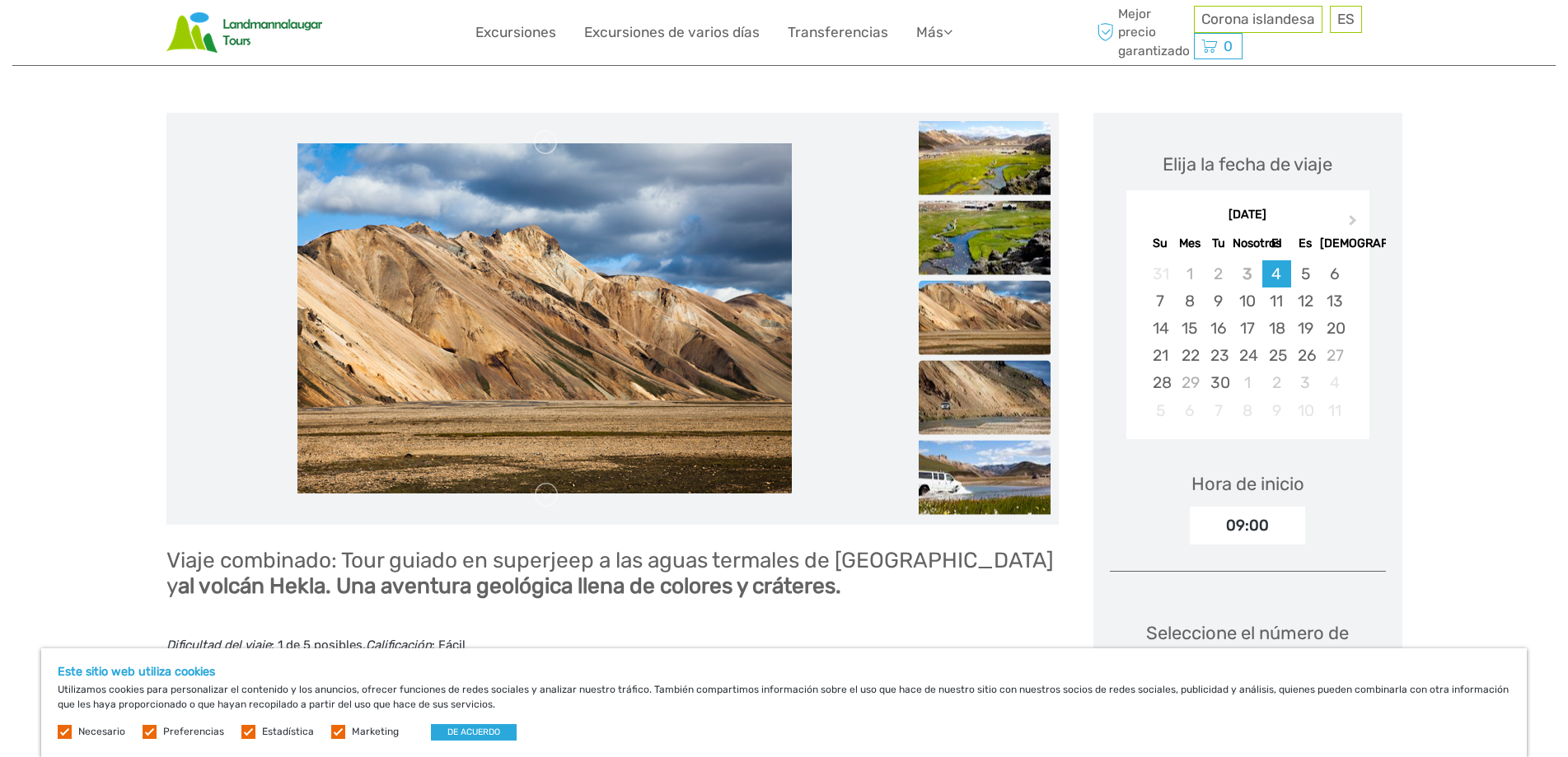
click at [981, 397] on img at bounding box center [984, 398] width 132 height 74
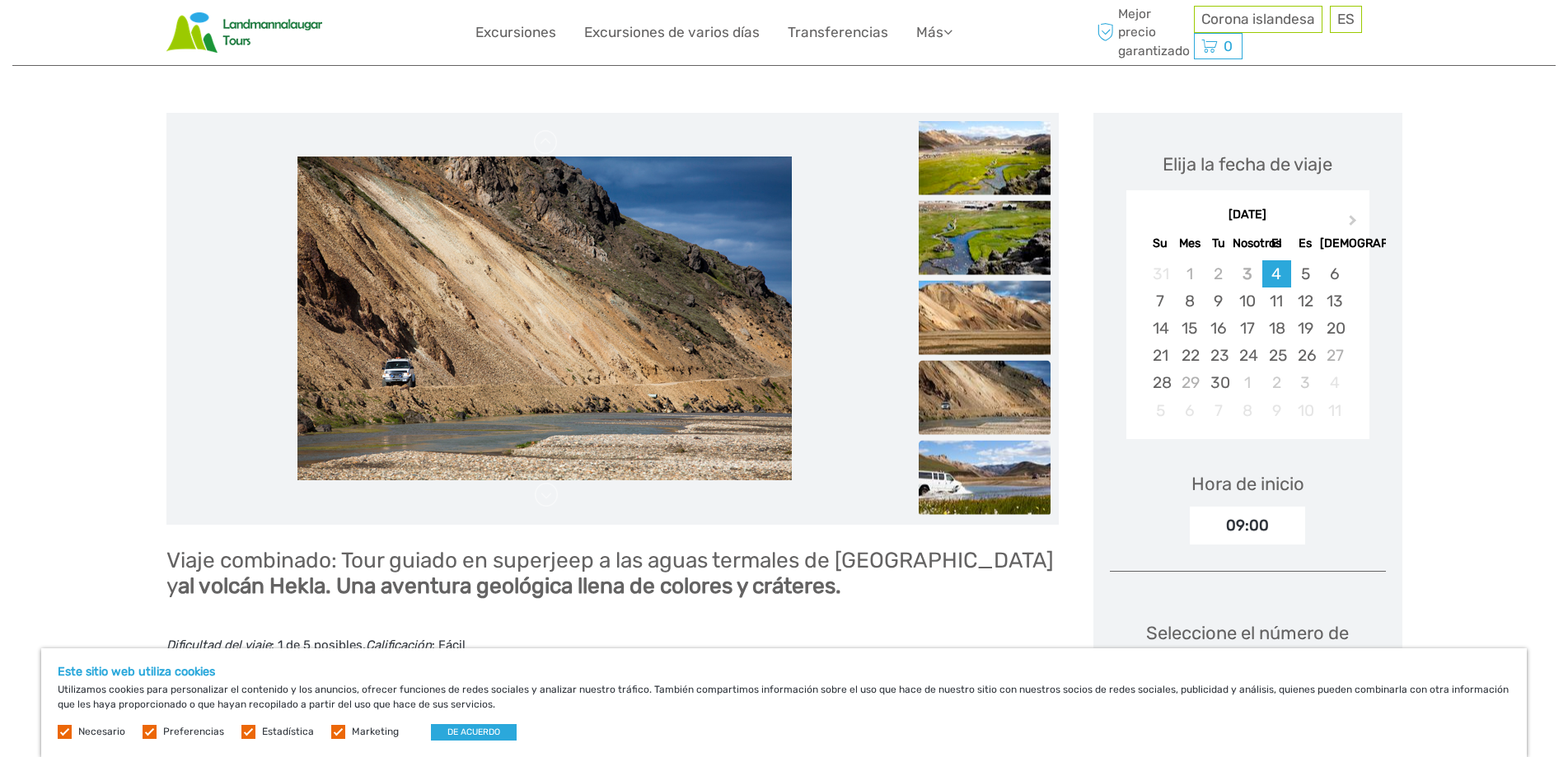
click at [966, 446] on img at bounding box center [984, 477] width 132 height 74
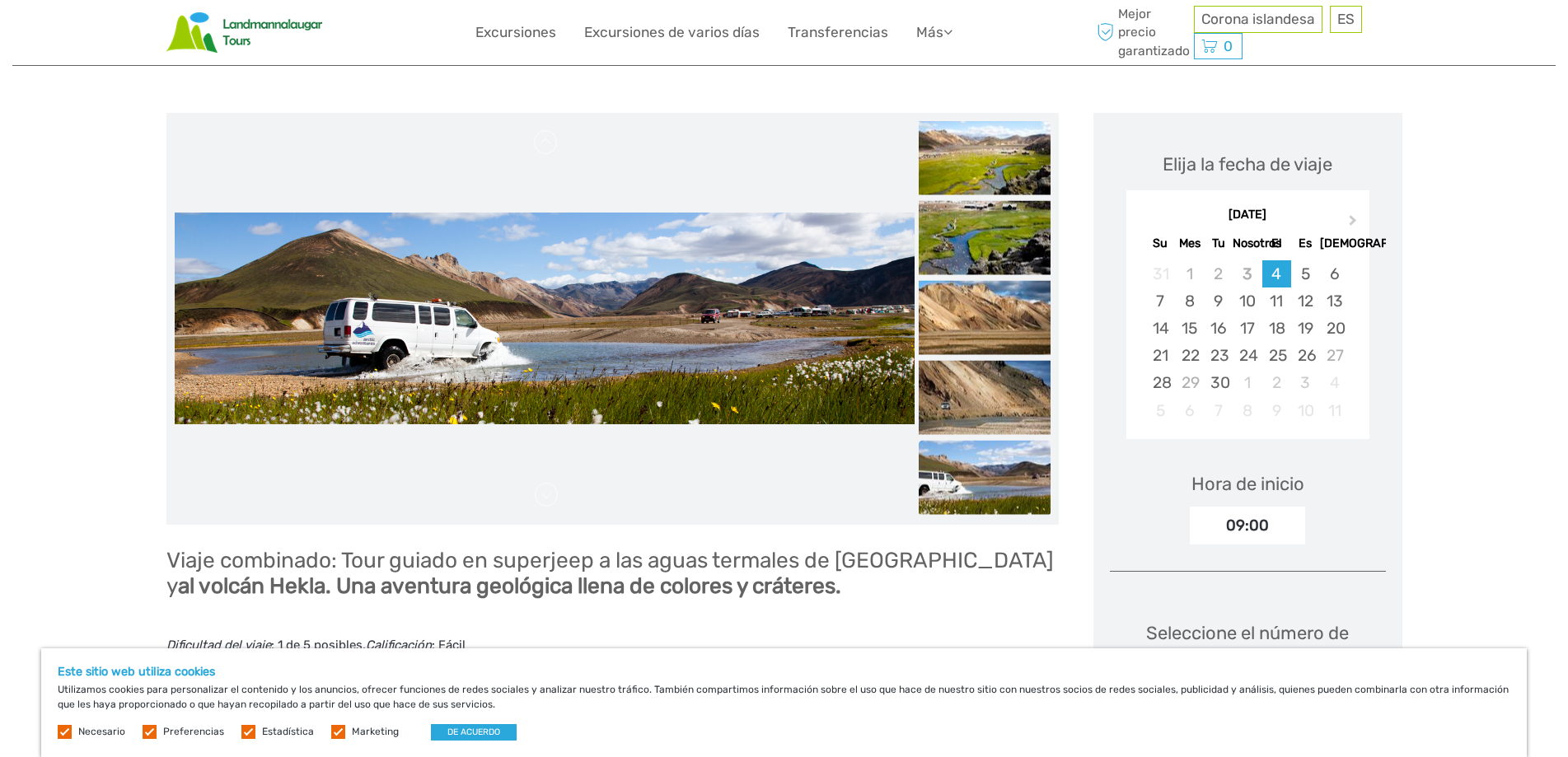
click at [966, 450] on img at bounding box center [984, 477] width 132 height 74
click at [963, 482] on img at bounding box center [984, 477] width 132 height 74
click at [968, 518] on div at bounding box center [612, 318] width 892 height 412
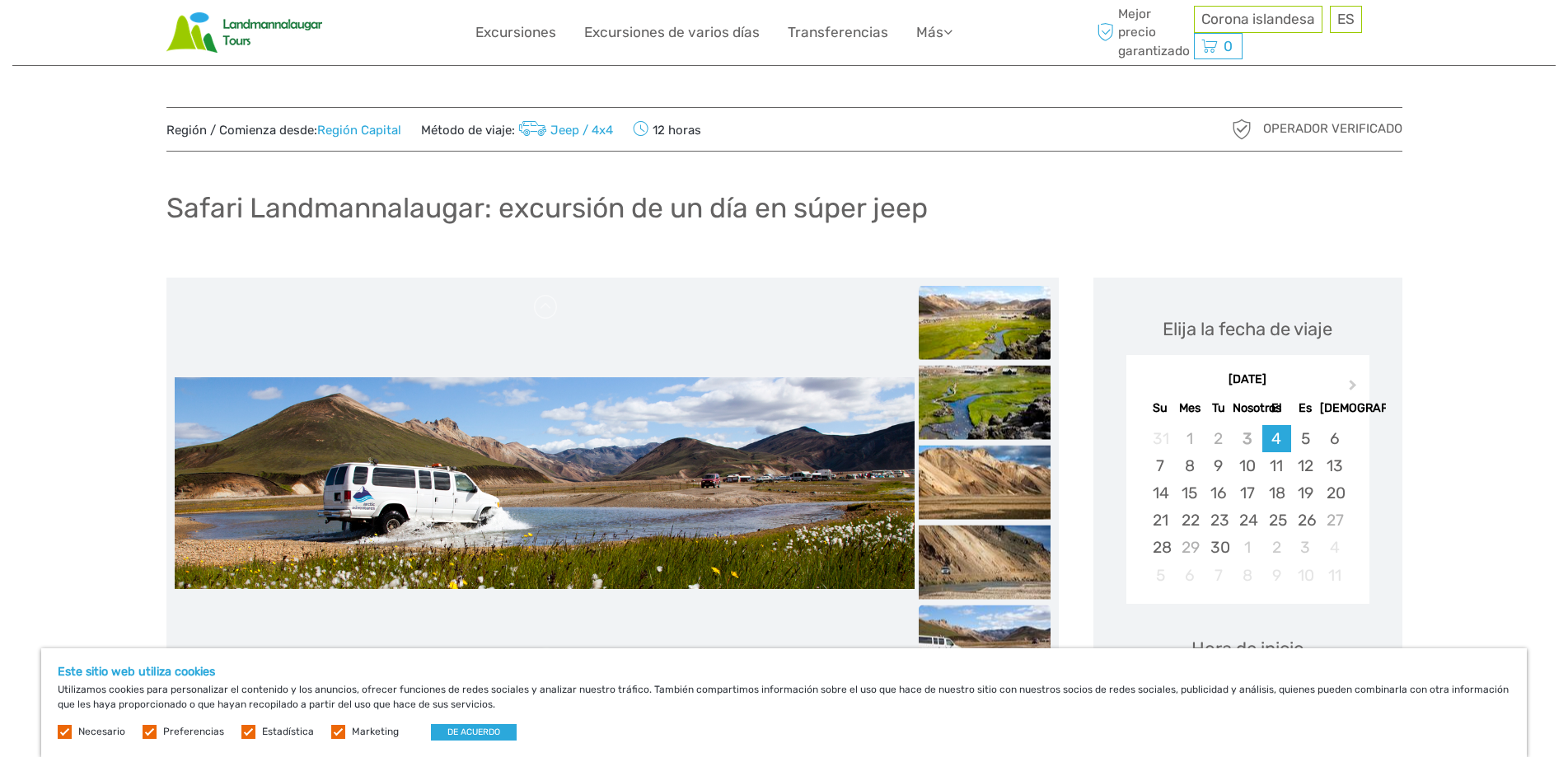
click at [988, 342] on img at bounding box center [984, 322] width 132 height 74
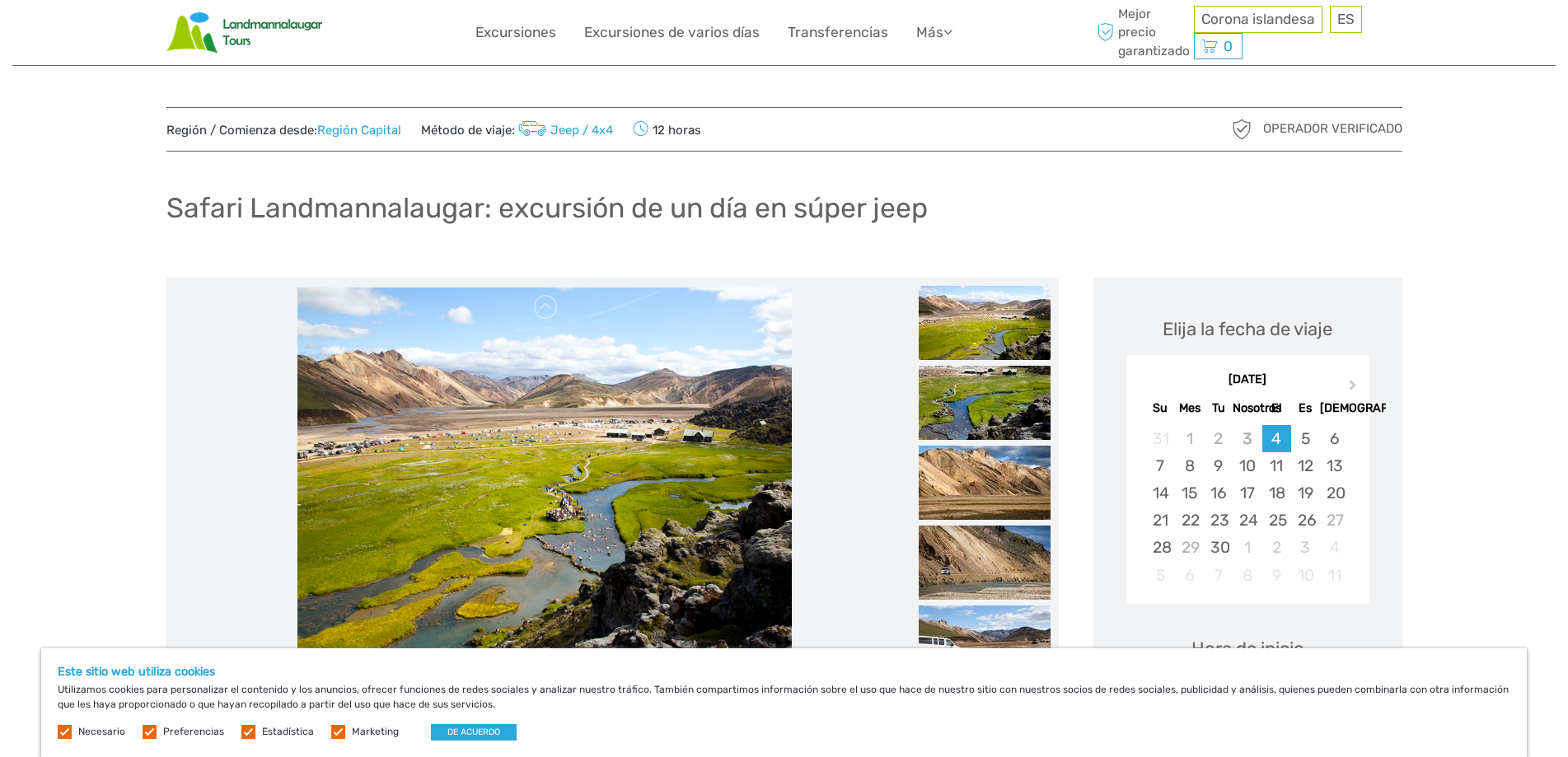
click at [991, 305] on img at bounding box center [984, 323] width 132 height 74
click at [986, 399] on img at bounding box center [984, 403] width 132 height 74
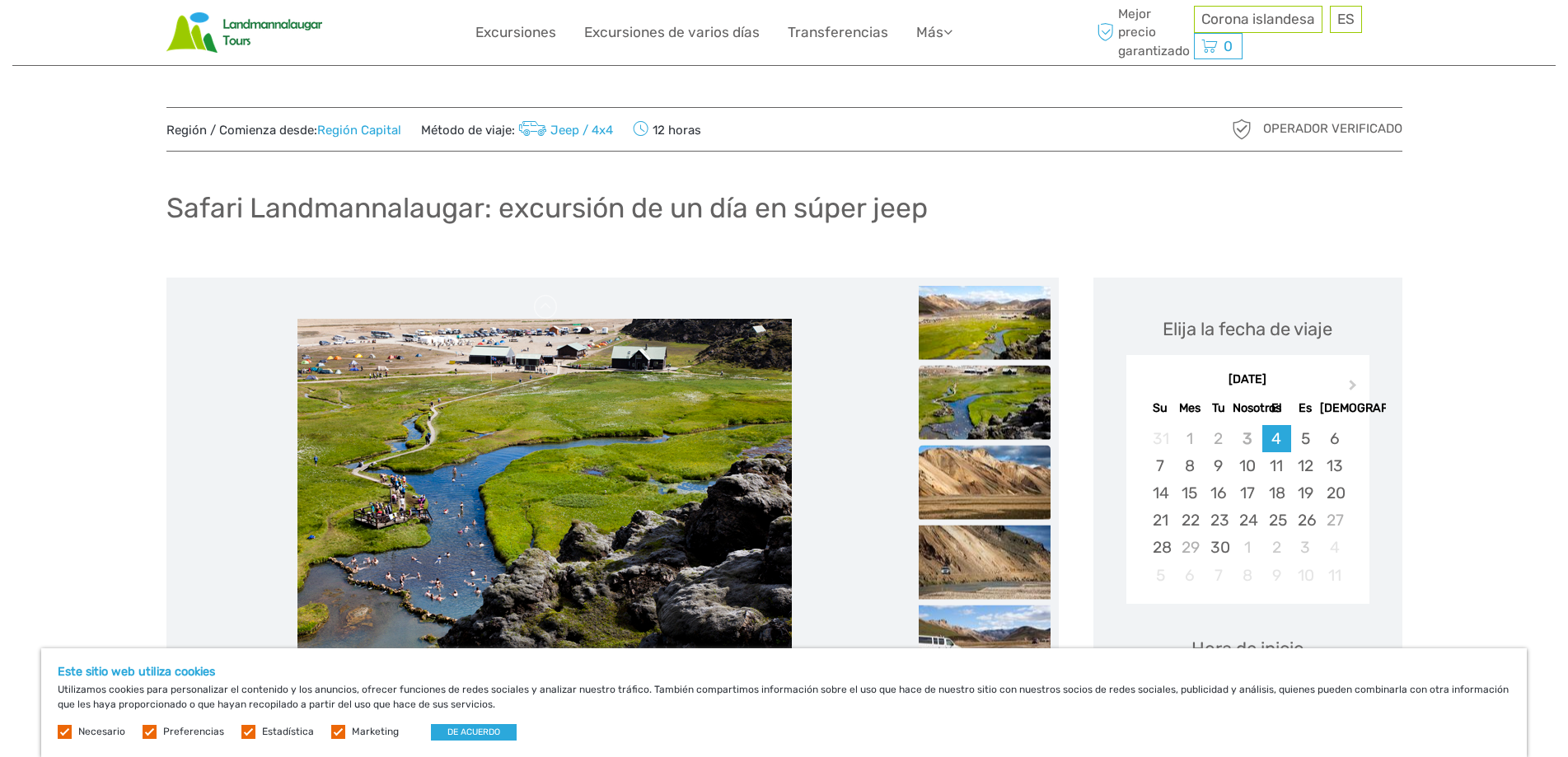
click at [988, 446] on img at bounding box center [984, 482] width 132 height 74
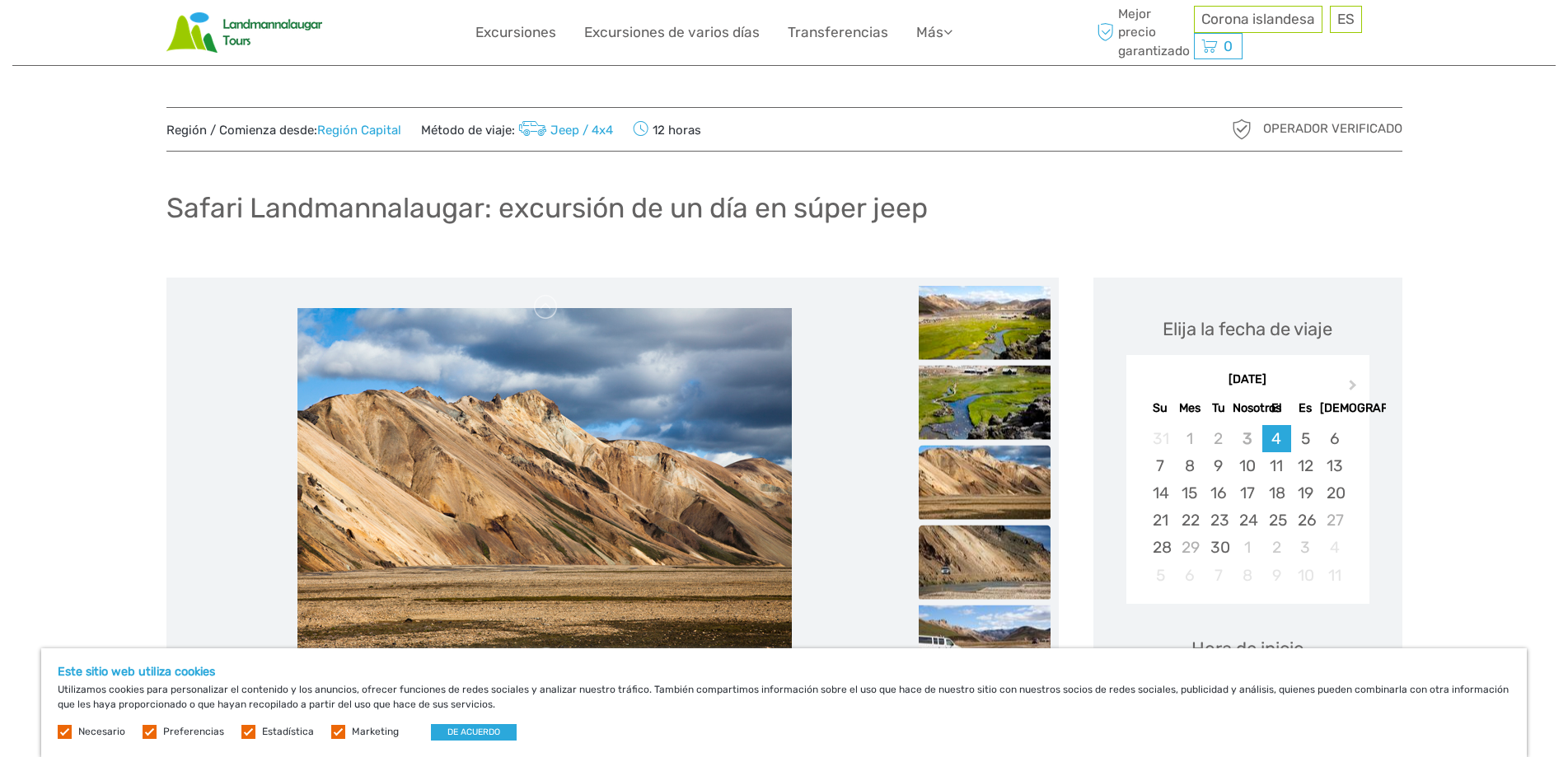
click at [987, 527] on img at bounding box center [984, 562] width 132 height 74
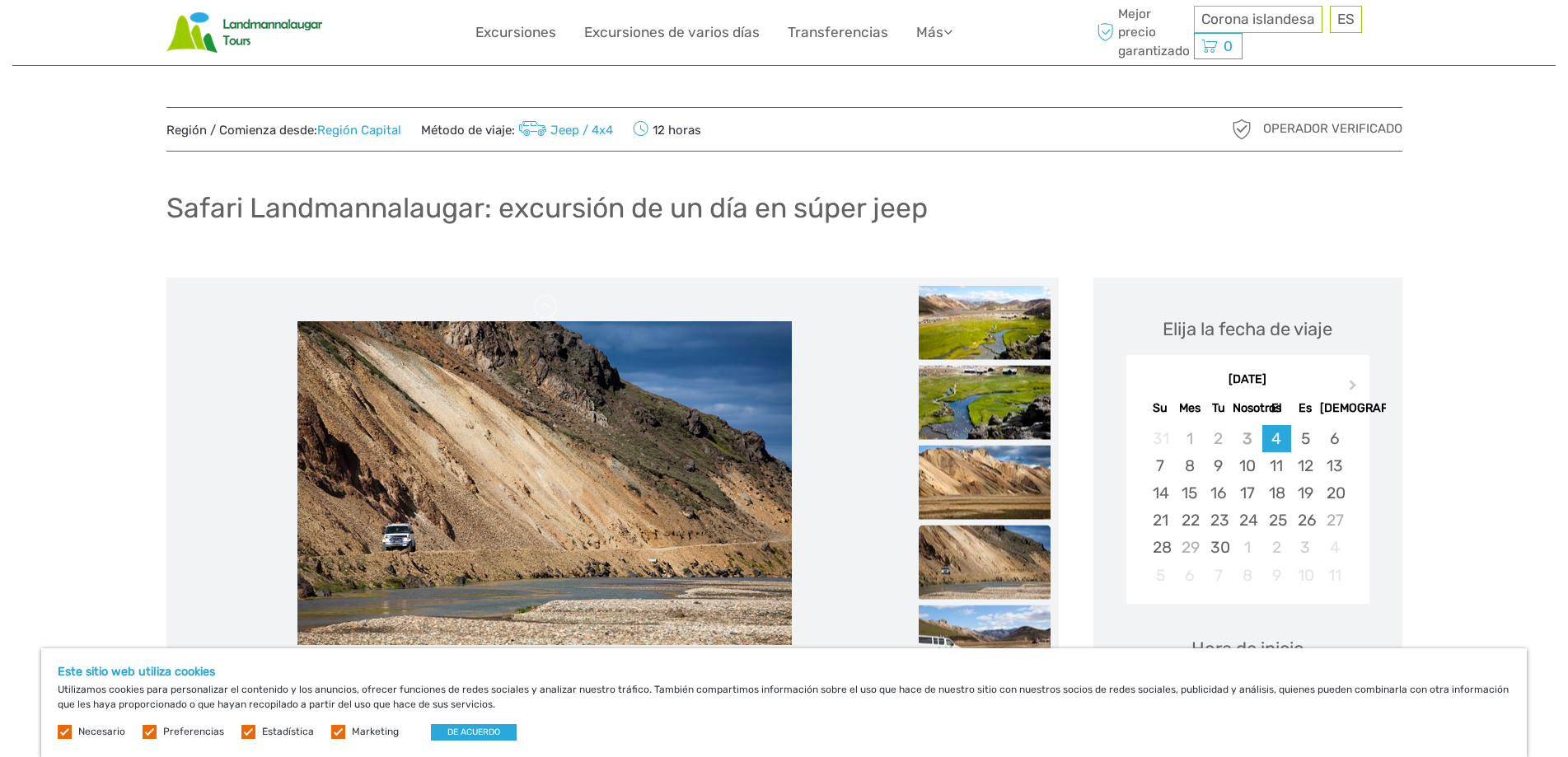
click at [992, 594] on img at bounding box center [984, 562] width 132 height 74
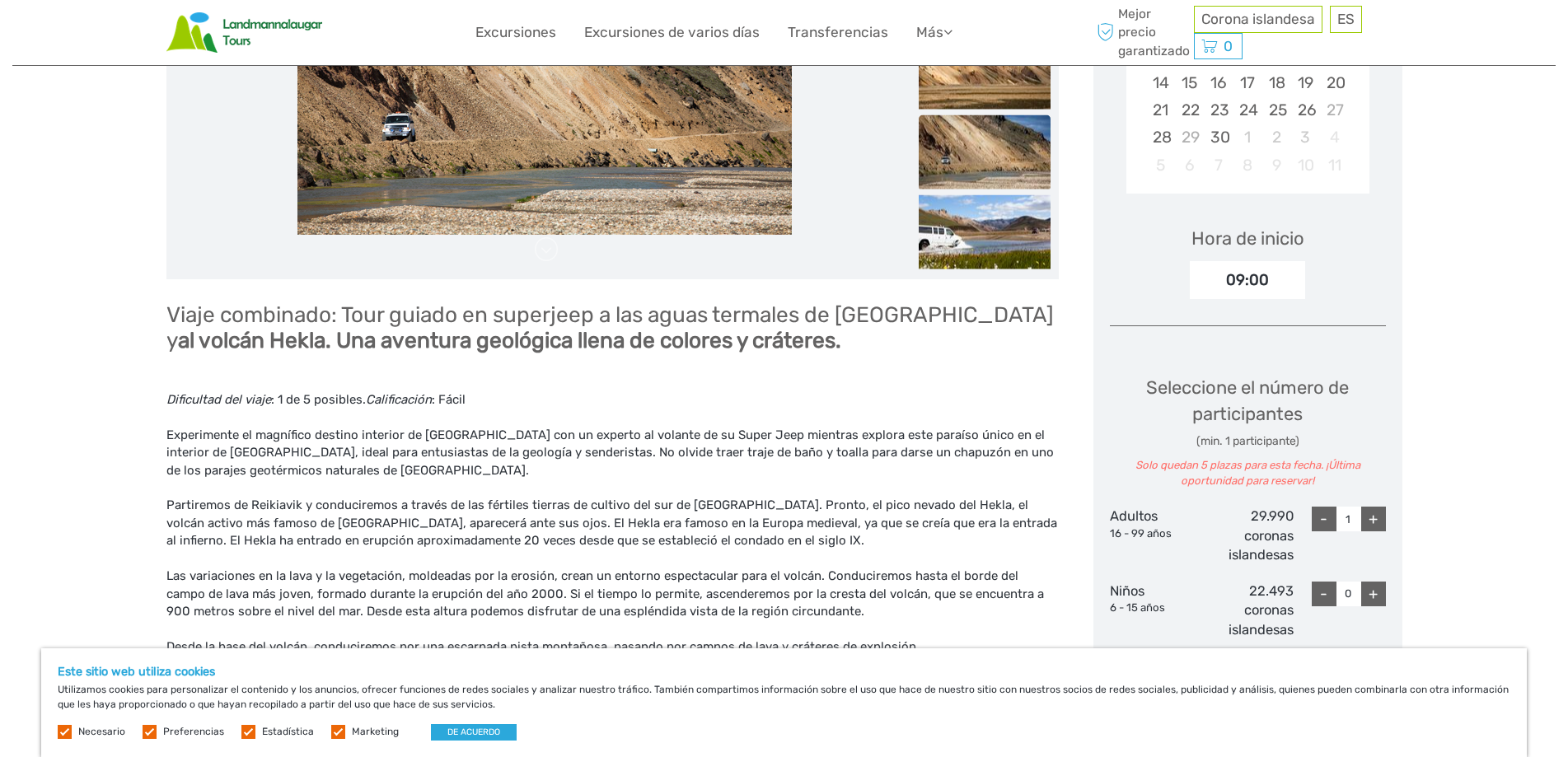
scroll to position [412, 0]
click at [986, 185] on img at bounding box center [984, 150] width 132 height 74
click at [988, 243] on img at bounding box center [984, 230] width 132 height 74
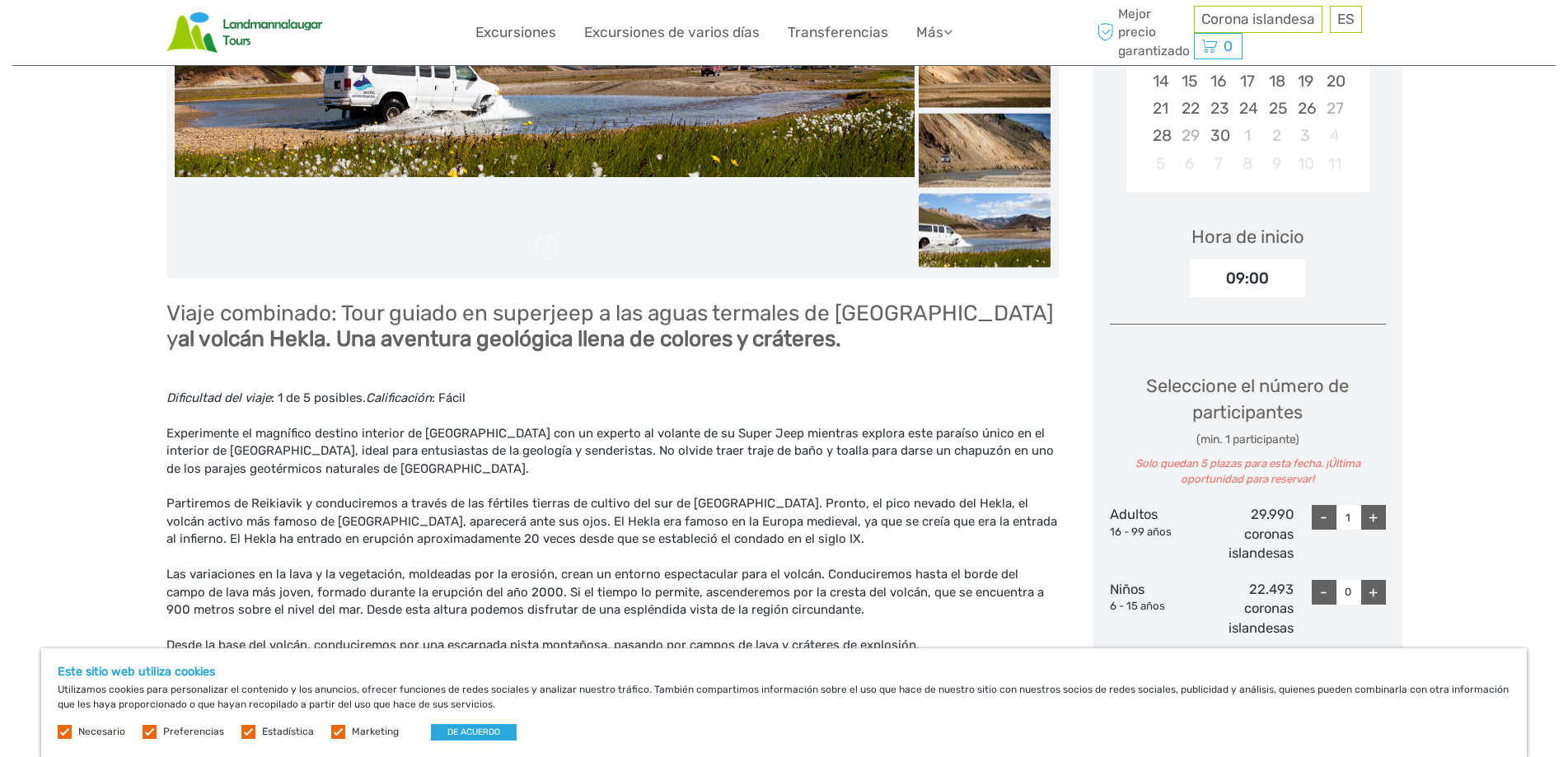
click at [988, 243] on img at bounding box center [984, 230] width 132 height 74
click at [988, 272] on div at bounding box center [612, 71] width 892 height 412
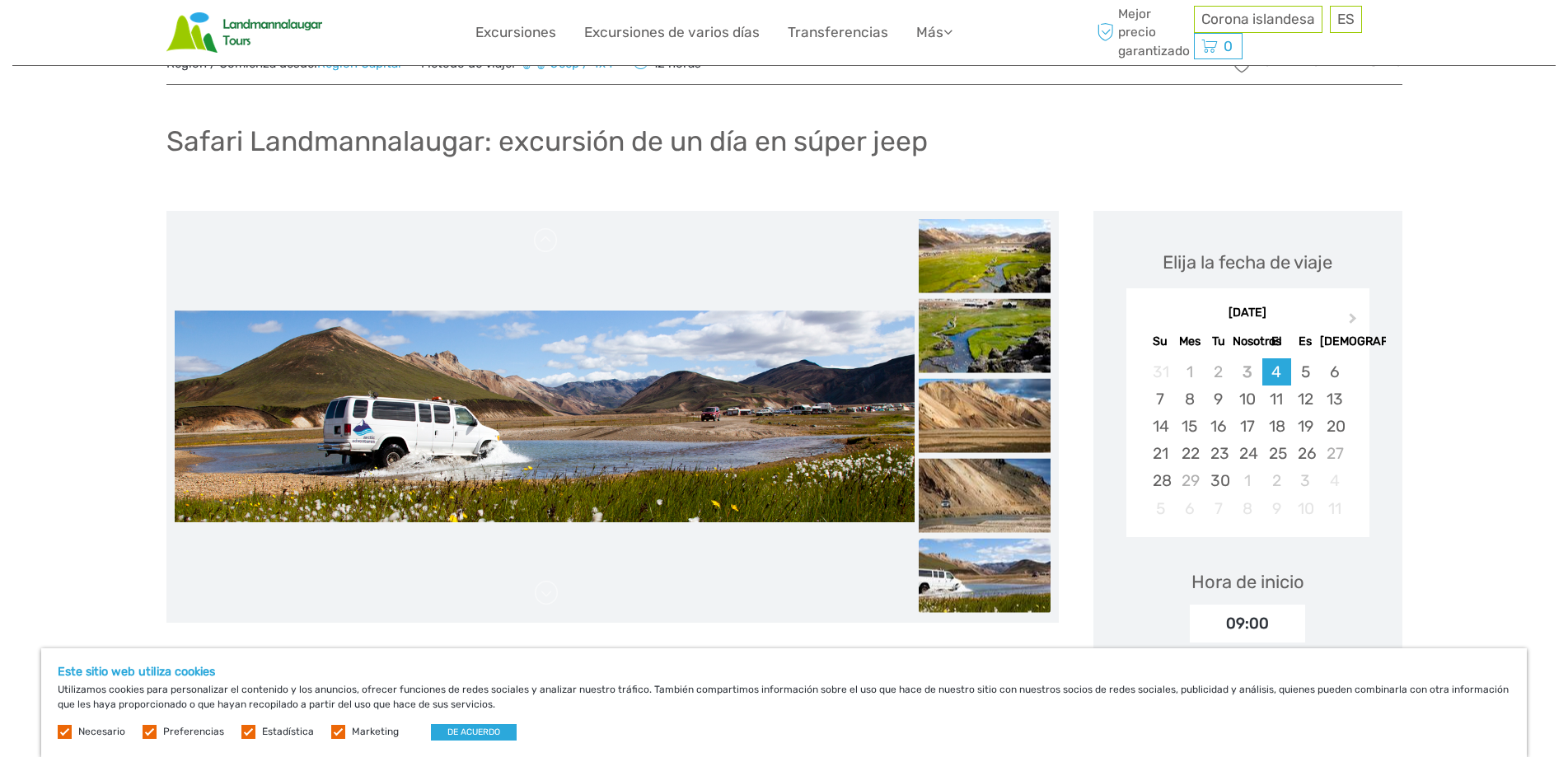
scroll to position [0, 0]
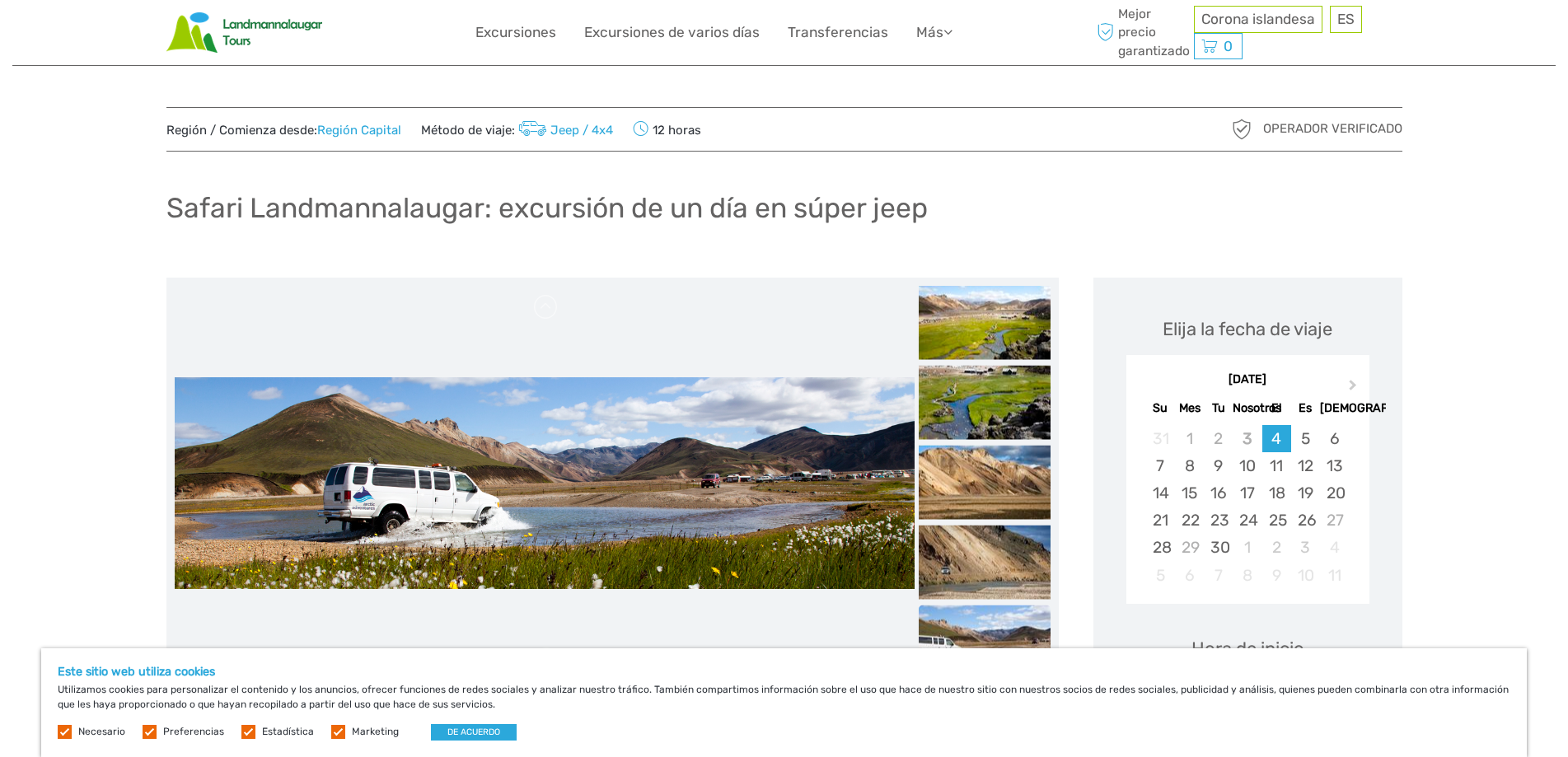
drag, startPoint x: 466, startPoint y: 530, endPoint x: 479, endPoint y: 532, distance: 13.2
click at [465, 530] on img at bounding box center [544, 483] width 739 height 212
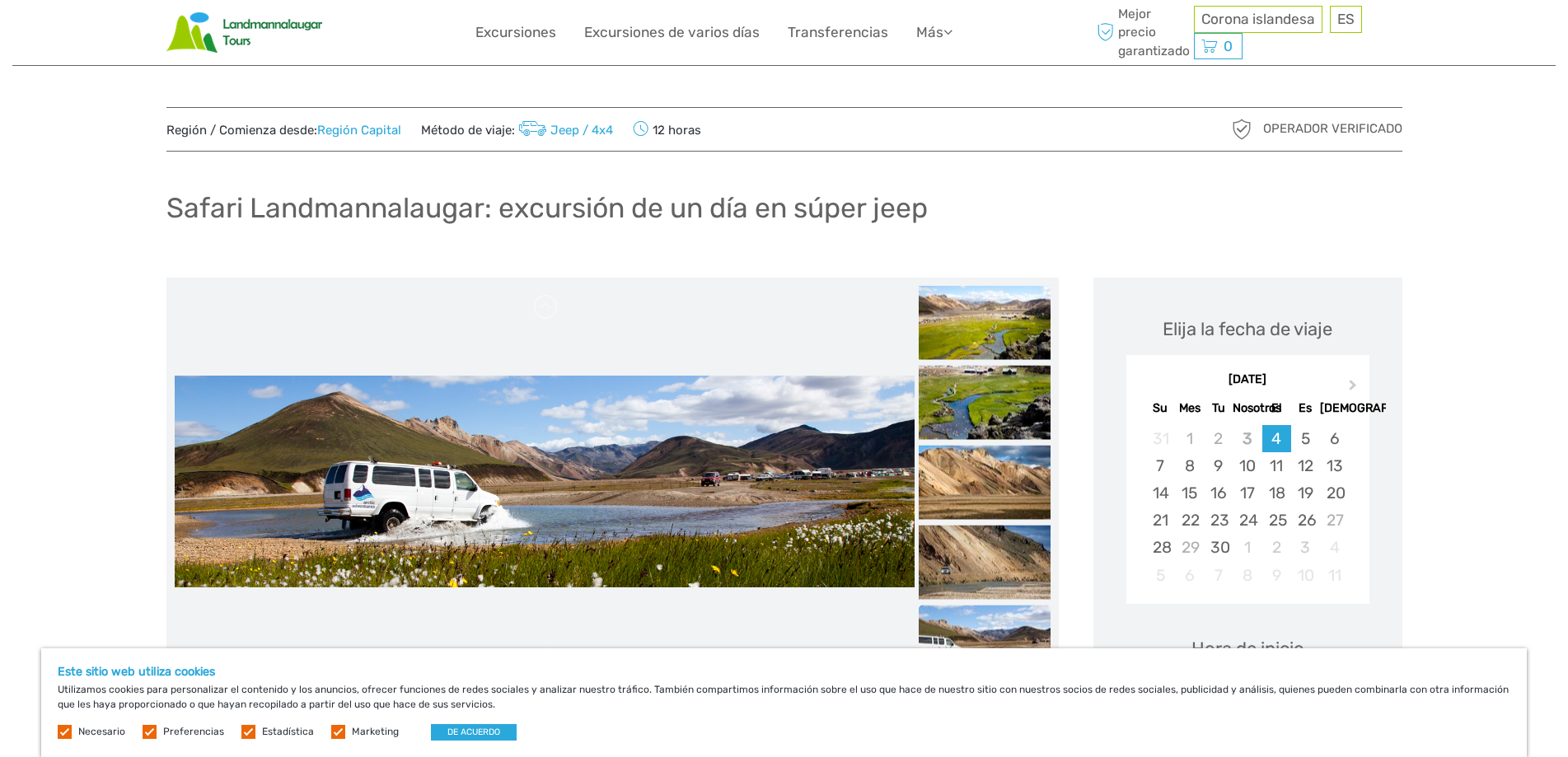
drag, startPoint x: 540, startPoint y: 587, endPoint x: 552, endPoint y: 579, distance: 14.4
click at [546, 579] on img at bounding box center [544, 482] width 739 height 212
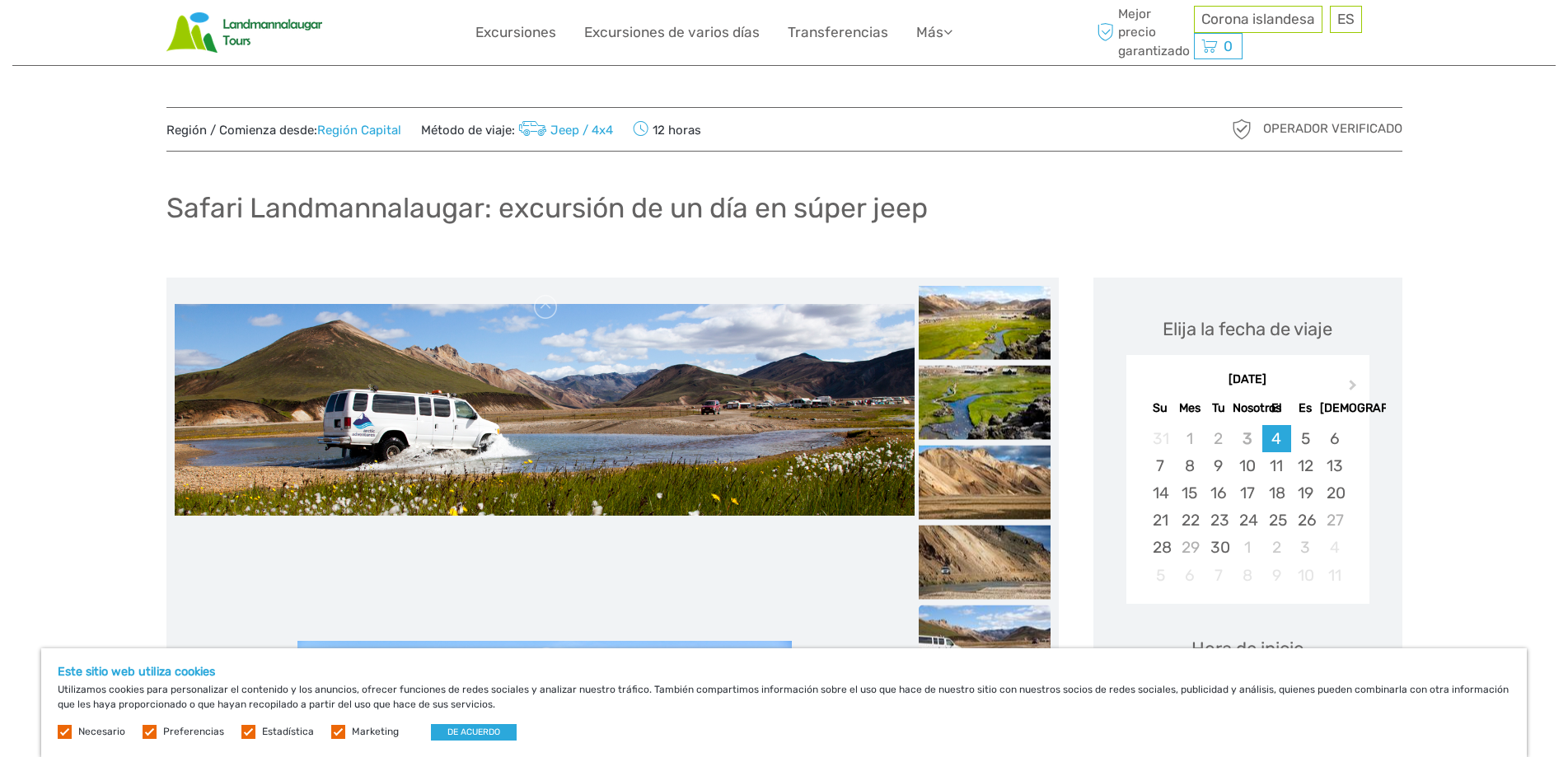
drag, startPoint x: 589, startPoint y: 485, endPoint x: 197, endPoint y: 398, distance: 401.5
click at [196, 407] on img at bounding box center [544, 409] width 739 height 212
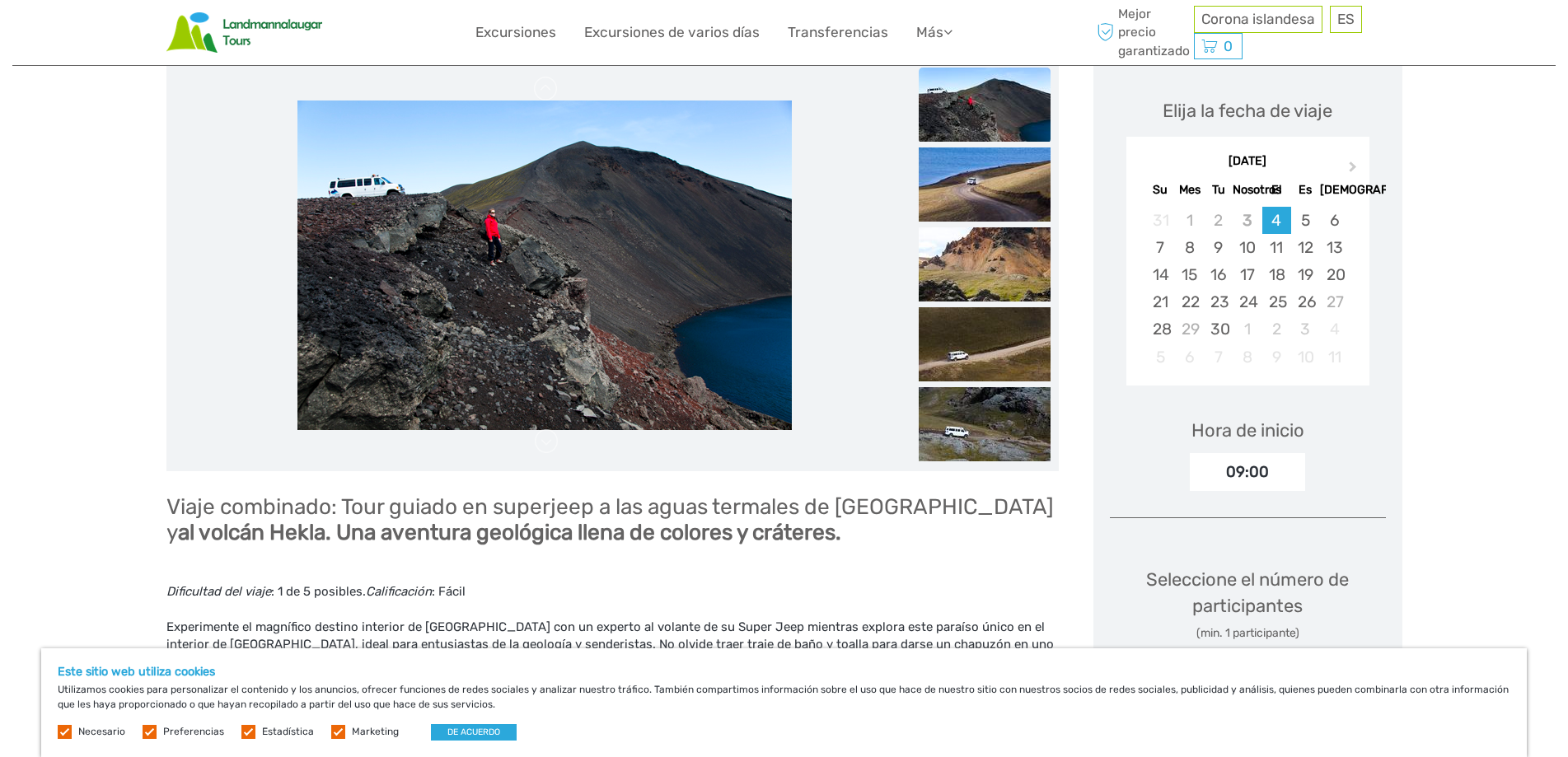
scroll to position [247, 0]
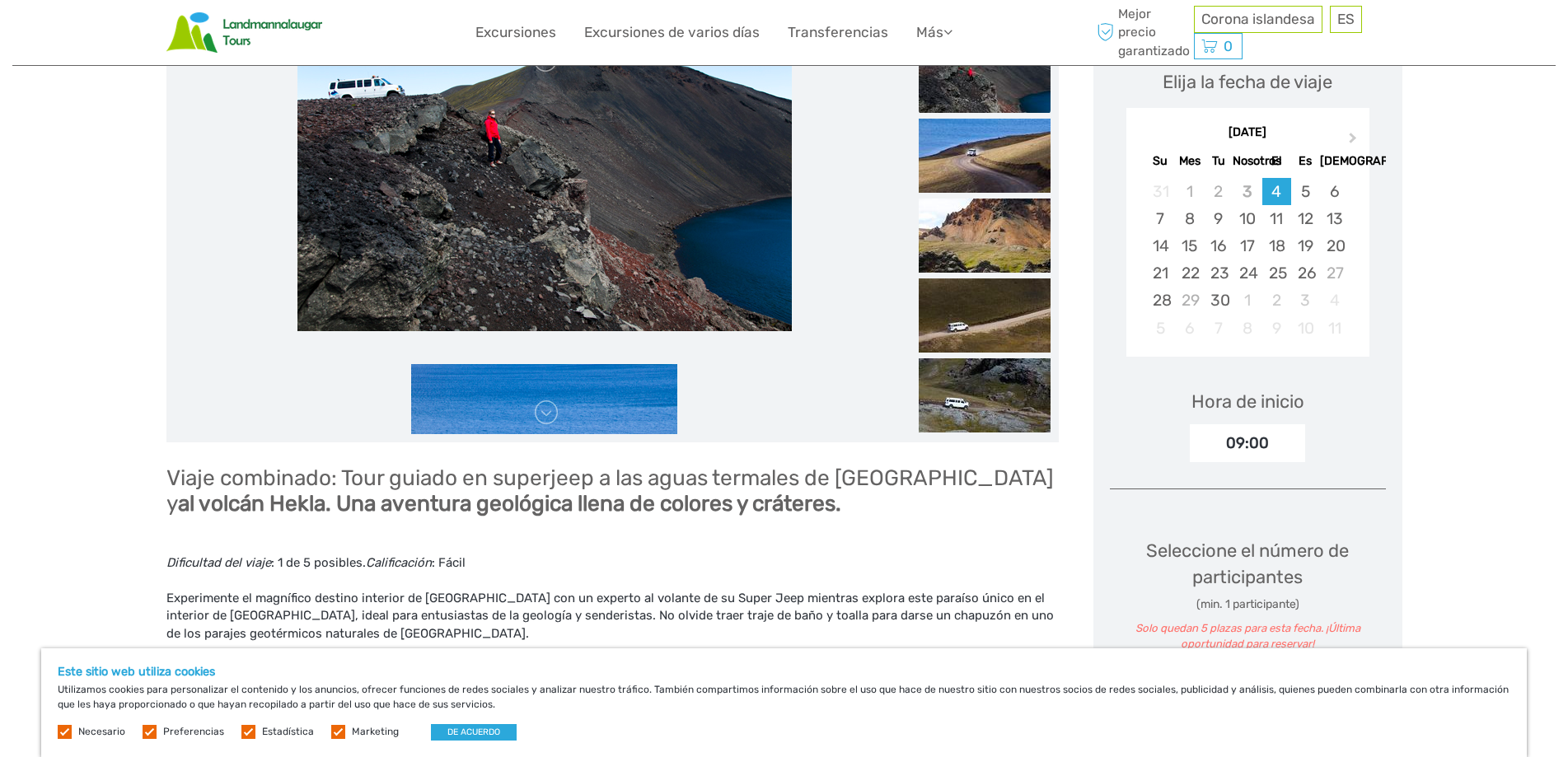
drag, startPoint x: 598, startPoint y: 323, endPoint x: 607, endPoint y: 145, distance: 178.2
click at [604, 153] on img at bounding box center [545, 166] width 495 height 329
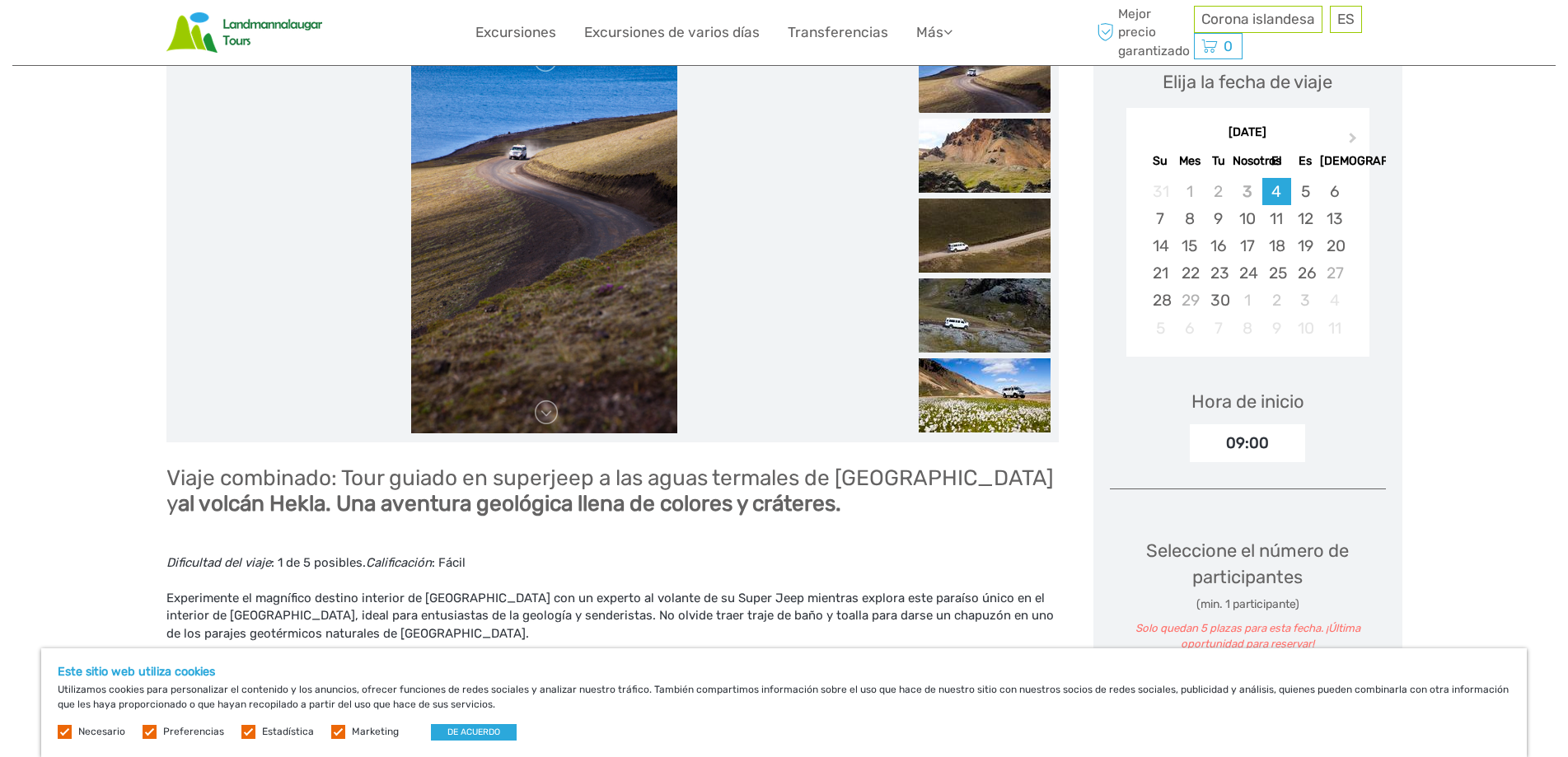
drag, startPoint x: 634, startPoint y: 386, endPoint x: 615, endPoint y: 159, distance: 227.8
click at [628, 189] on img at bounding box center [545, 237] width 267 height 396
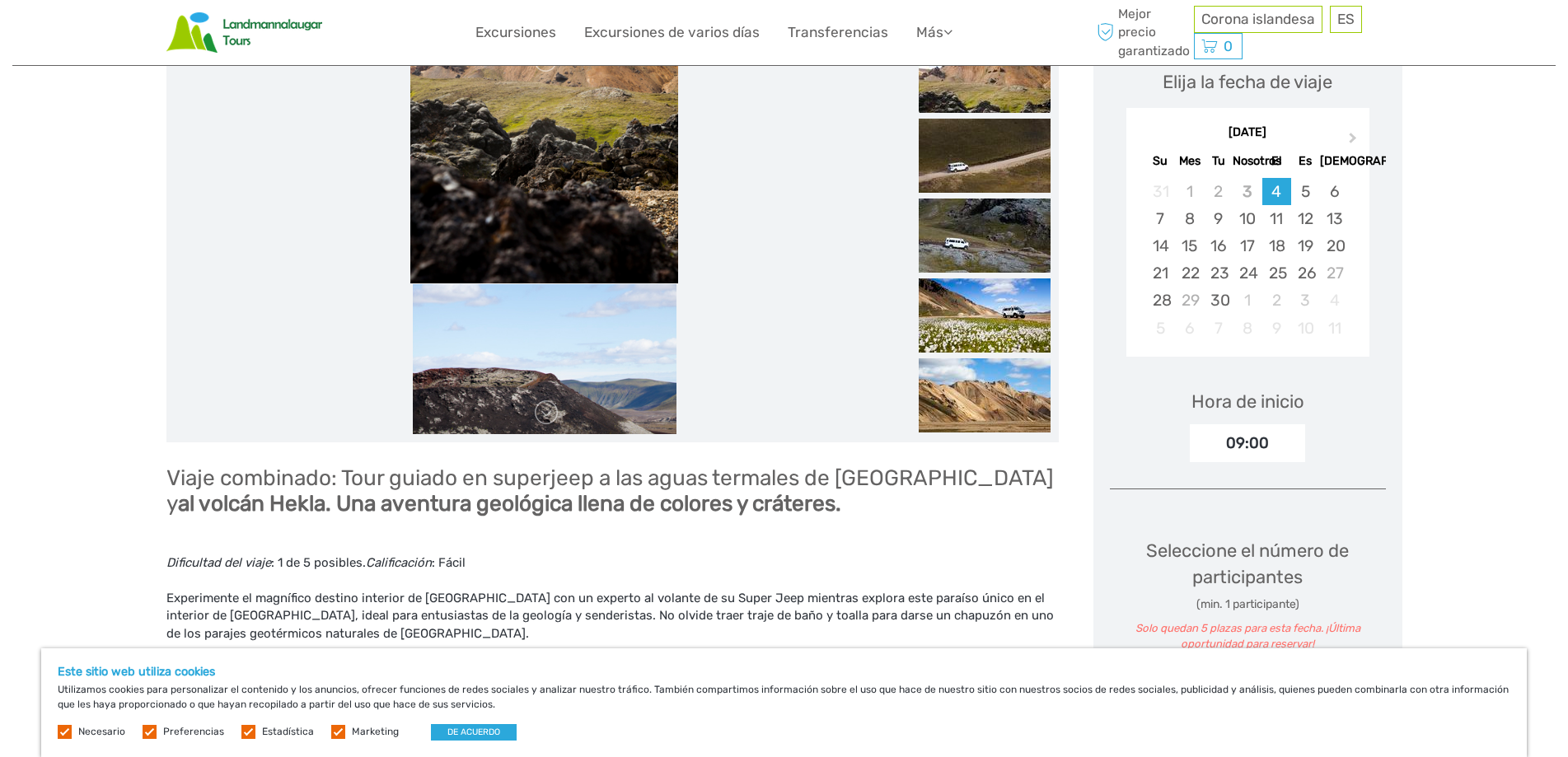
drag, startPoint x: 649, startPoint y: 350, endPoint x: 651, endPoint y: 211, distance: 139.0
click at [652, 234] on img at bounding box center [545, 86] width 268 height 396
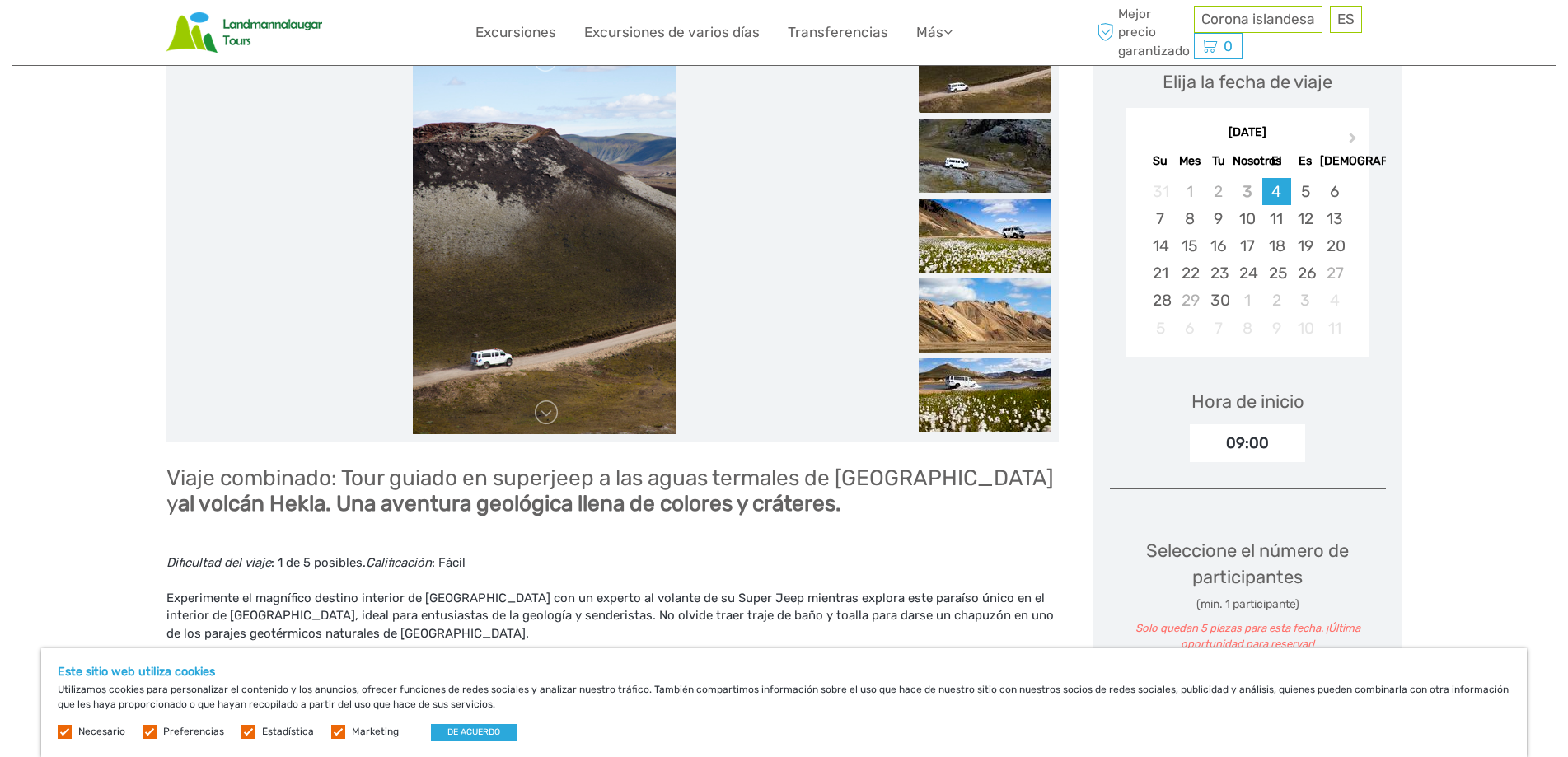
drag, startPoint x: 611, startPoint y: 396, endPoint x: 640, endPoint y: 141, distance: 256.6
click at [640, 162] on img at bounding box center [544, 237] width 263 height 396
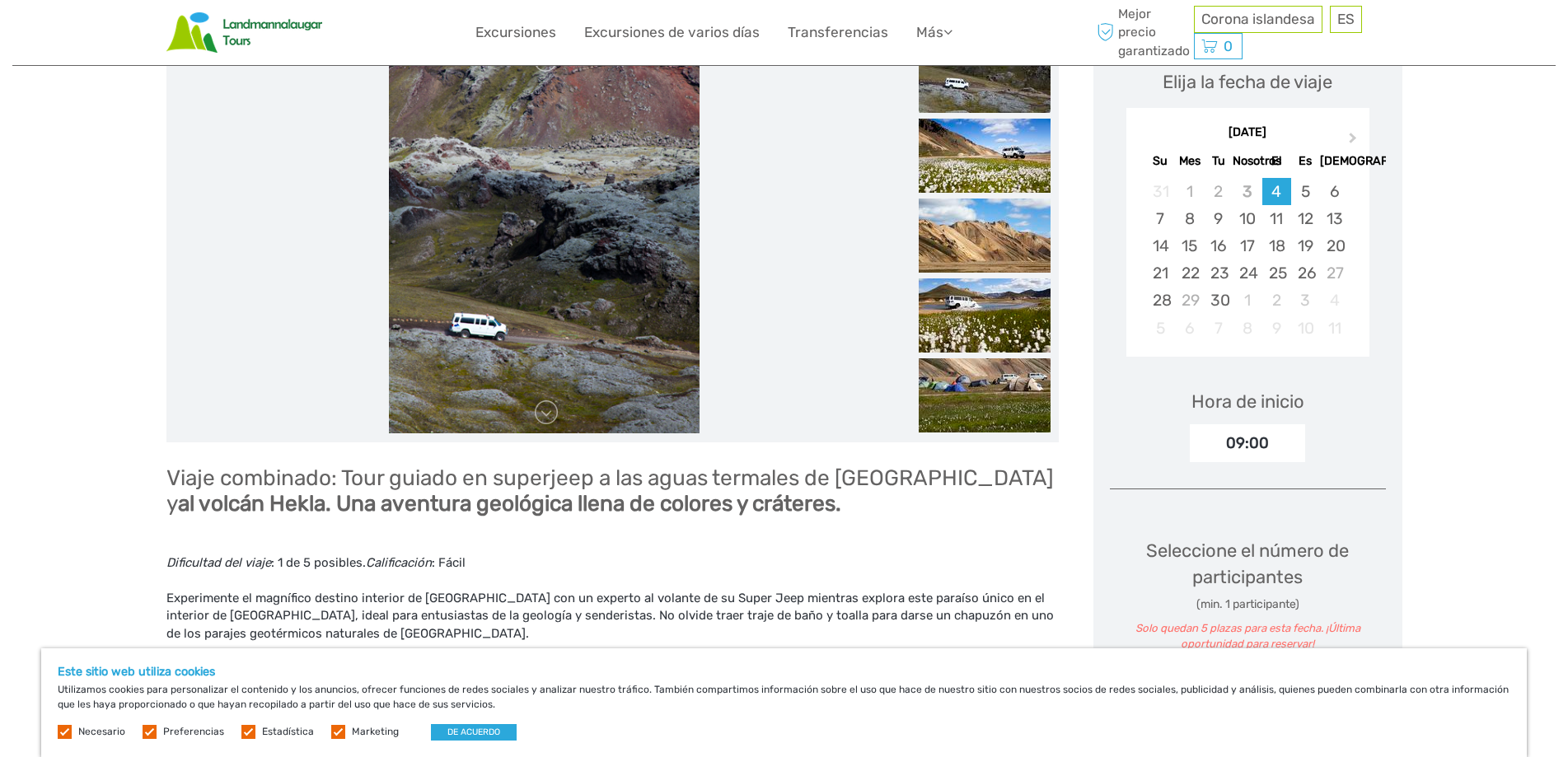
drag, startPoint x: 642, startPoint y: 227, endPoint x: 651, endPoint y: 363, distance: 136.3
click at [649, 357] on img at bounding box center [545, 237] width 311 height 396
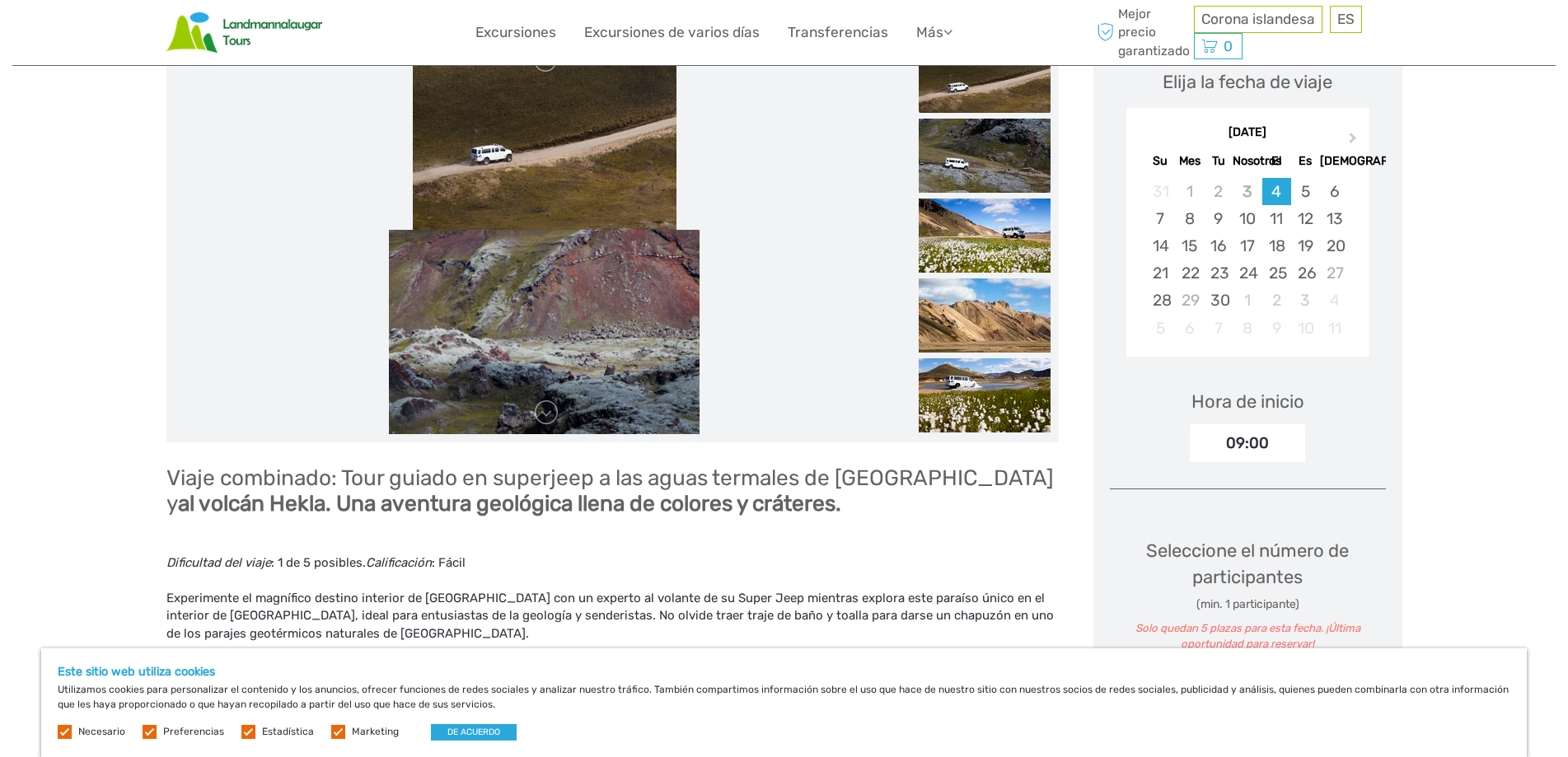
drag, startPoint x: 609, startPoint y: 329, endPoint x: 624, endPoint y: 79, distance: 250.4
click at [624, 79] on img at bounding box center [544, 32] width 263 height 396
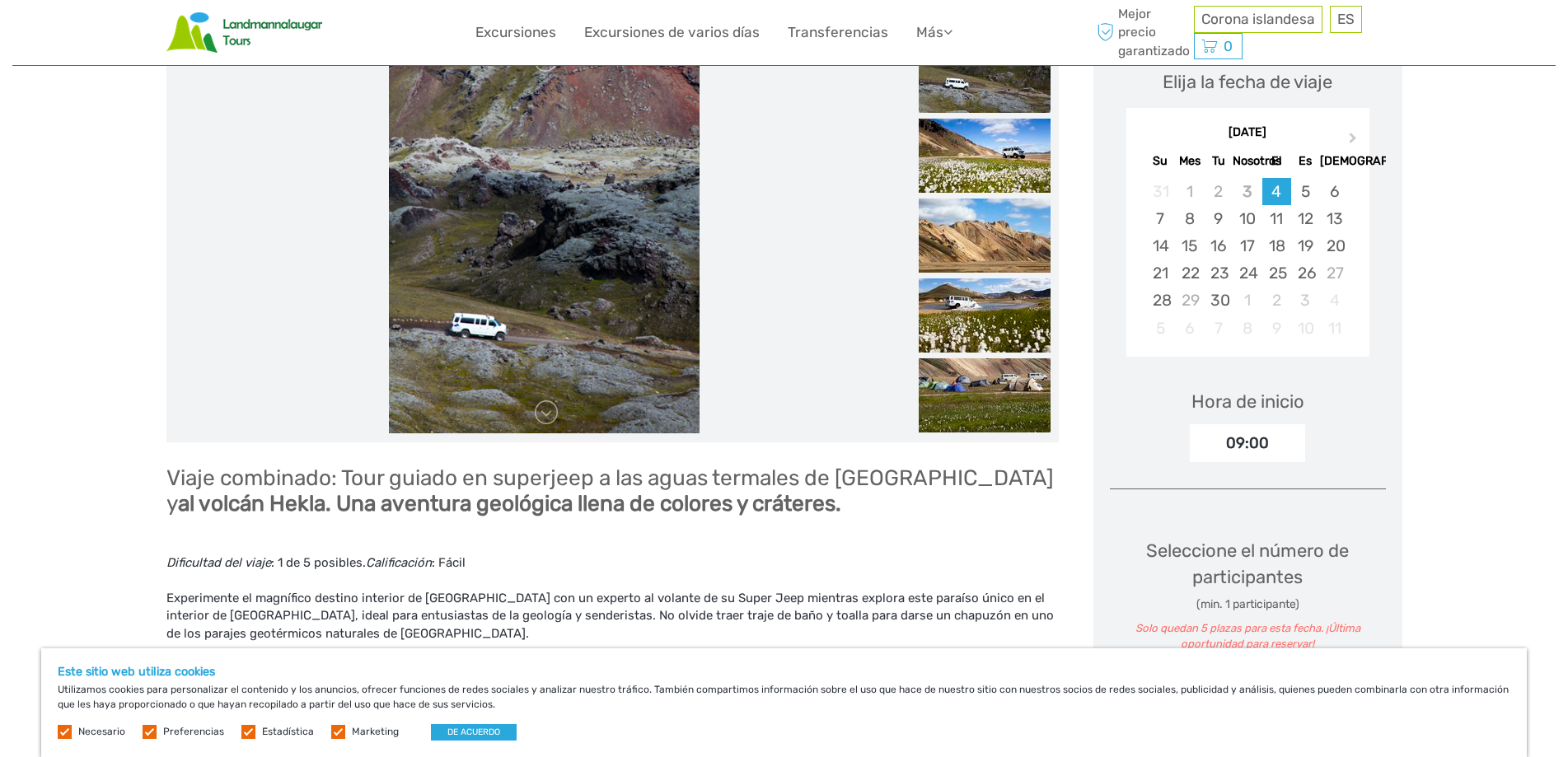
drag, startPoint x: 555, startPoint y: 242, endPoint x: 555, endPoint y: 8, distance: 234.0
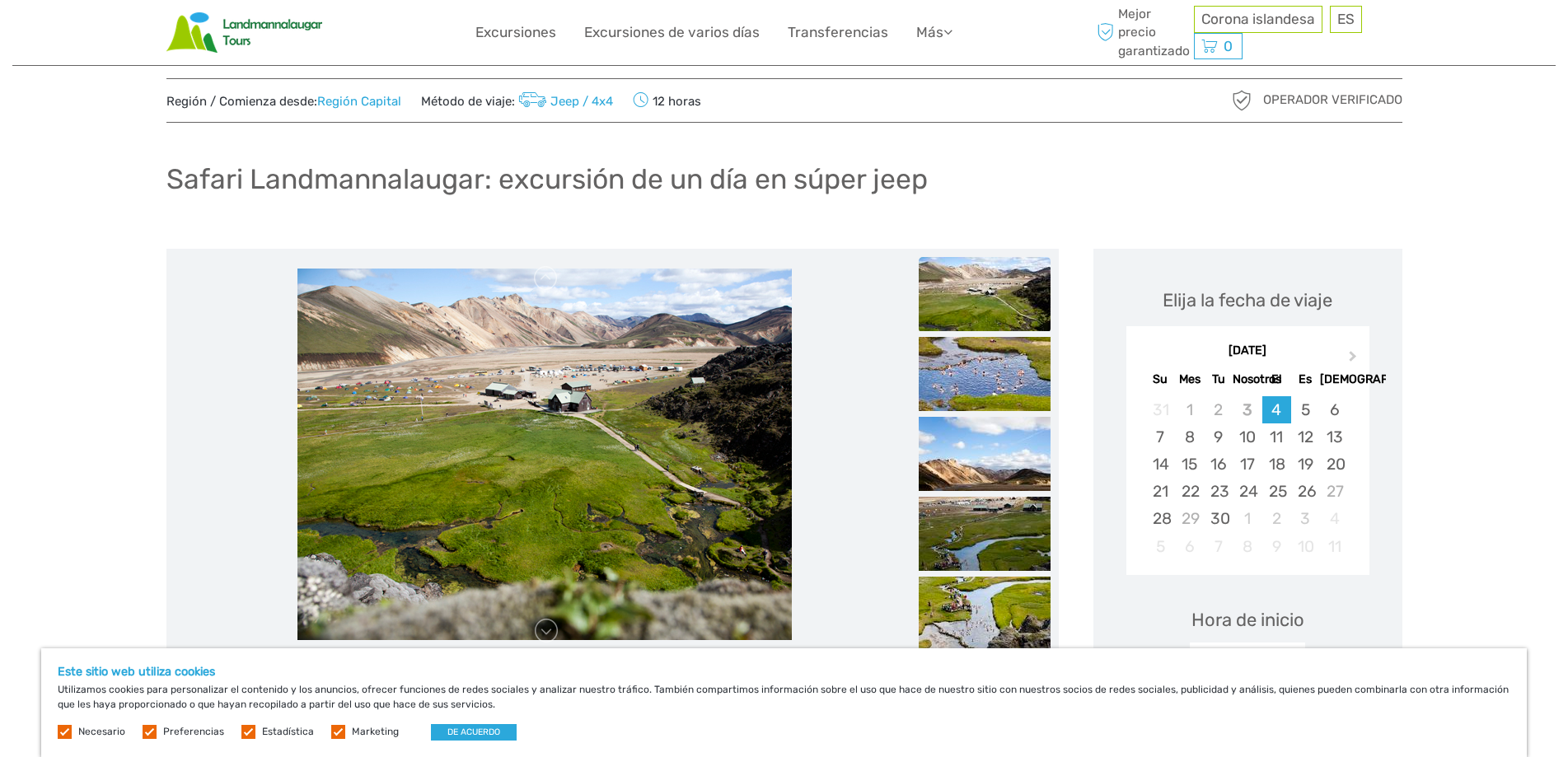
scroll to position [0, 0]
